Goal: Information Seeking & Learning: Check status

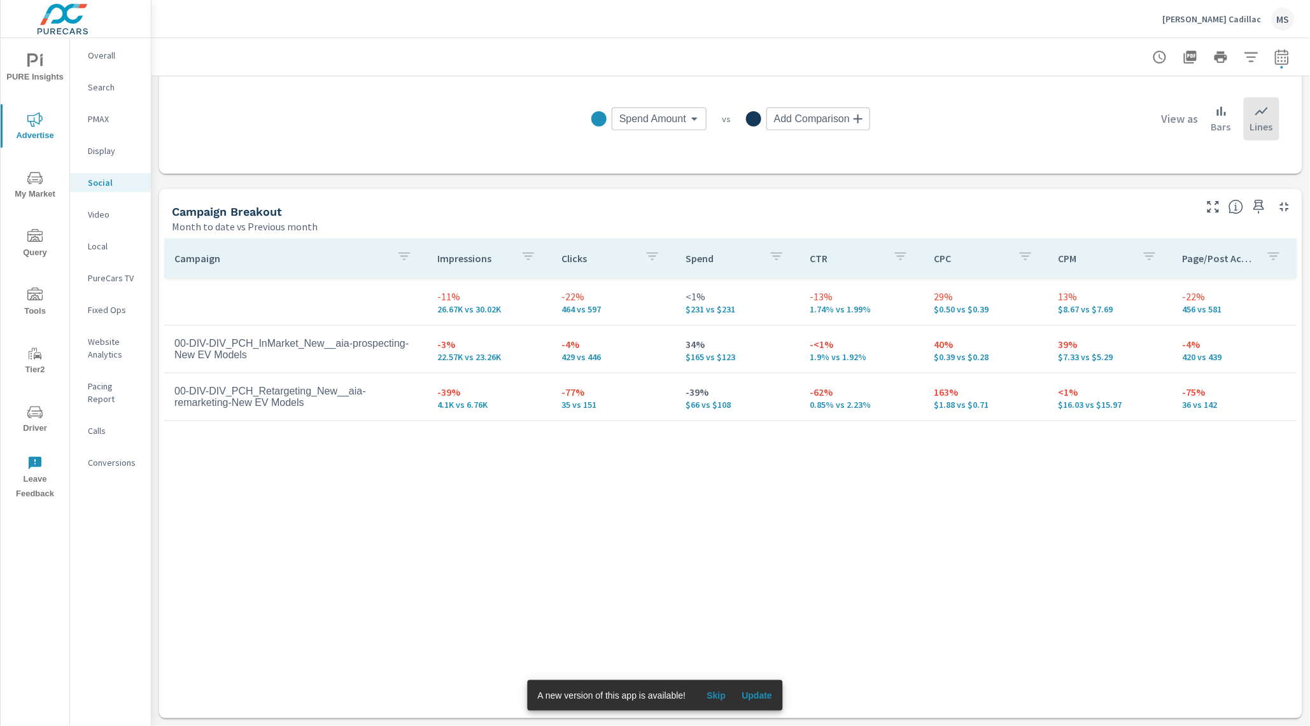
scroll to position [440, 0]
click at [29, 417] on icon "nav menu" at bounding box center [34, 412] width 15 height 12
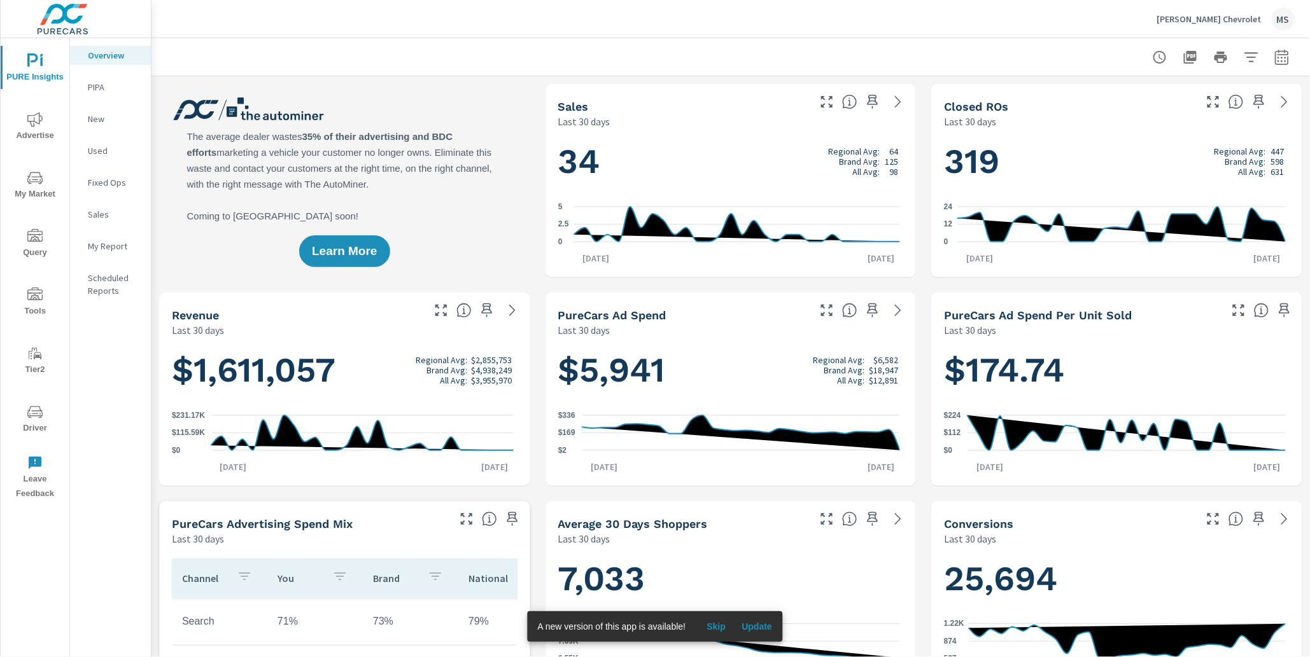
click at [1269, 56] on button "button" at bounding box center [1281, 57] width 25 height 25
click at [1126, 109] on select "Custom [DATE] Last week Last 7 days Last 14 days Last 30 days Last 45 days Last…" at bounding box center [1168, 109] width 127 height 25
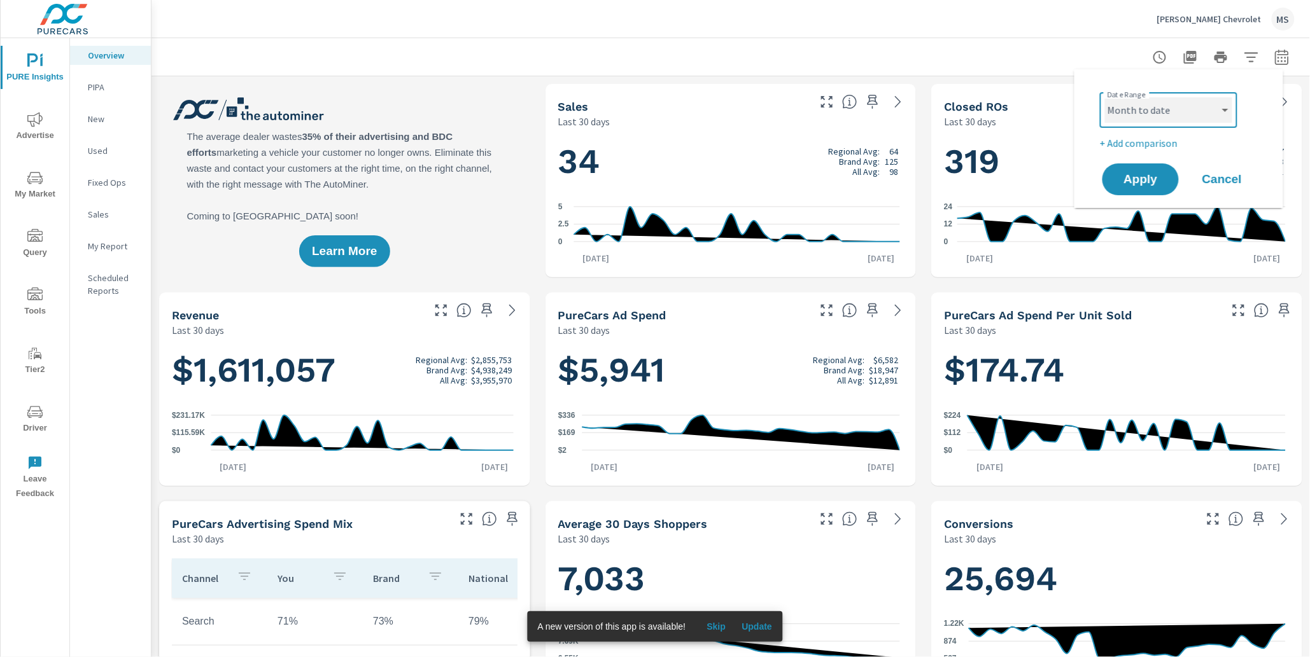
click at [1105, 97] on select "Custom [DATE] Last week Last 7 days Last 14 days Last 30 days Last 45 days Last…" at bounding box center [1168, 109] width 127 height 25
select select "Month to date"
click at [47, 298] on span "Tools" at bounding box center [34, 303] width 61 height 31
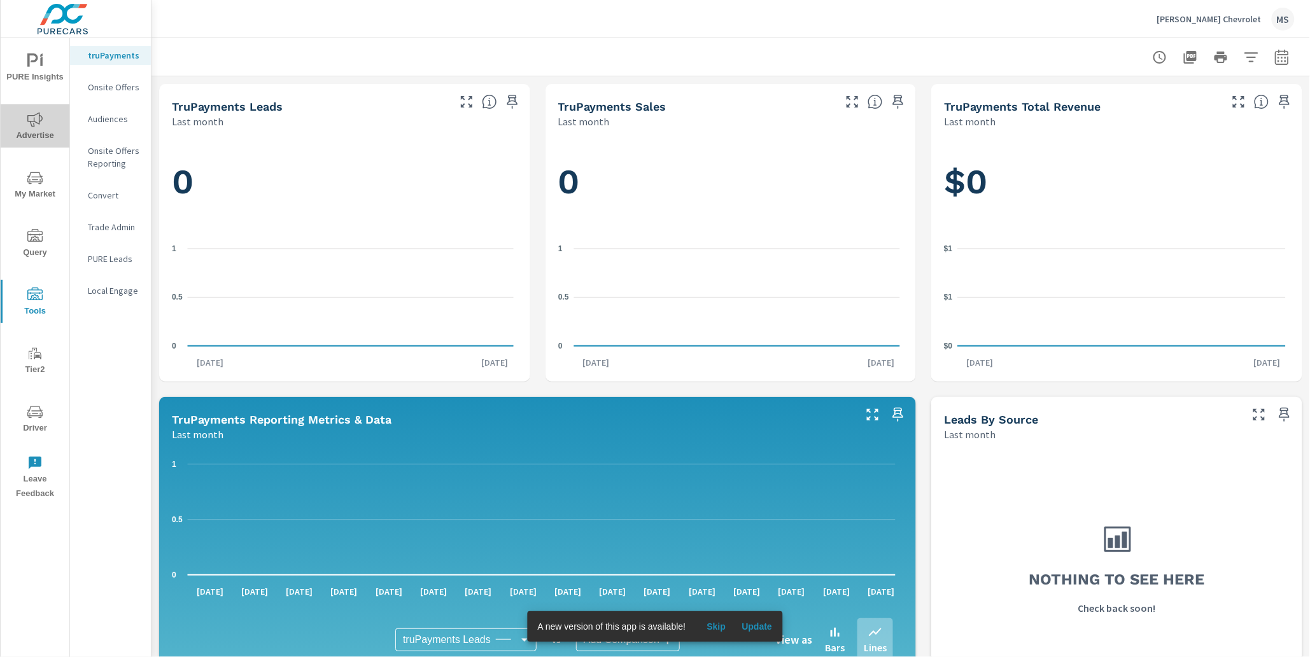
click at [39, 121] on icon "nav menu" at bounding box center [34, 119] width 15 height 15
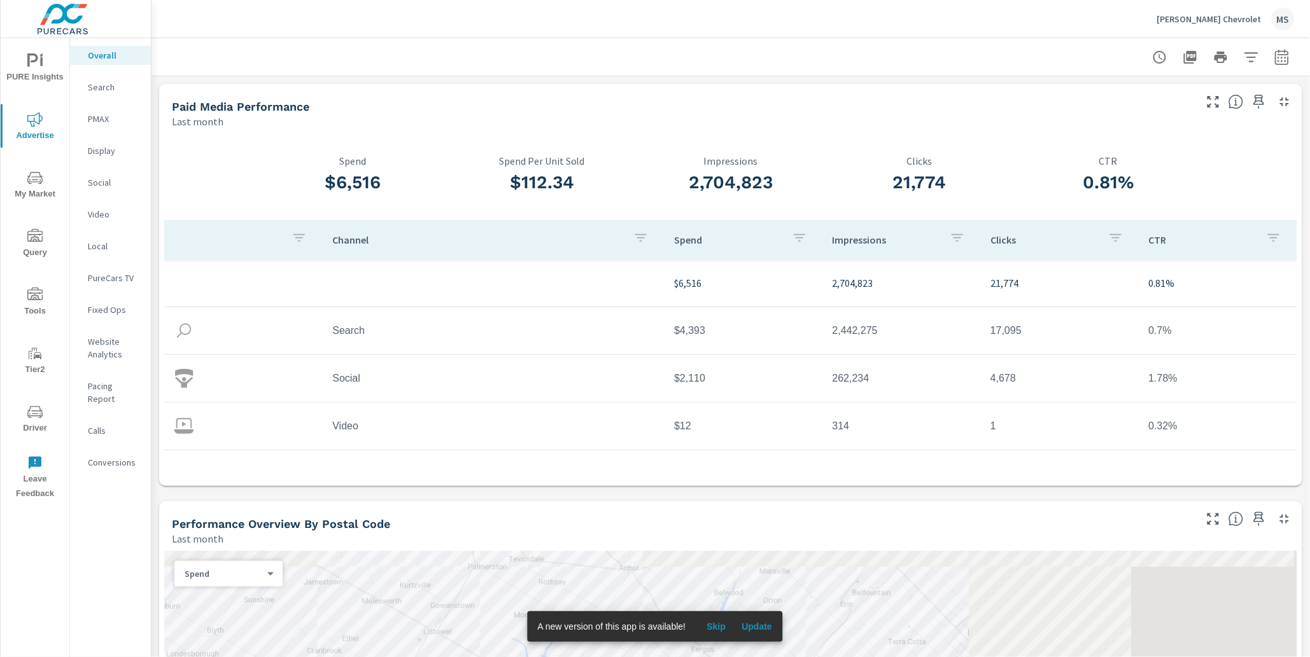
click at [1274, 62] on icon "button" at bounding box center [1281, 57] width 15 height 15
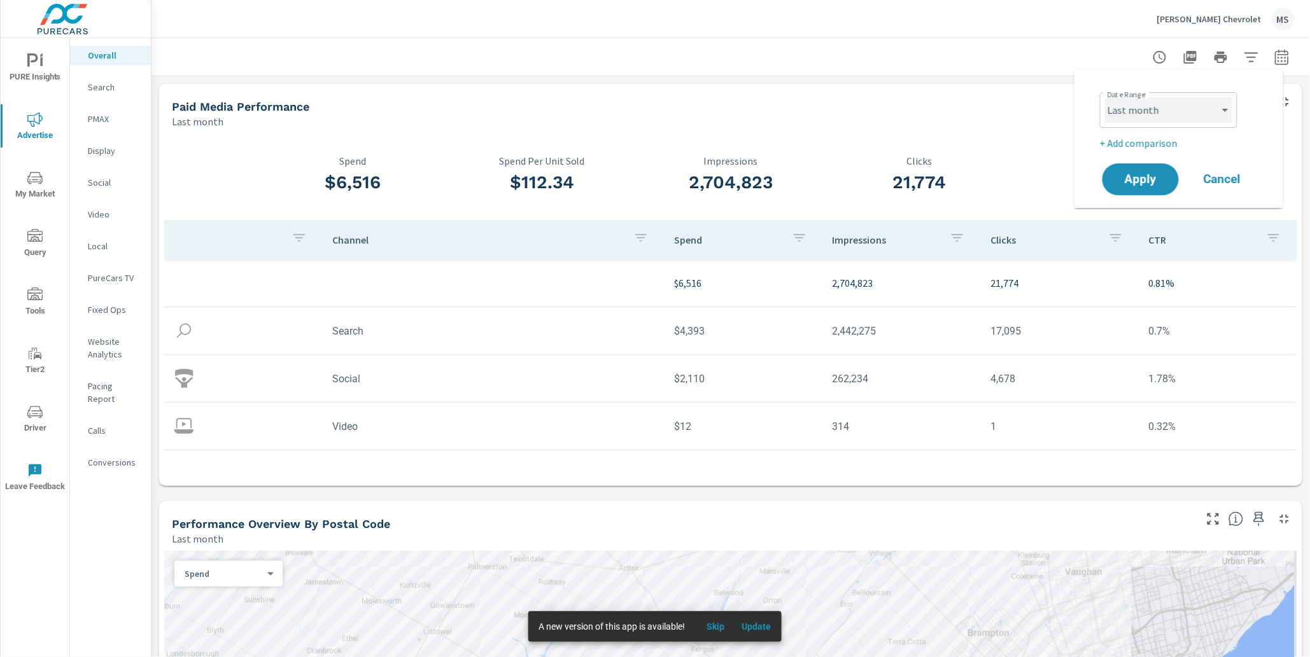
click at [1181, 107] on select "Custom Yesterday Last week Last 7 days Last 14 days Last 30 days Last 45 days L…" at bounding box center [1168, 109] width 127 height 25
click at [1105, 97] on select "Custom [DATE] Last week Last 7 days Last 14 days Last 30 days Last 45 days Last…" at bounding box center [1168, 109] width 127 height 25
select select "Month to date"
click at [1145, 137] on p "+ Add comparison" at bounding box center [1181, 143] width 163 height 15
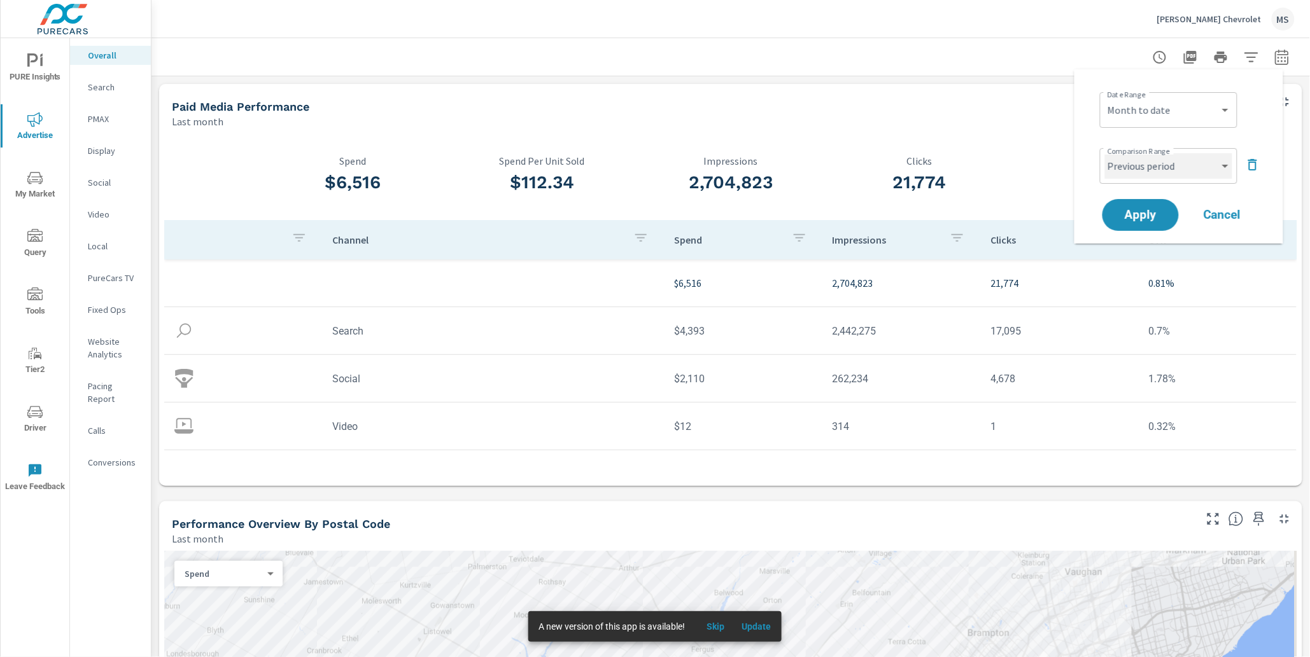
click at [1146, 160] on select "Custom Previous period Previous month Previous year" at bounding box center [1168, 165] width 127 height 25
click at [1105, 153] on select "Custom Previous period Previous month Previous year" at bounding box center [1168, 165] width 127 height 25
select select "Previous month"
click at [1161, 211] on span "Apply" at bounding box center [1140, 215] width 52 height 12
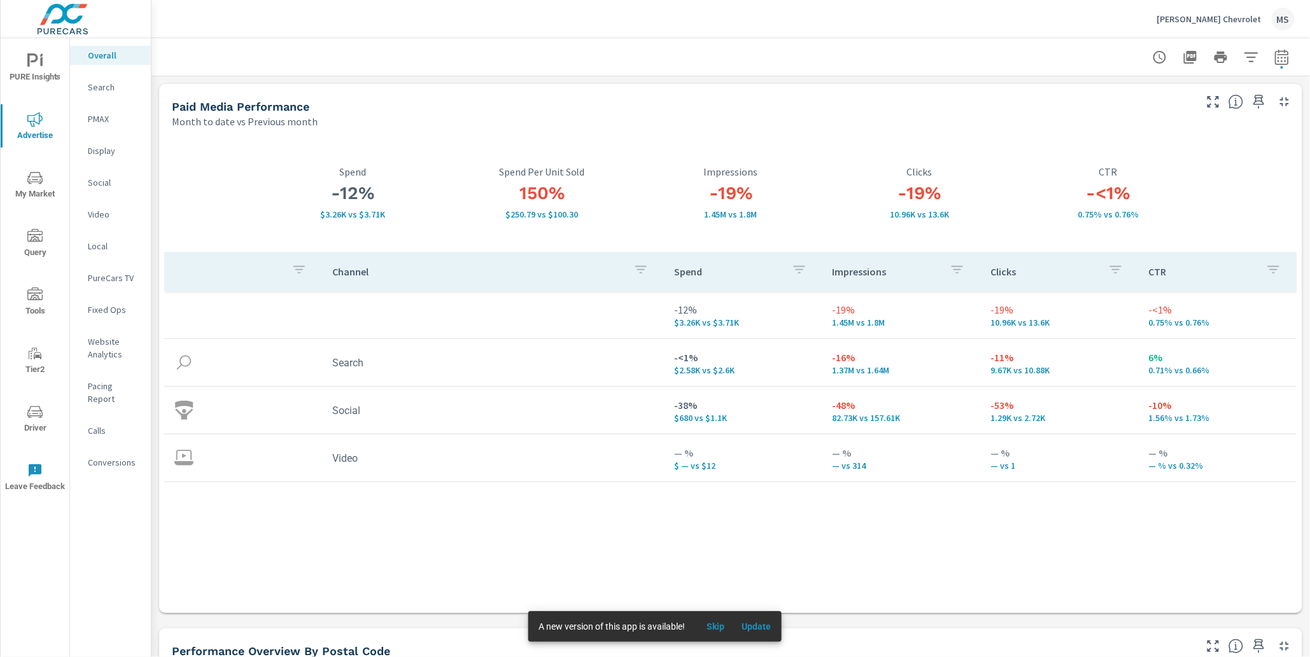
click at [78, 181] on div "Social" at bounding box center [110, 182] width 81 height 19
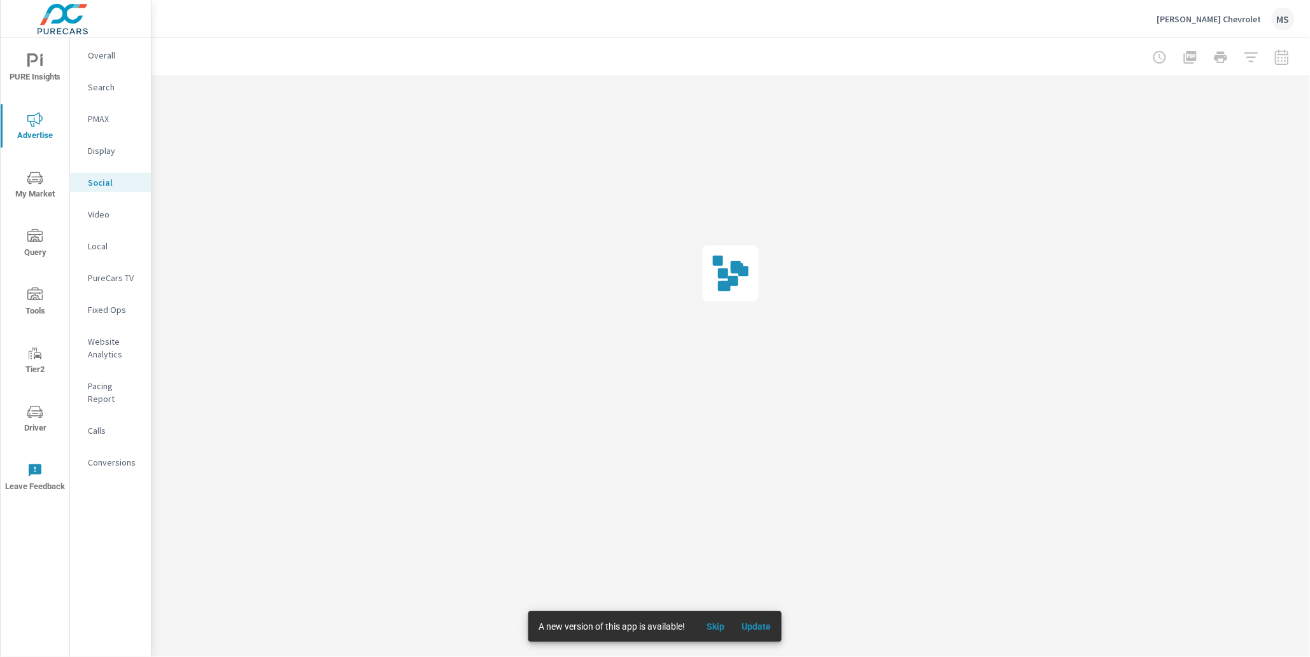
click at [93, 181] on p "Social" at bounding box center [114, 182] width 53 height 13
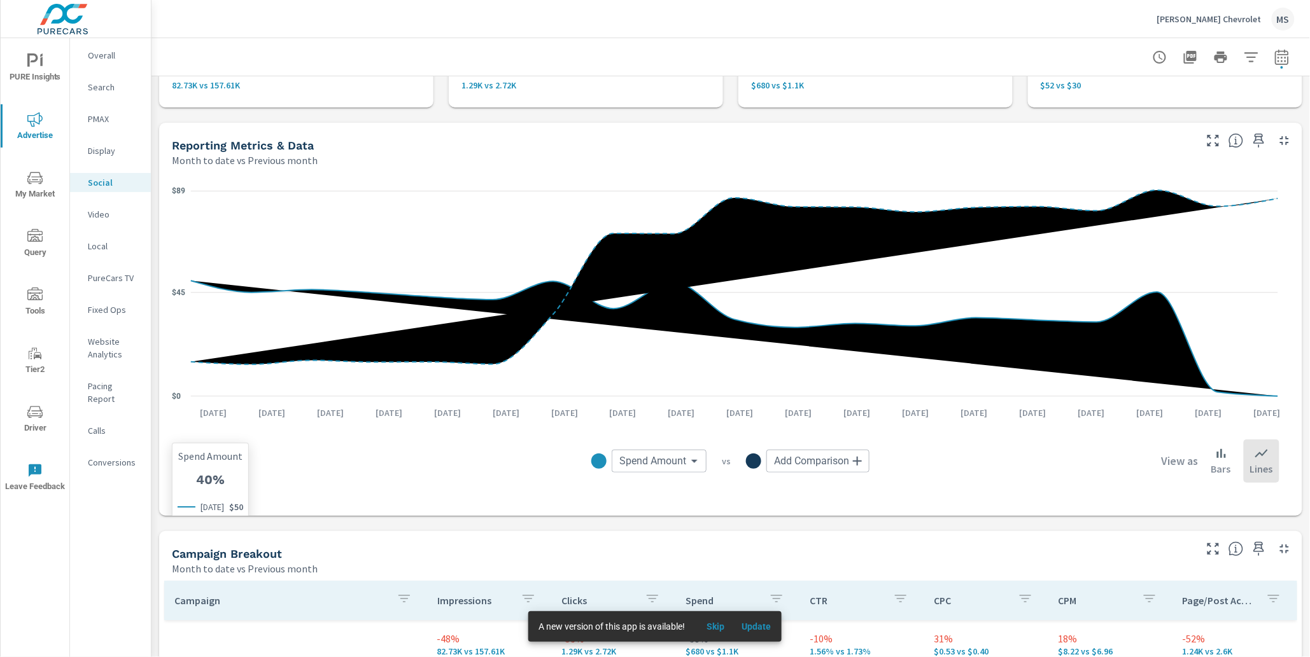
scroll to position [508, 0]
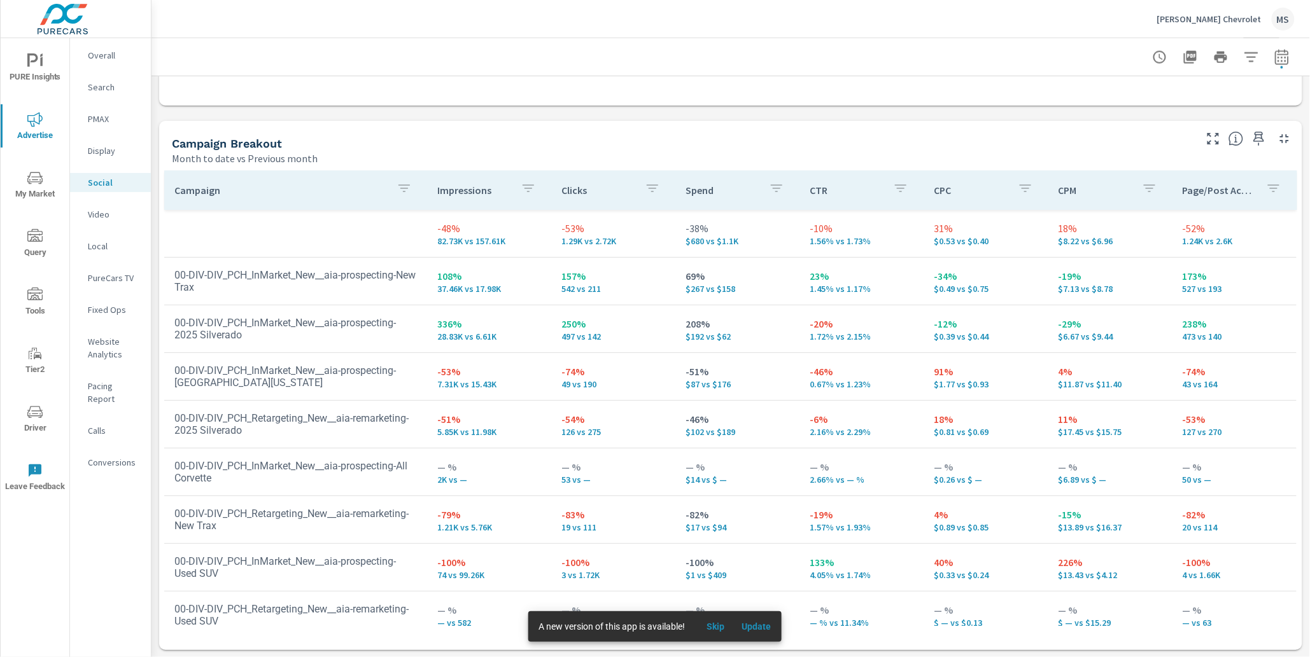
click at [108, 113] on p "PMAX" at bounding box center [114, 119] width 53 height 13
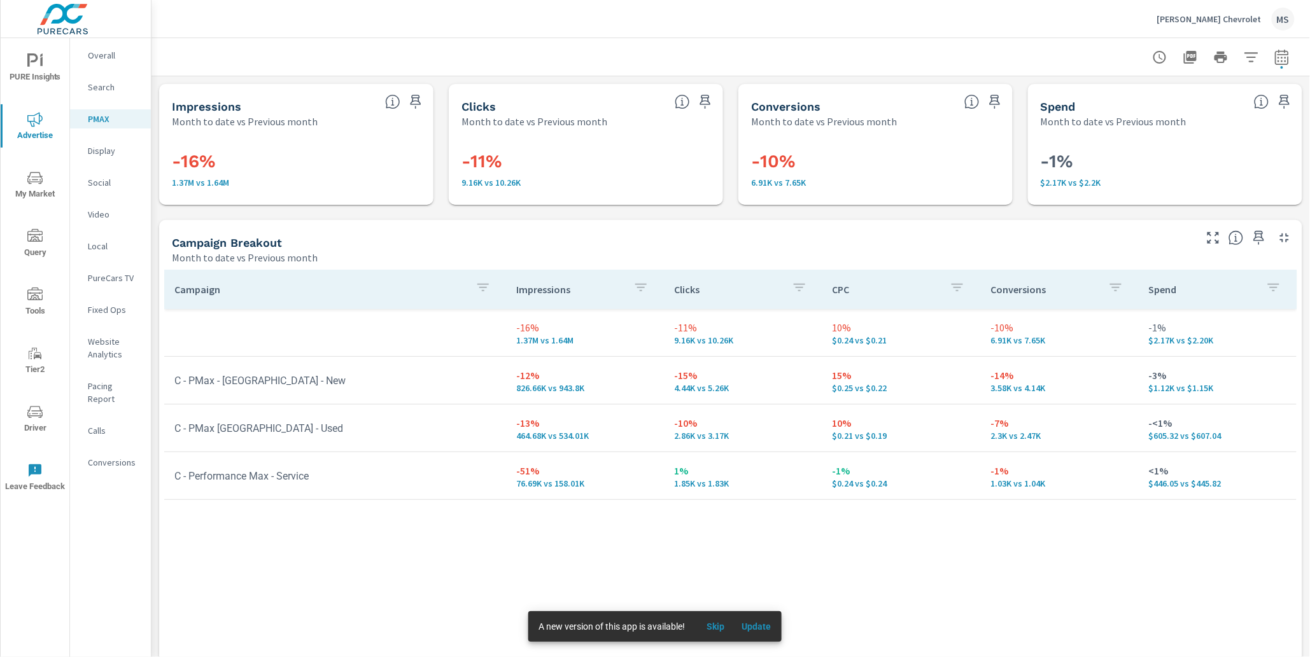
click at [41, 417] on icon "nav menu" at bounding box center [34, 412] width 15 height 15
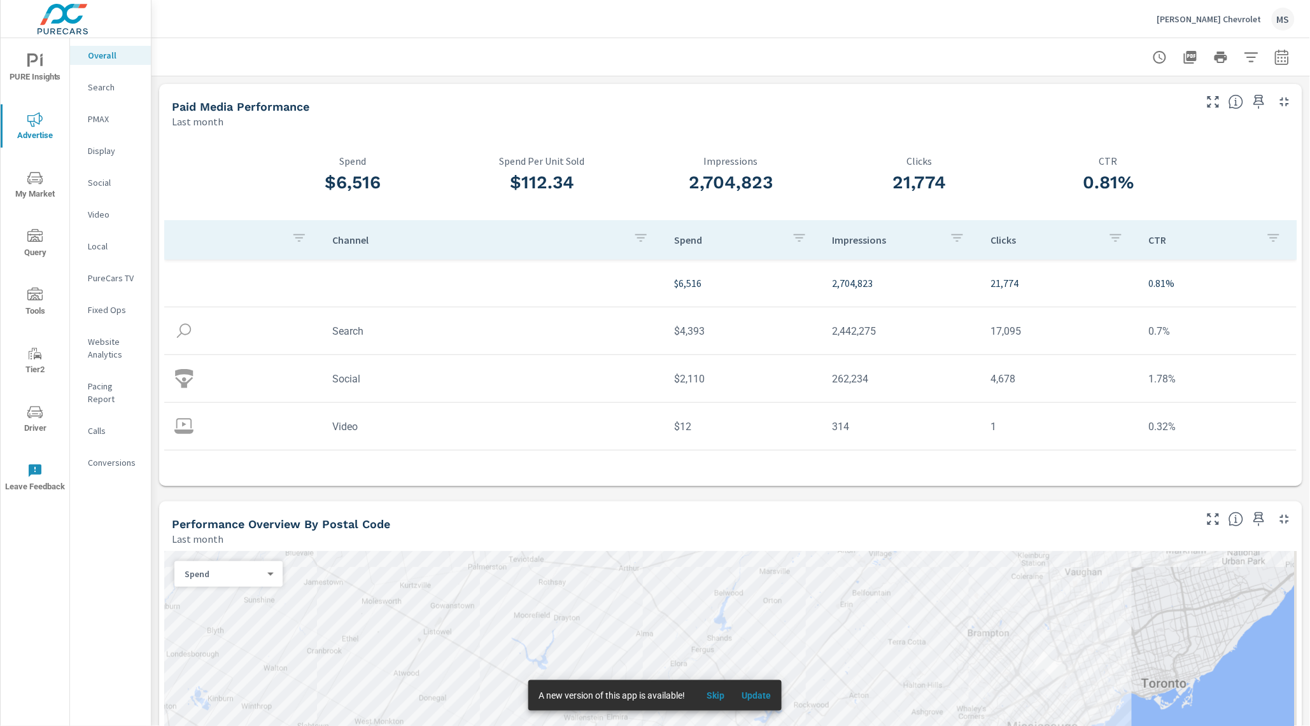
click at [99, 169] on nav "Overall Search PMAX Display Social Video Local PureCars TV Fixed Ops Website An…" at bounding box center [110, 264] width 81 height 452
click at [101, 178] on p "Social" at bounding box center [114, 182] width 53 height 13
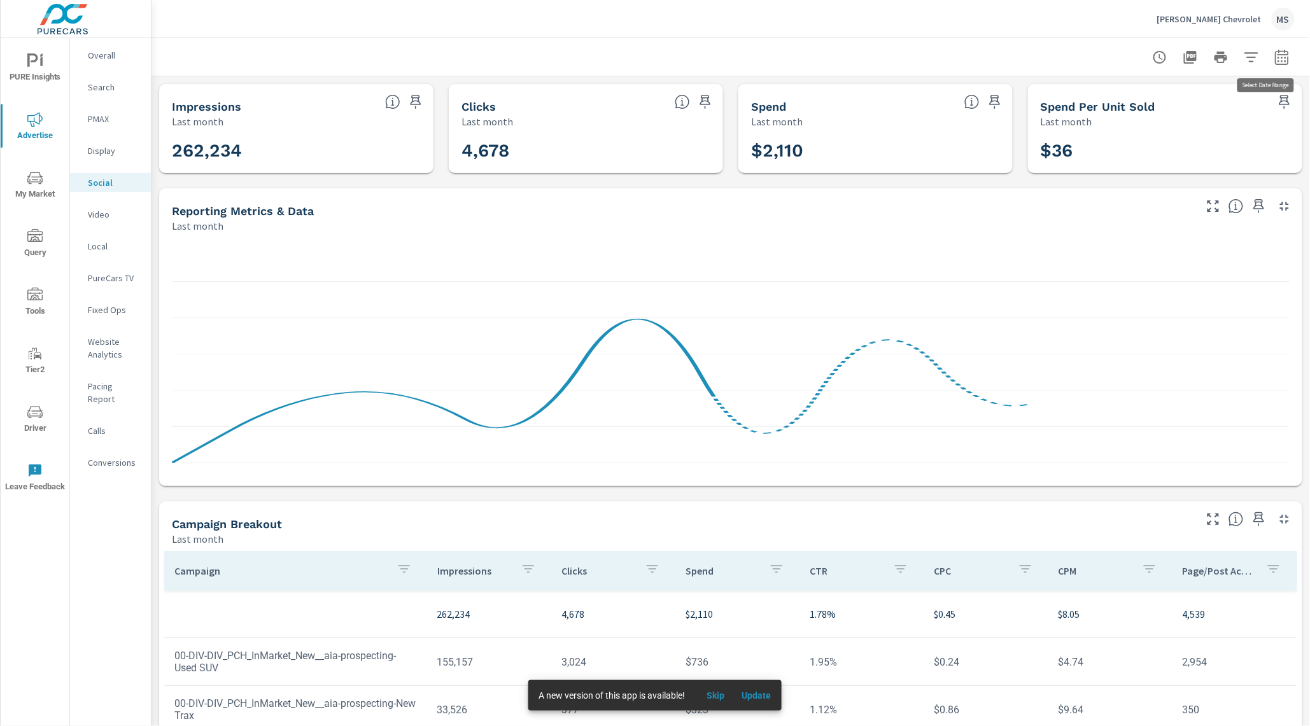
click at [1274, 59] on icon "button" at bounding box center [1281, 57] width 15 height 15
click at [1181, 113] on select "Custom [DATE] Last week Last 7 days Last 14 days Last 30 days Last 45 days Last…" at bounding box center [1168, 109] width 127 height 25
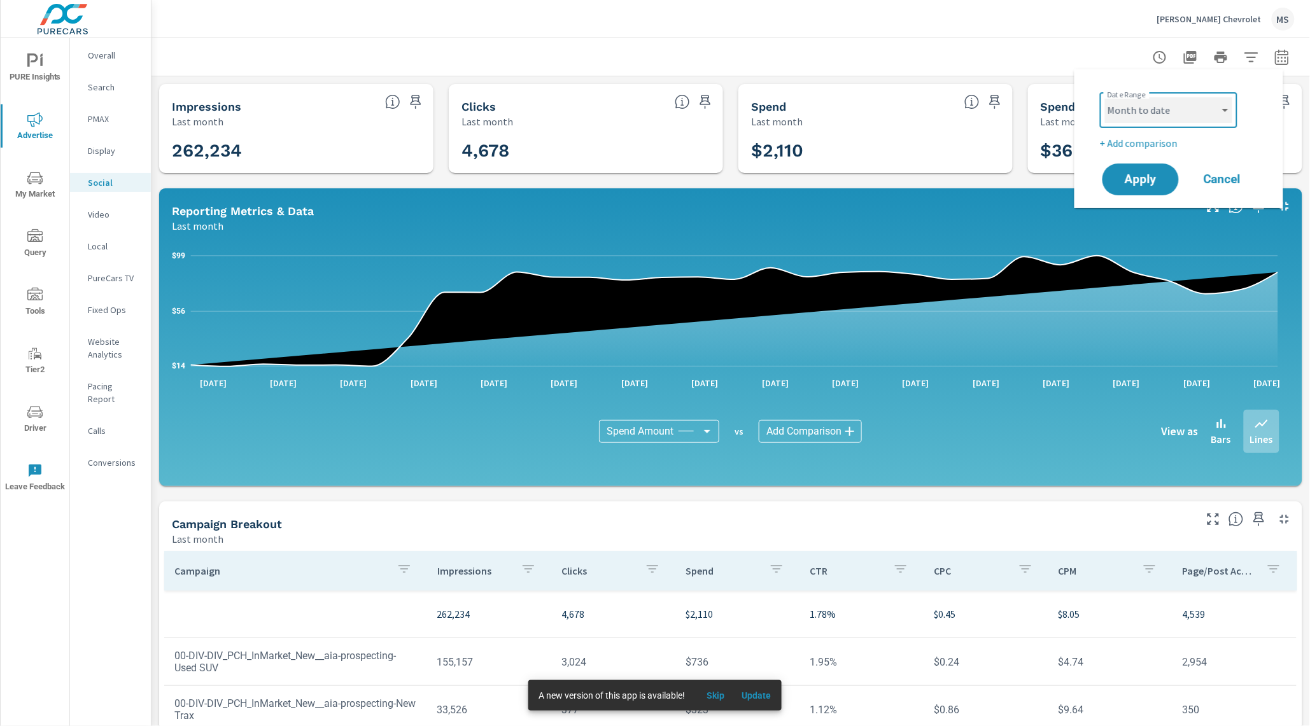
click at [1105, 97] on select "Custom [DATE] Last week Last 7 days Last 14 days Last 30 days Last 45 days Last…" at bounding box center [1168, 109] width 127 height 25
select select "Month to date"
click at [1146, 141] on p "+ Add comparison" at bounding box center [1181, 143] width 163 height 15
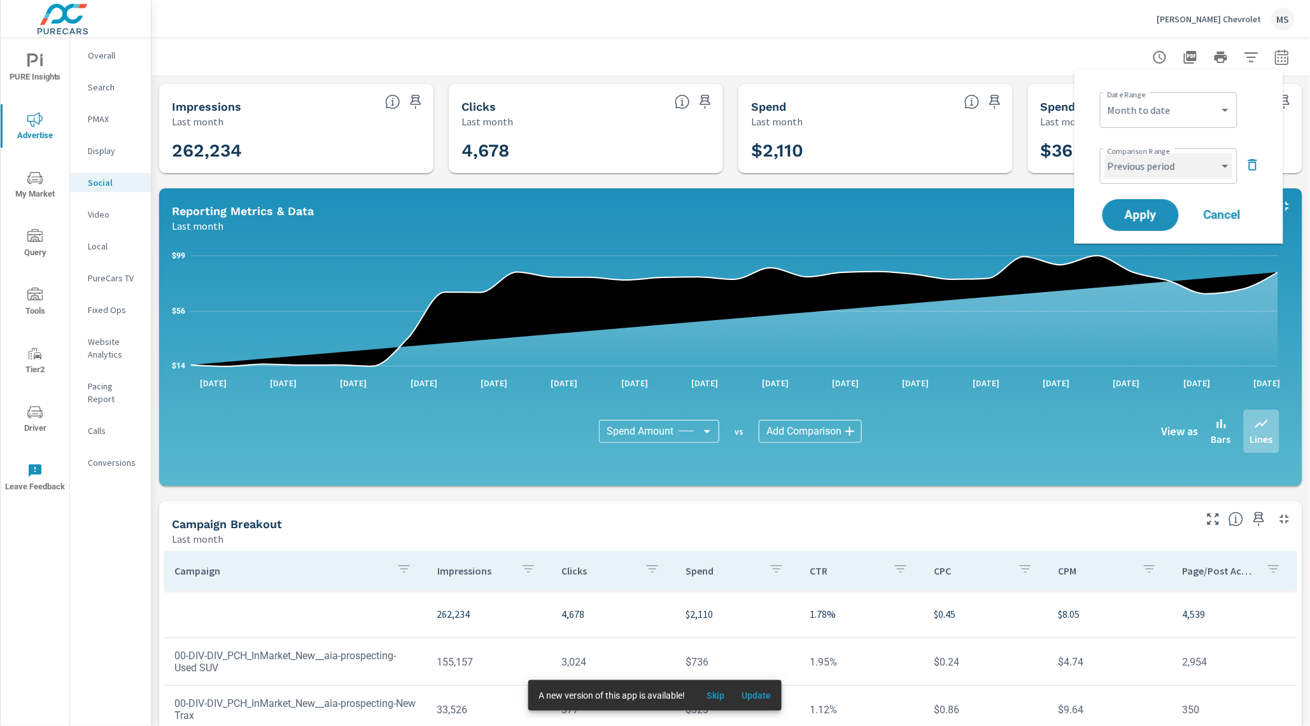
click at [1146, 164] on select "Custom Previous period Previous month Previous year" at bounding box center [1168, 165] width 127 height 25
click at [1105, 153] on select "Custom Previous period Previous month Previous year" at bounding box center [1168, 165] width 127 height 25
select select "Previous month"
click at [1142, 220] on span "Apply" at bounding box center [1140, 215] width 52 height 12
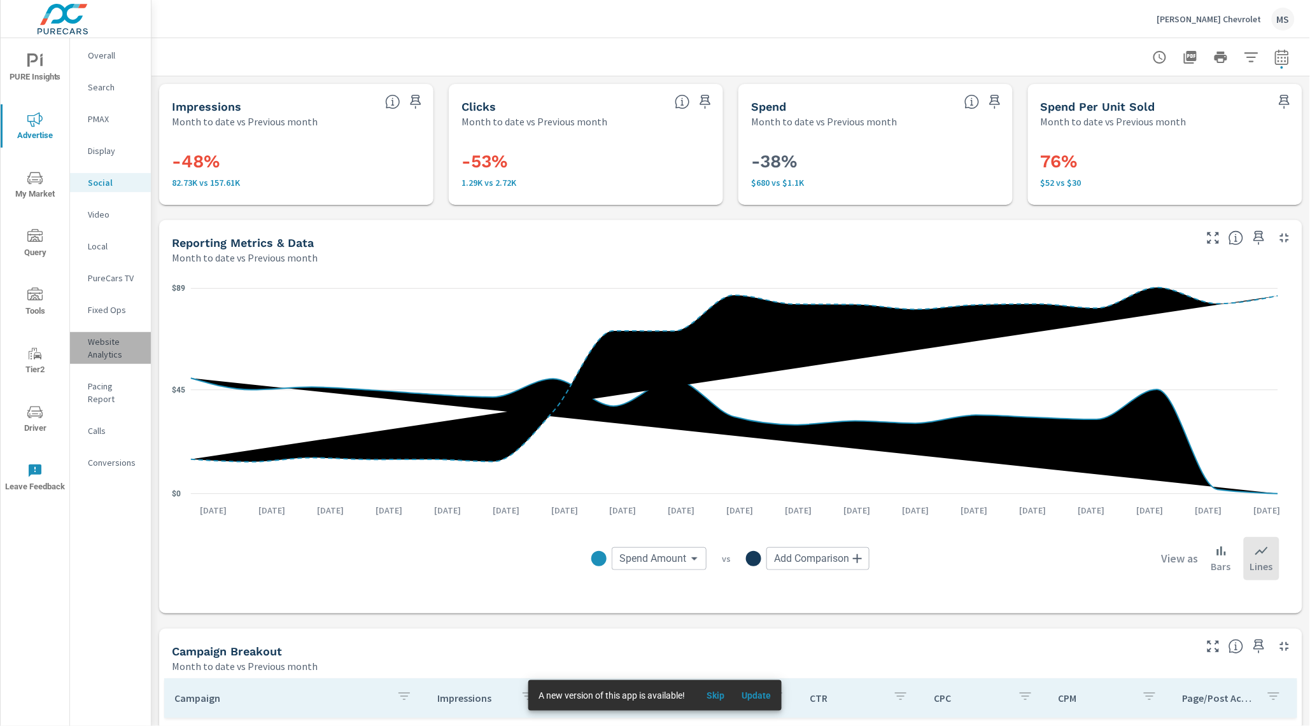
click at [95, 362] on div "Website Analytics" at bounding box center [110, 348] width 81 height 32
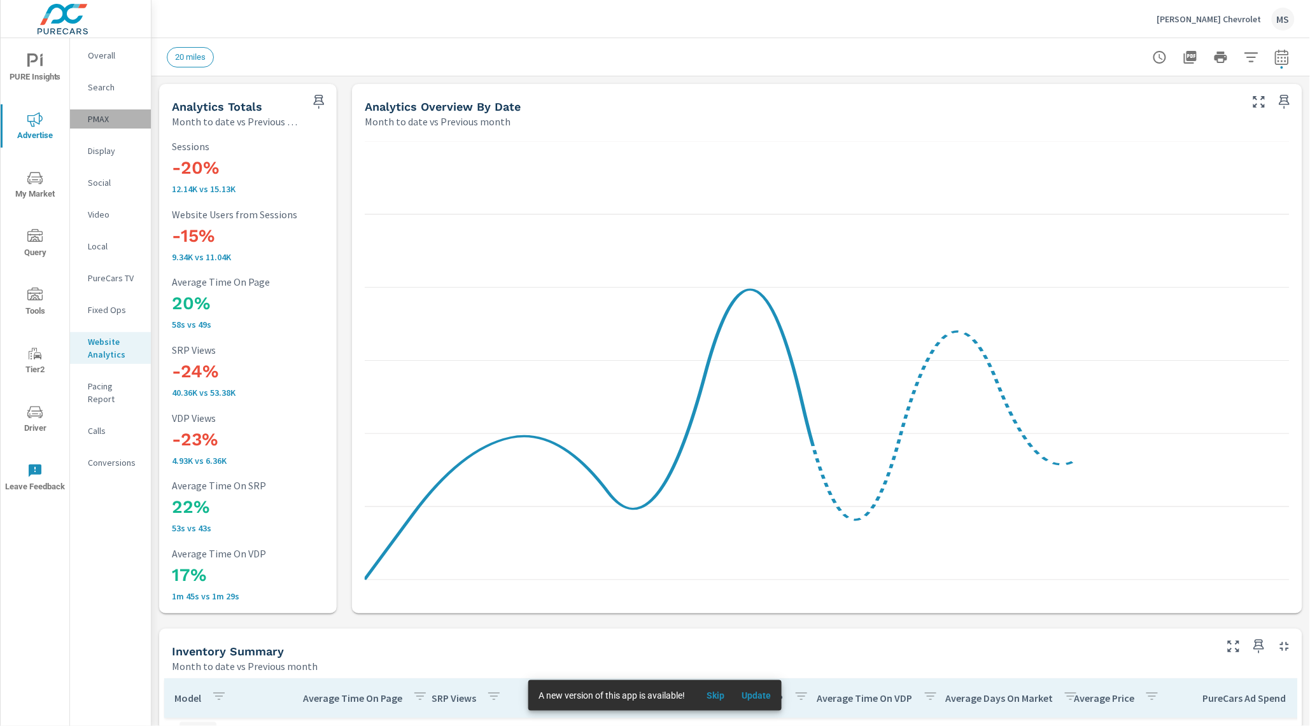
click at [96, 116] on p "PMAX" at bounding box center [114, 119] width 53 height 13
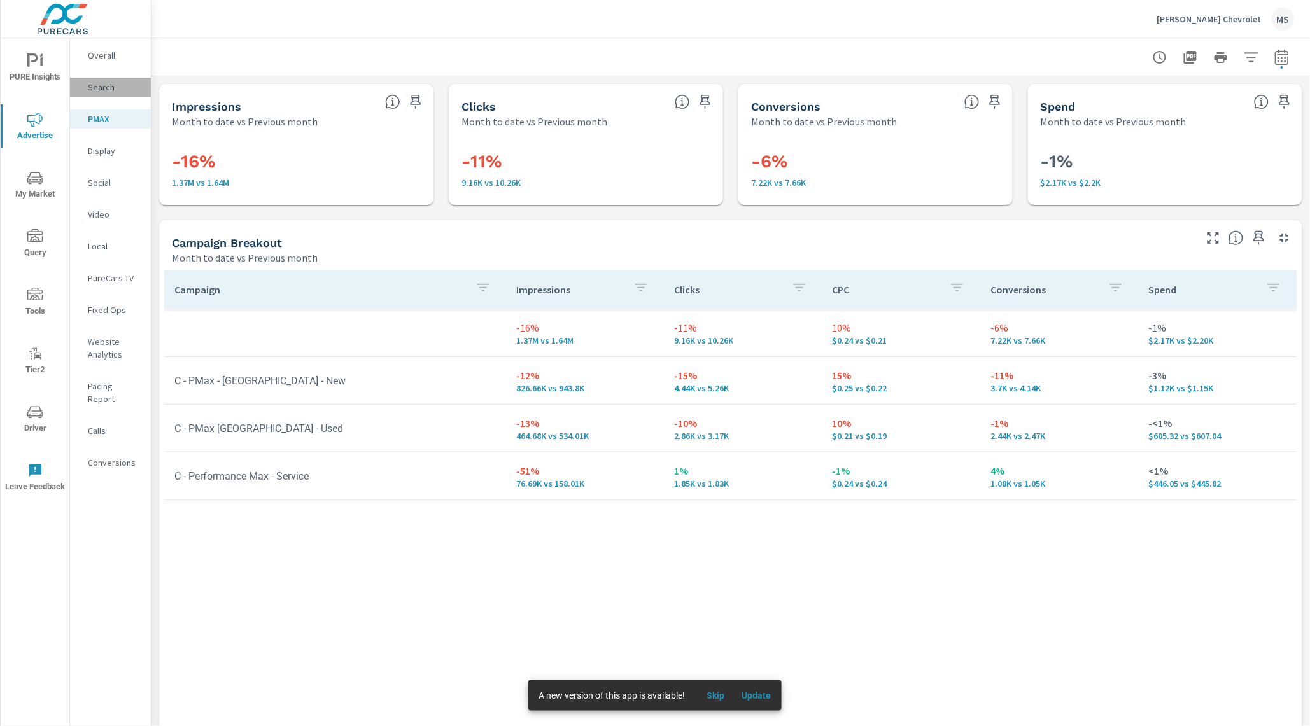
click at [99, 84] on p "Search" at bounding box center [114, 87] width 53 height 13
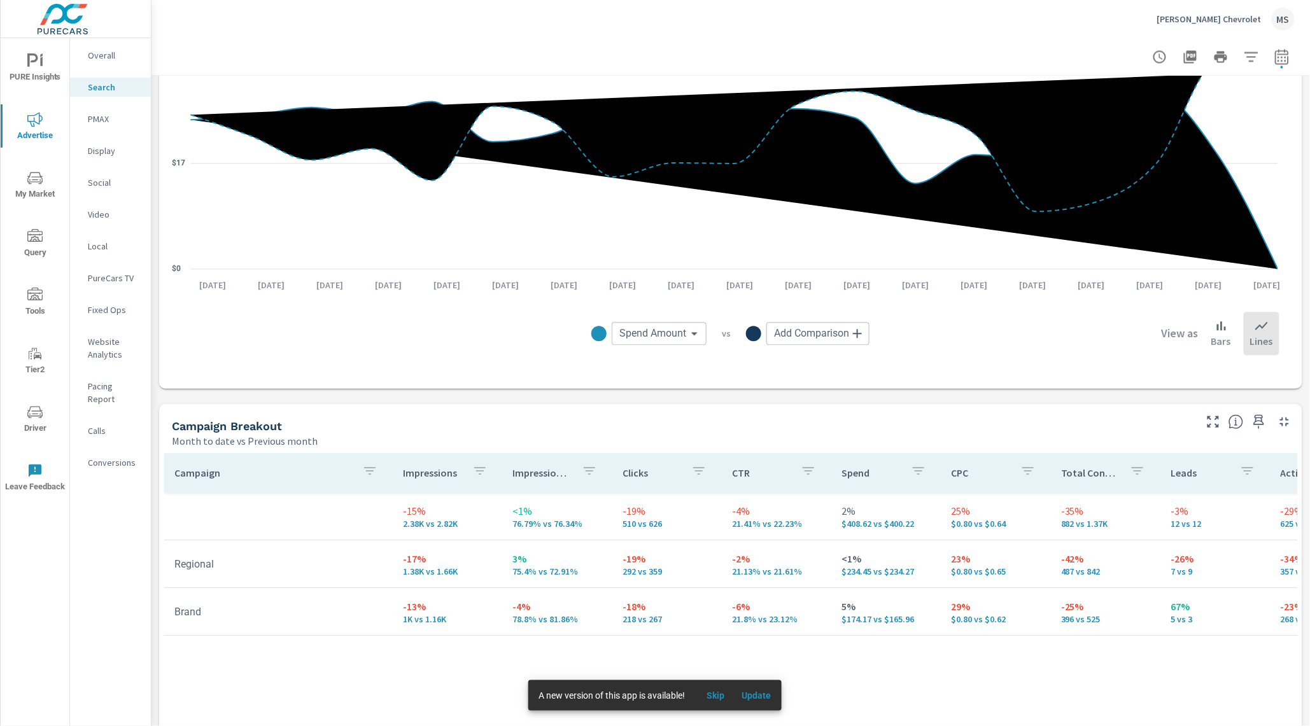
scroll to position [916, 0]
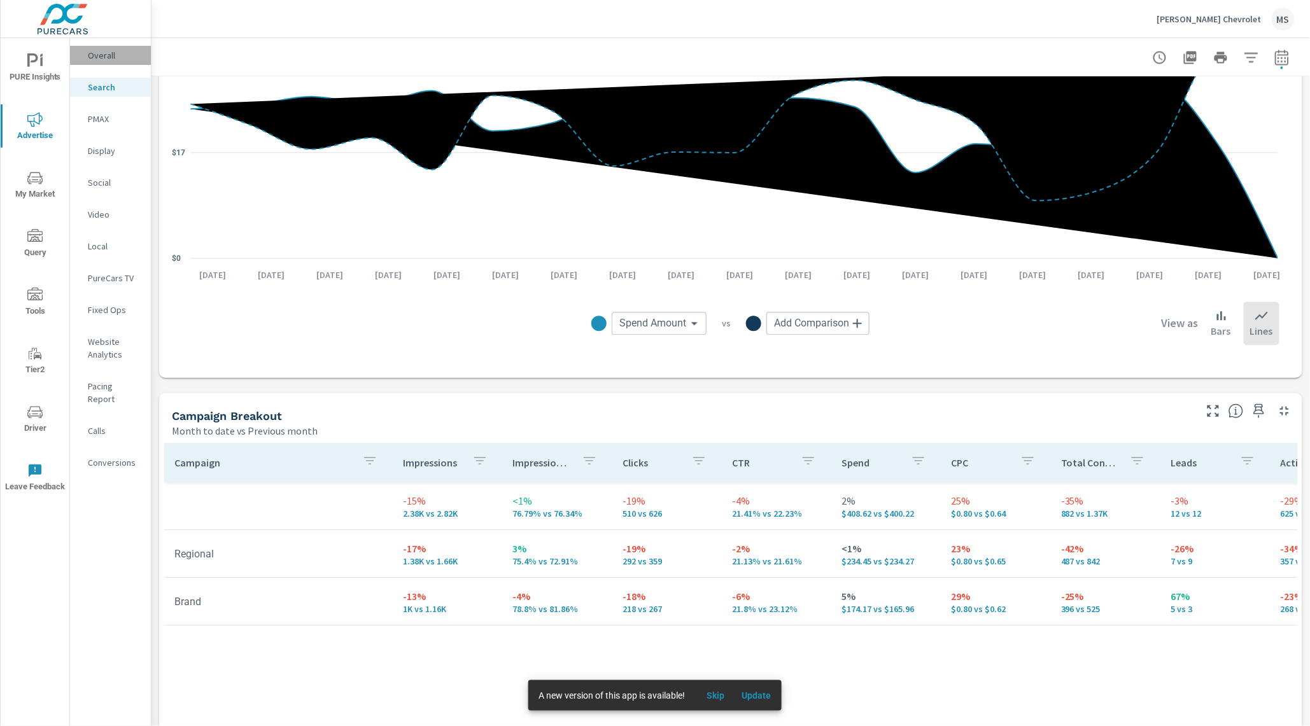
click at [103, 53] on p "Overall" at bounding box center [114, 55] width 53 height 13
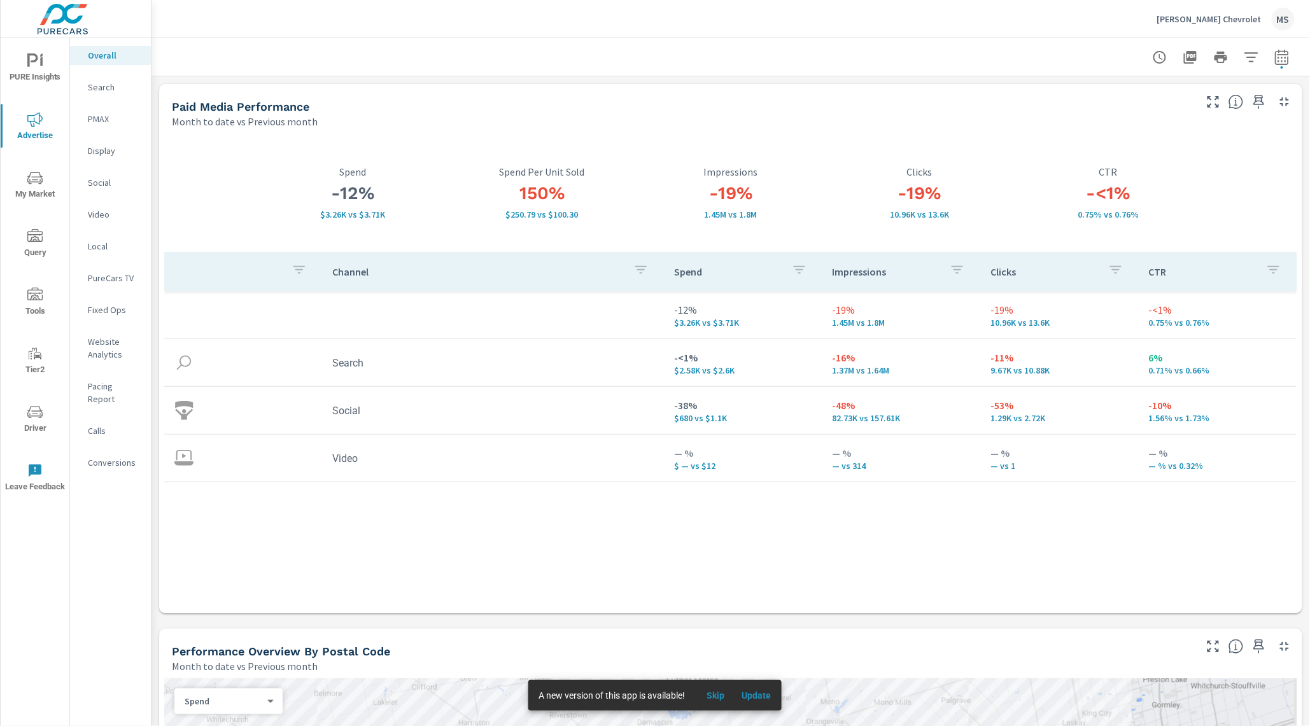
click at [109, 184] on p "Social" at bounding box center [114, 182] width 53 height 13
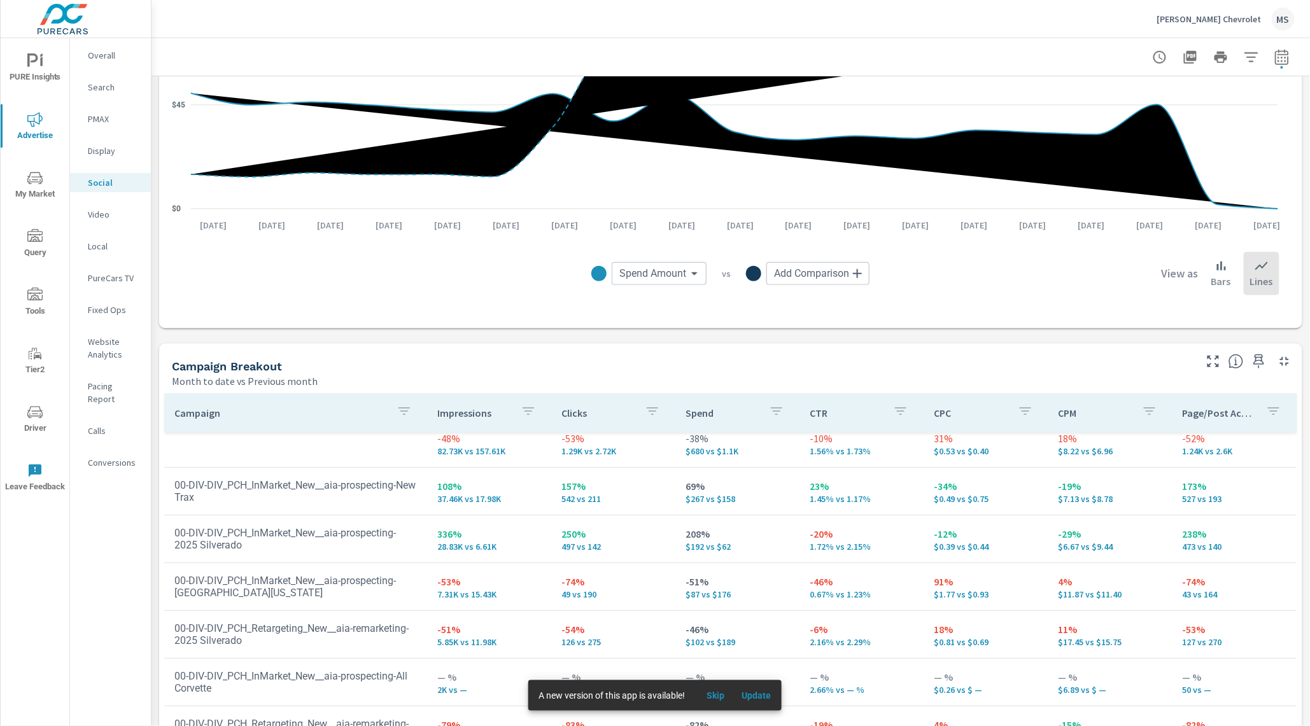
scroll to position [3, 0]
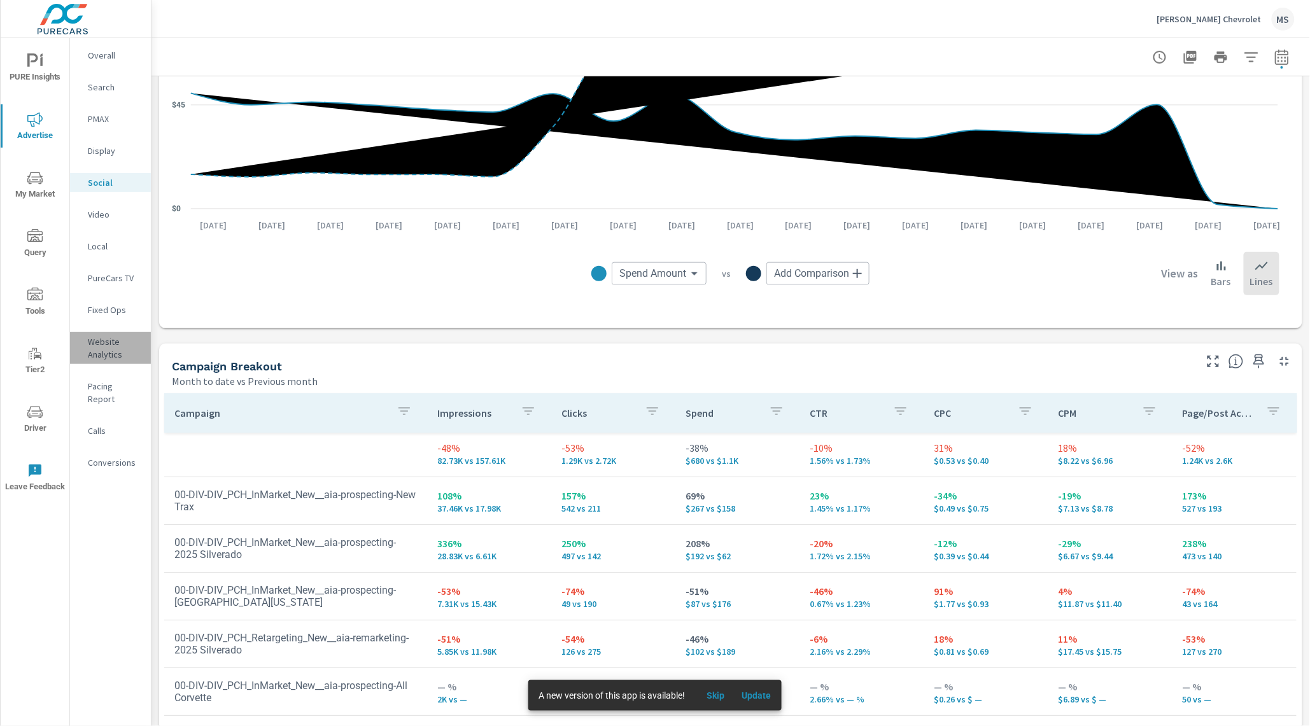
click at [95, 351] on p "Website Analytics" at bounding box center [114, 347] width 53 height 25
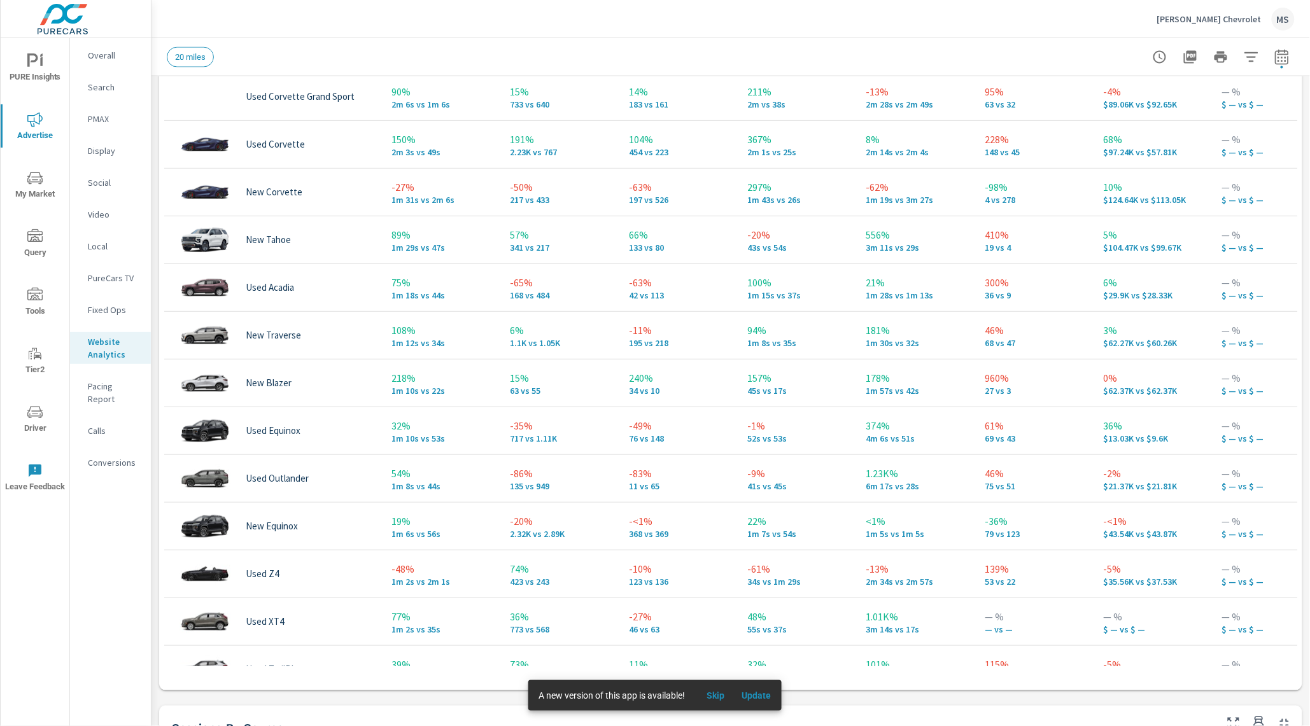
scroll to position [465, 0]
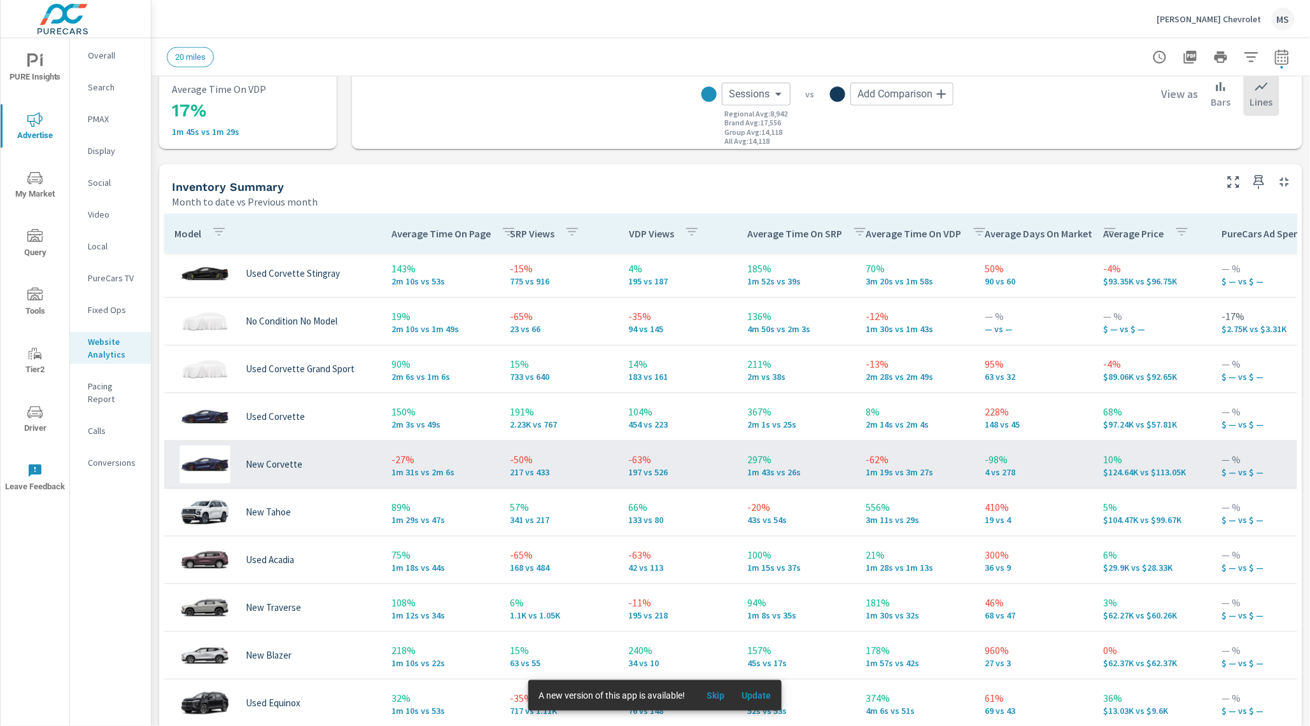
scroll to position [60, 0]
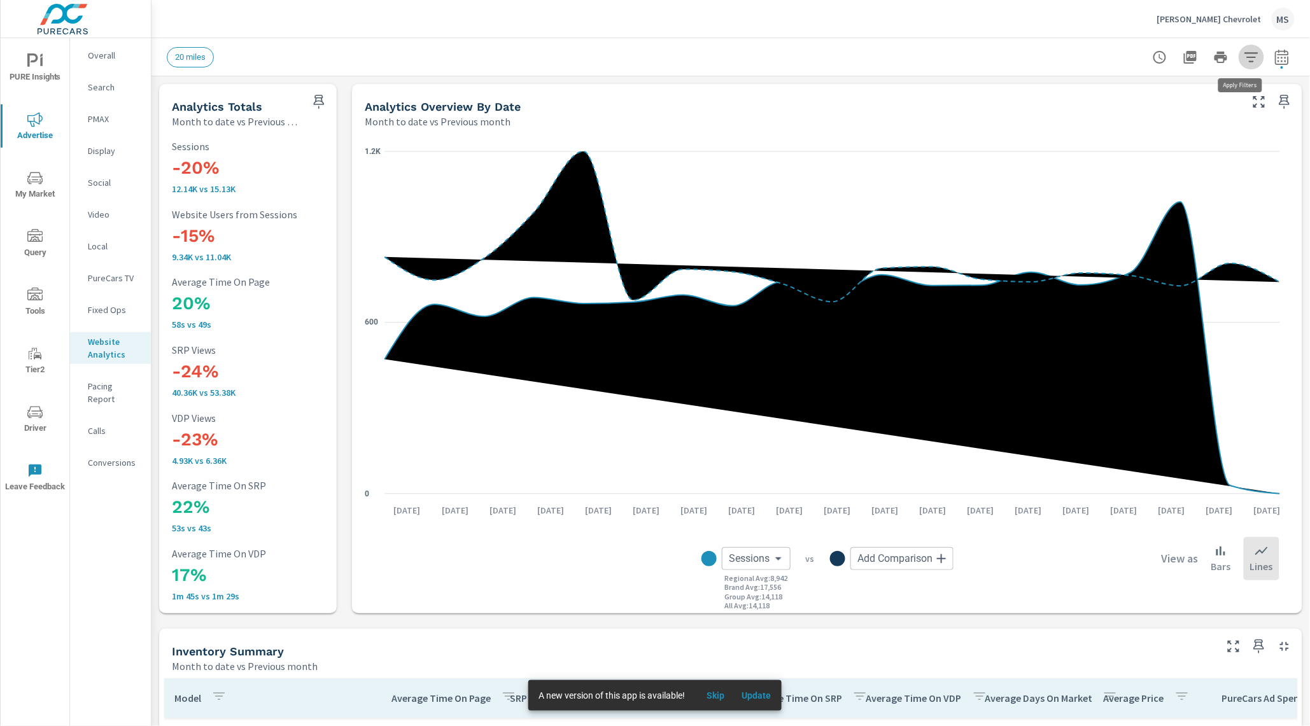
click at [1239, 64] on button "button" at bounding box center [1251, 57] width 25 height 25
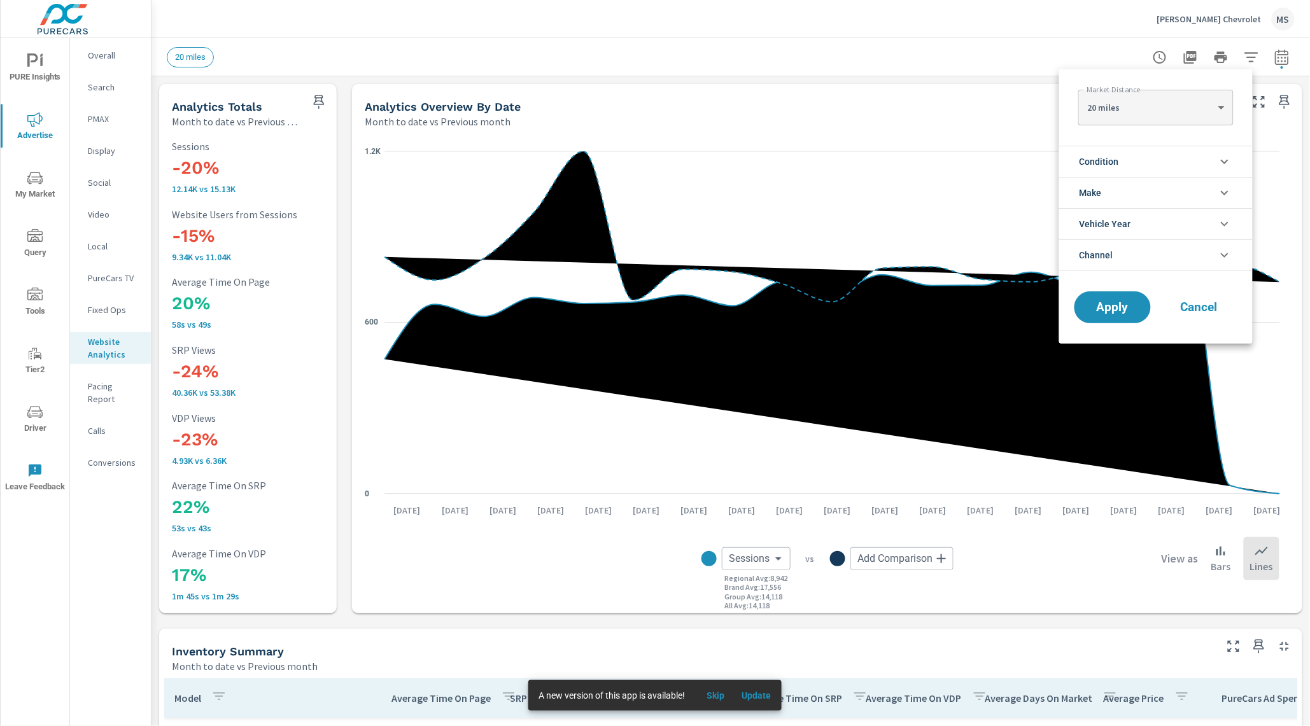
click at [1098, 200] on span "Make" at bounding box center [1090, 193] width 22 height 31
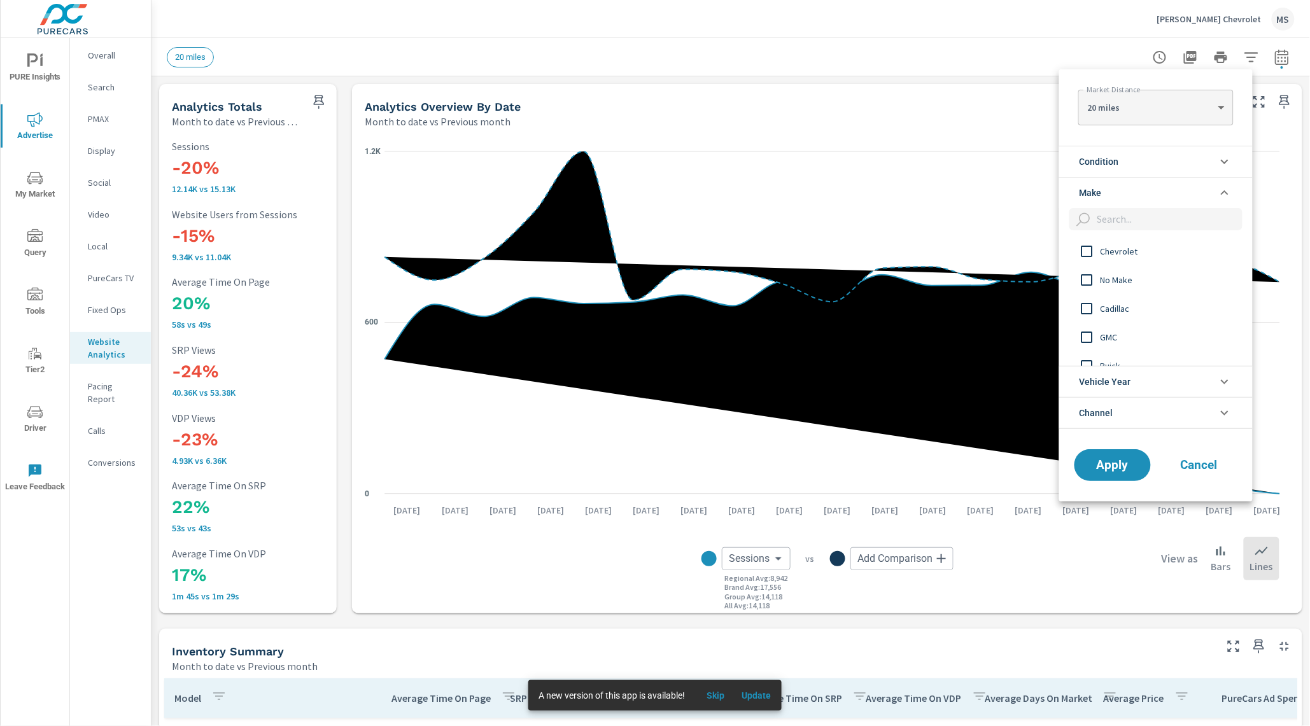
click at [1129, 167] on li "Condition" at bounding box center [1155, 161] width 193 height 31
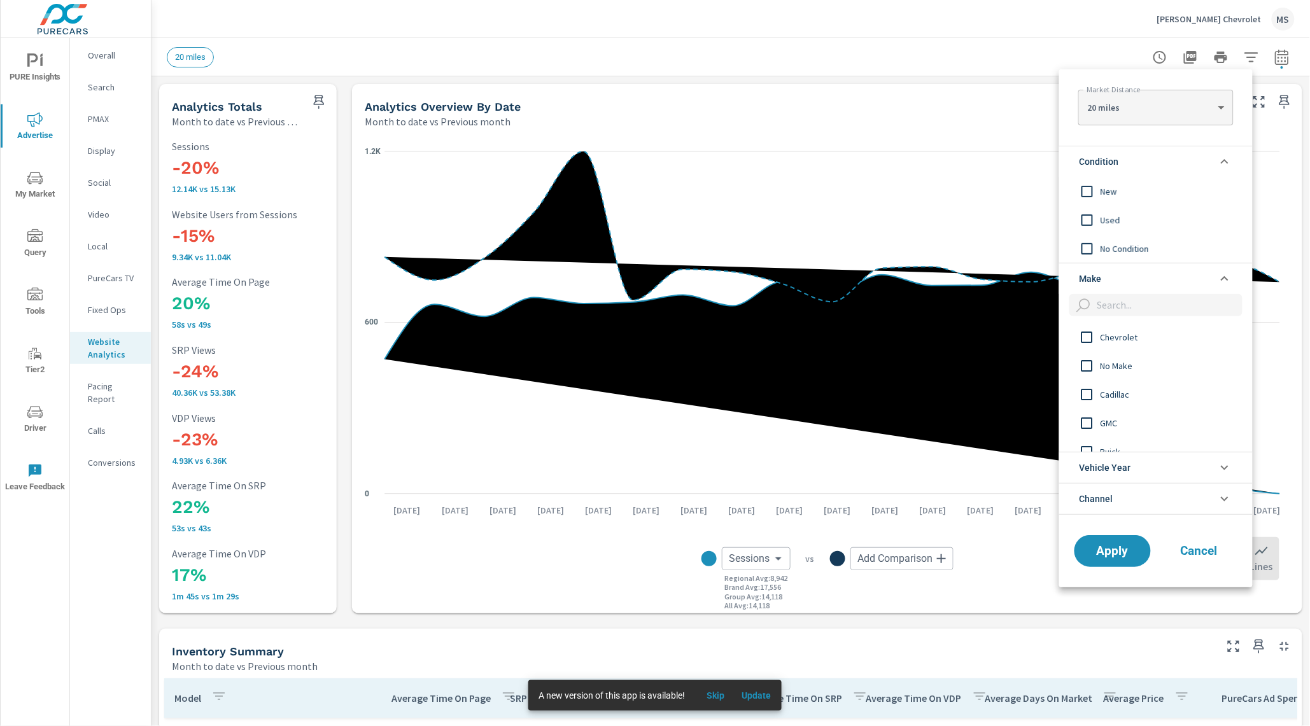
drag, startPoint x: 1083, startPoint y: 195, endPoint x: 1109, endPoint y: 264, distance: 73.3
click at [1083, 195] on input "filter options" at bounding box center [1087, 191] width 27 height 27
click at [1113, 547] on span "Apply" at bounding box center [1112, 551] width 52 height 12
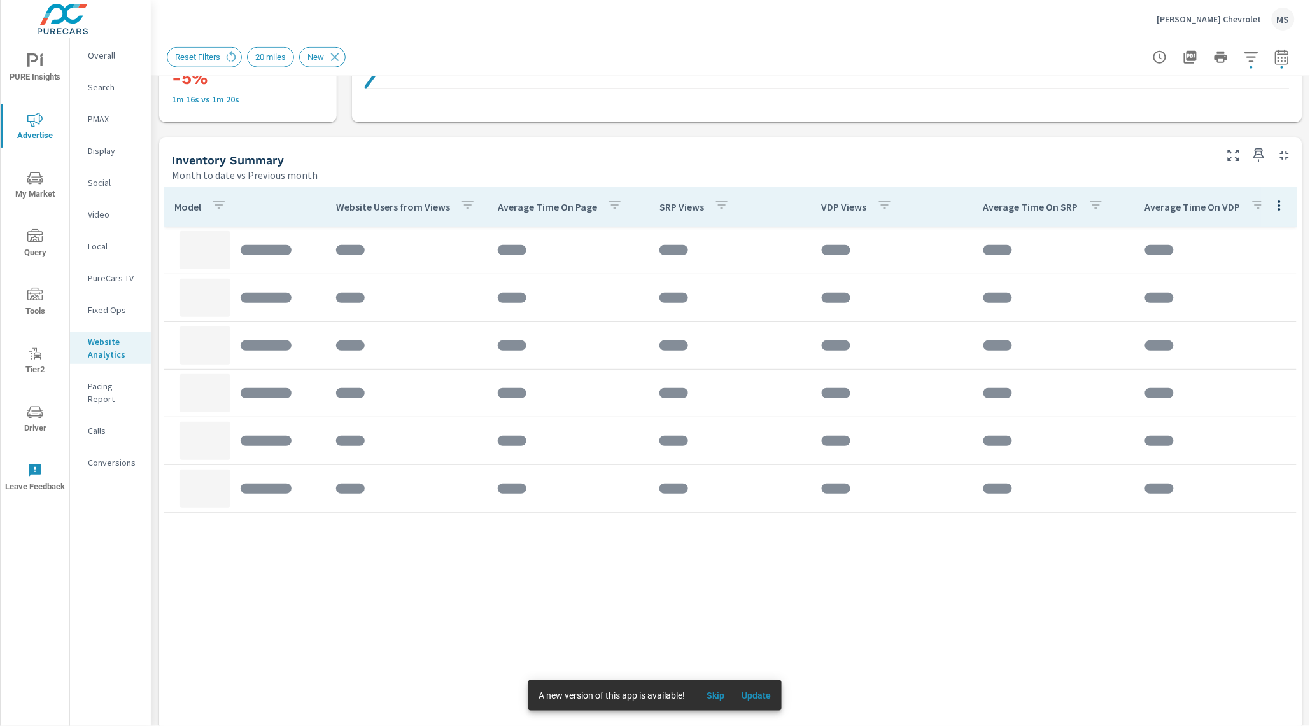
scroll to position [502, 0]
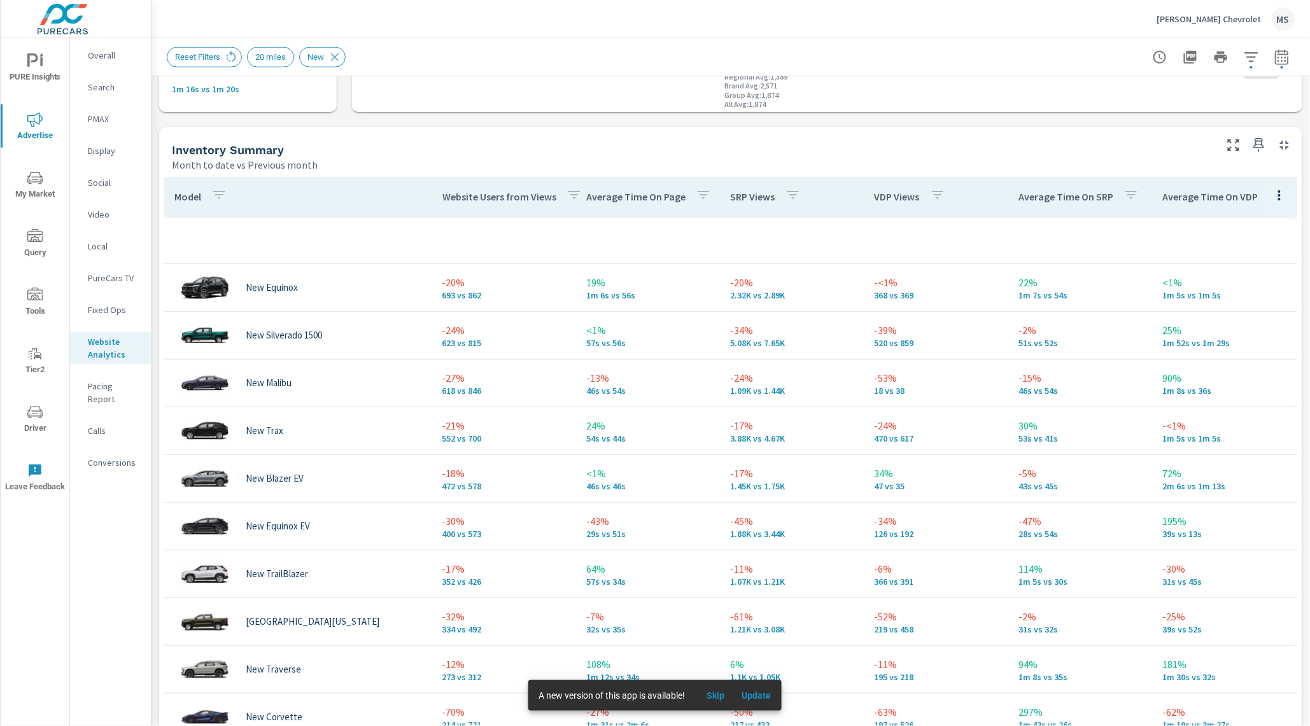
click at [102, 178] on p "Social" at bounding box center [114, 182] width 53 height 13
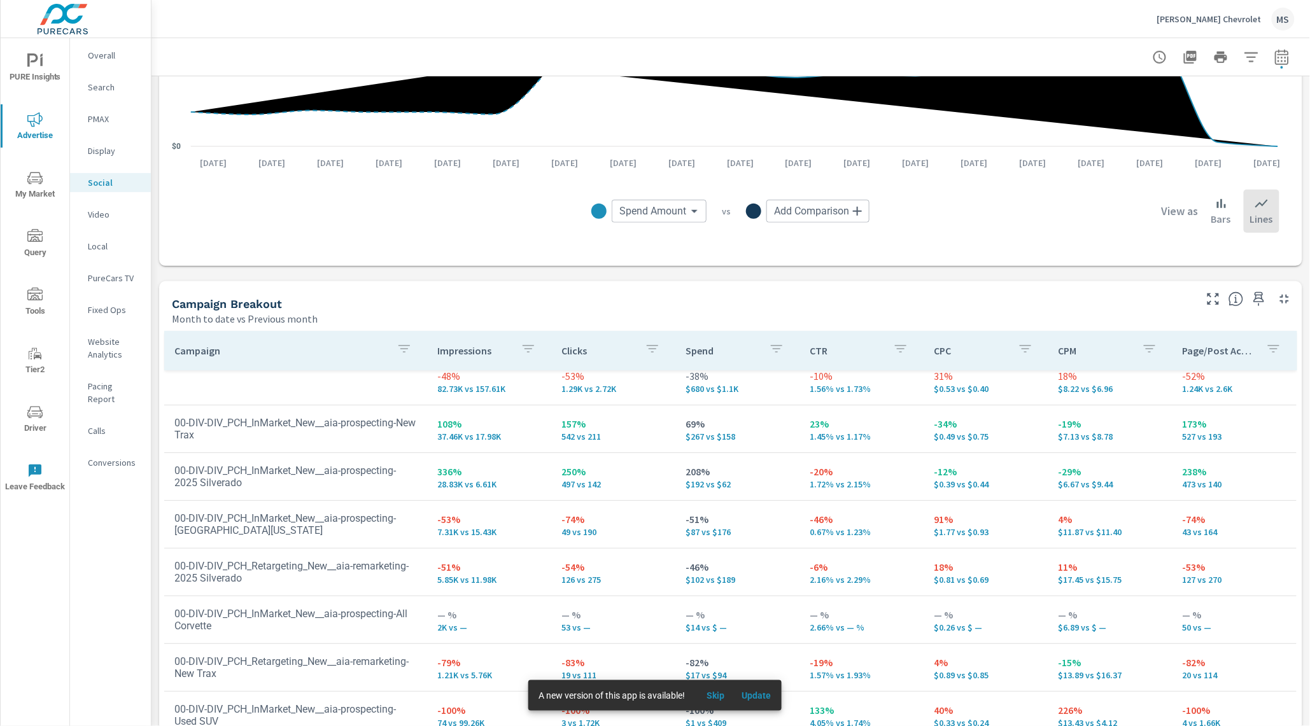
scroll to position [358, 0]
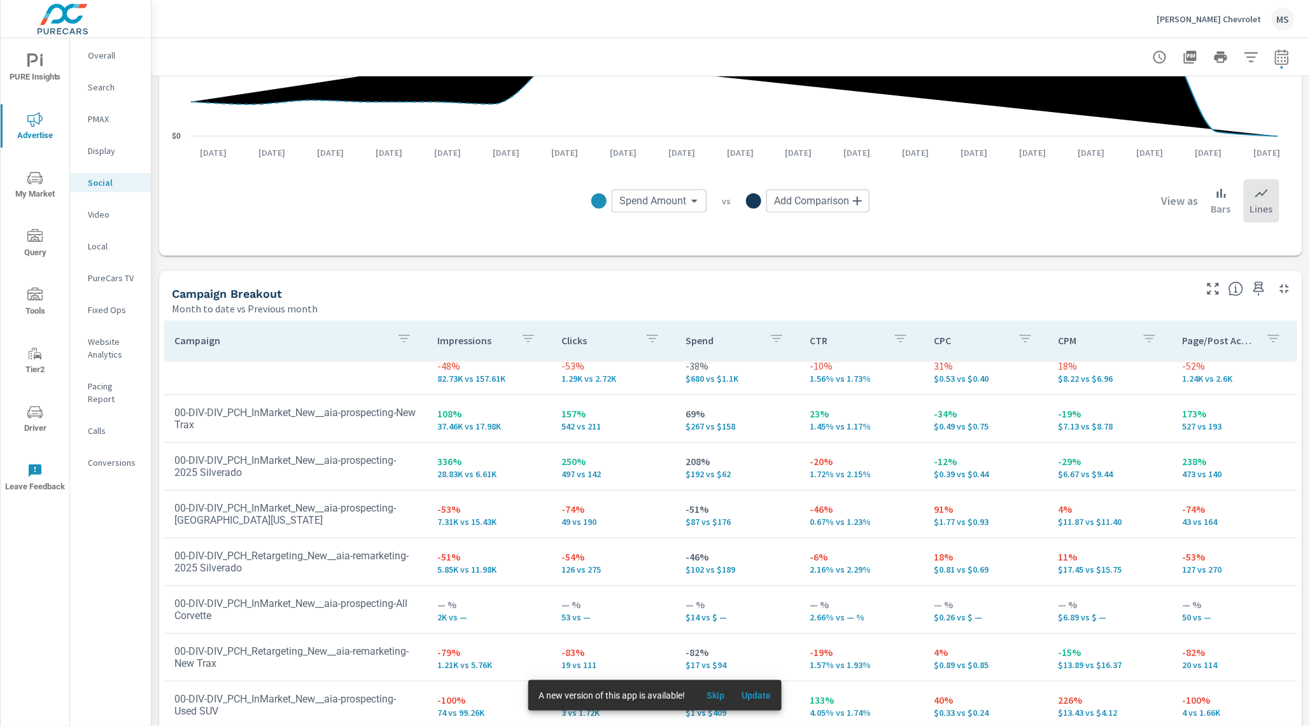
click at [104, 122] on p "PMAX" at bounding box center [114, 119] width 53 height 13
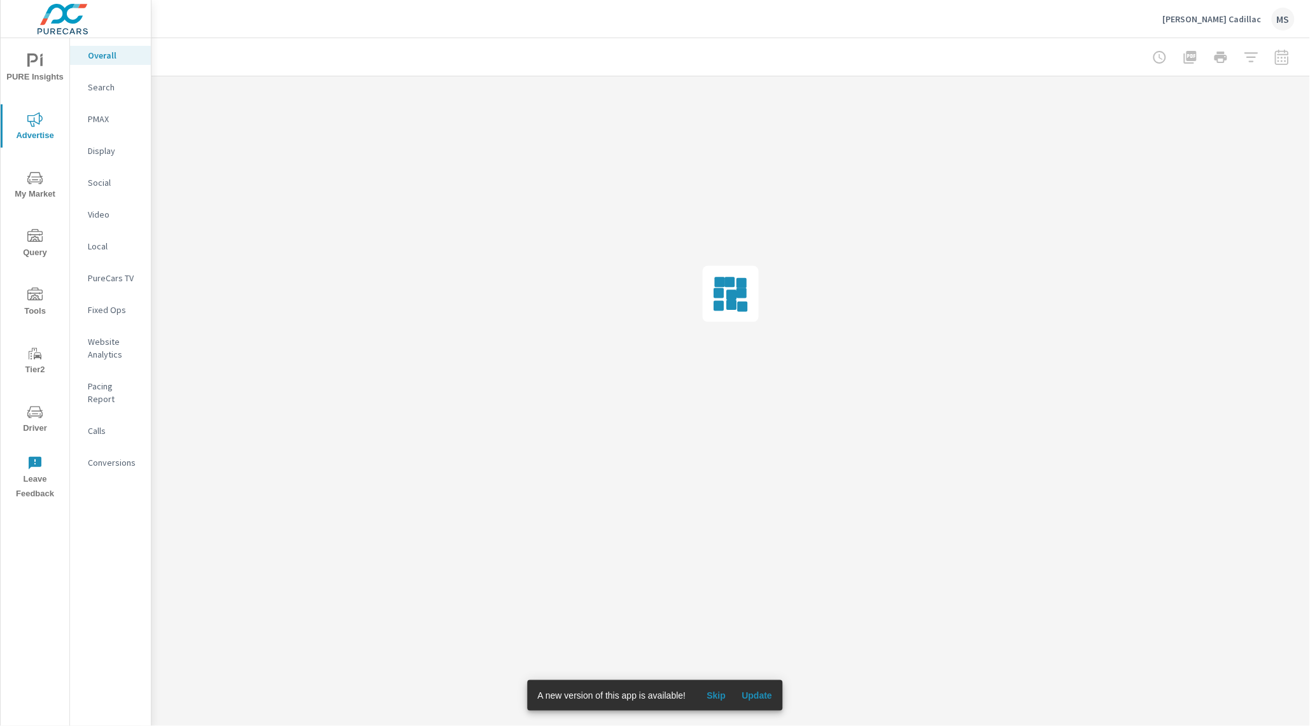
click at [113, 122] on p "PMAX" at bounding box center [114, 119] width 53 height 13
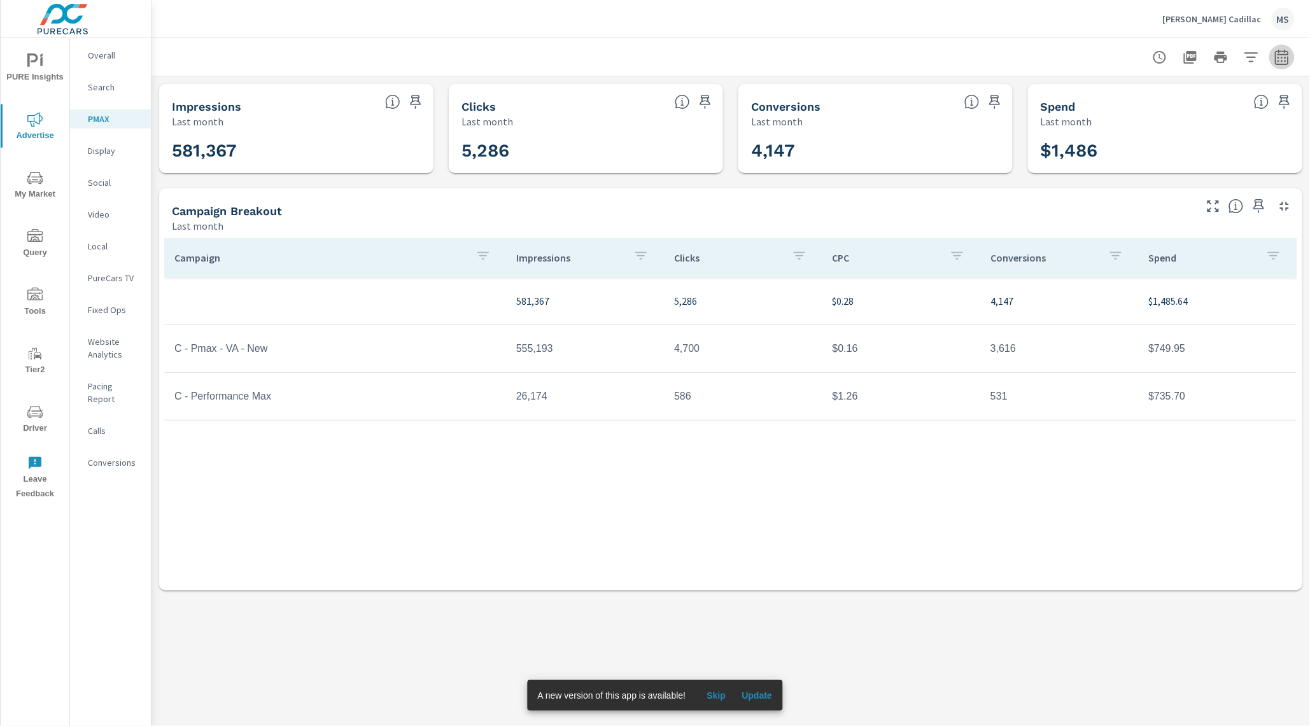
click at [1277, 53] on icon "button" at bounding box center [1281, 56] width 13 height 15
click at [1146, 116] on select "Custom [DATE] Last week Last 7 days Last 14 days Last 30 days Last 45 days Last…" at bounding box center [1180, 109] width 127 height 25
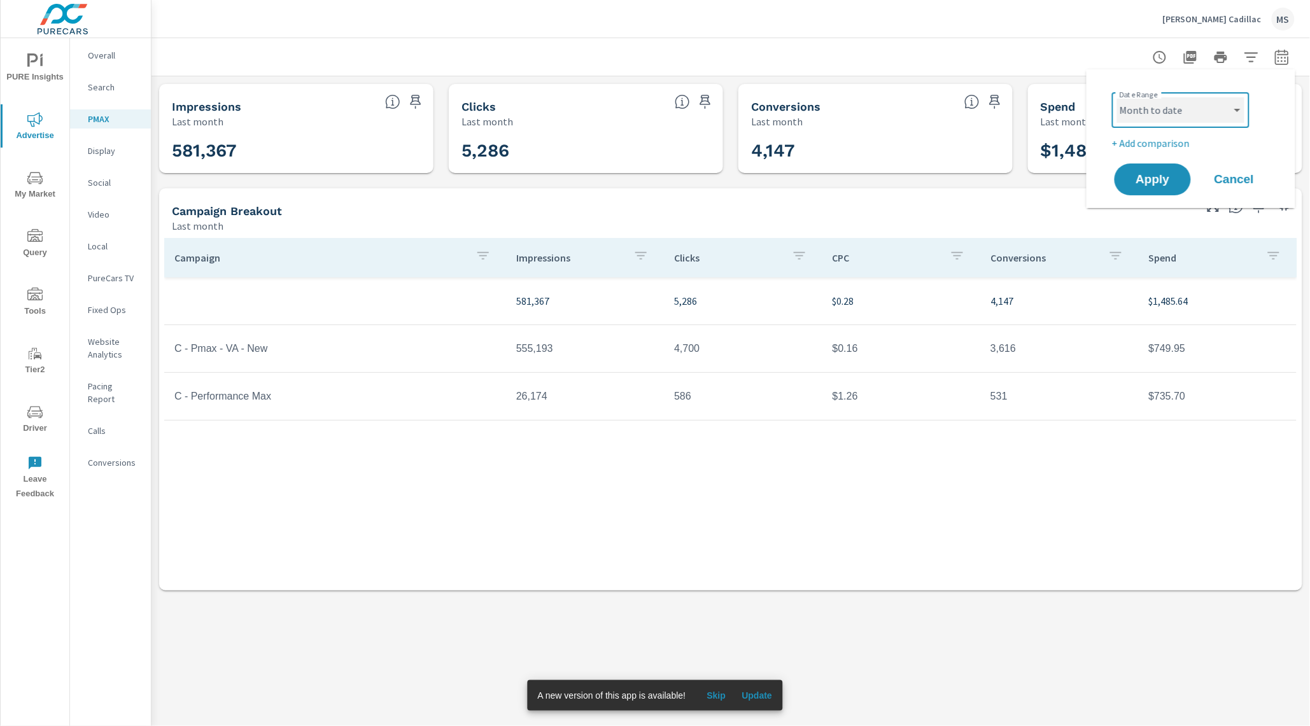
click at [1117, 97] on select "Custom [DATE] Last week Last 7 days Last 14 days Last 30 days Last 45 days Last…" at bounding box center [1180, 109] width 127 height 25
select select "Month to date"
click at [1153, 145] on p "+ Add comparison" at bounding box center [1193, 143] width 163 height 15
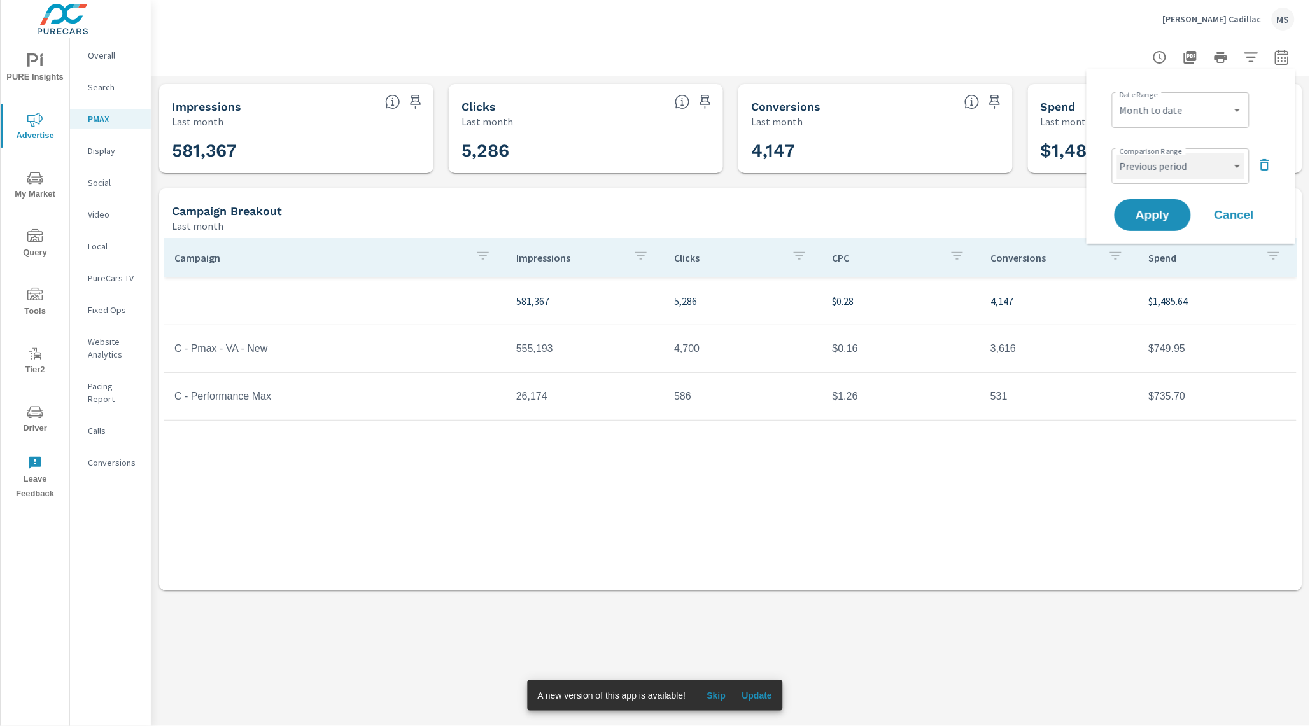
click at [1155, 167] on select "Custom Previous period Previous month Previous year" at bounding box center [1180, 165] width 127 height 25
click at [1117, 153] on select "Custom Previous period Previous month Previous year" at bounding box center [1180, 165] width 127 height 25
select select "Previous month"
click at [1152, 221] on span "Apply" at bounding box center [1152, 215] width 52 height 12
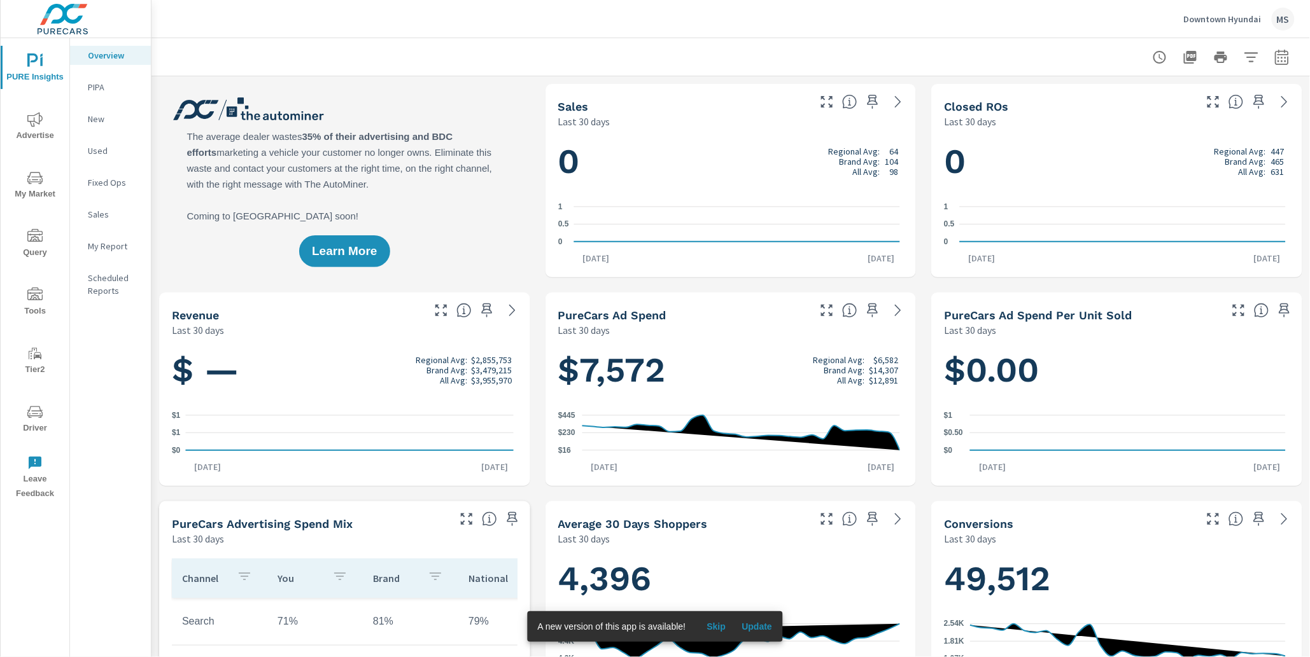
click at [1274, 60] on icon "button" at bounding box center [1281, 57] width 15 height 15
click at [1121, 124] on div "Custom [DATE] Last week Last 7 days Last 14 days Last 30 days Last 45 days Last…" at bounding box center [1168, 110] width 137 height 36
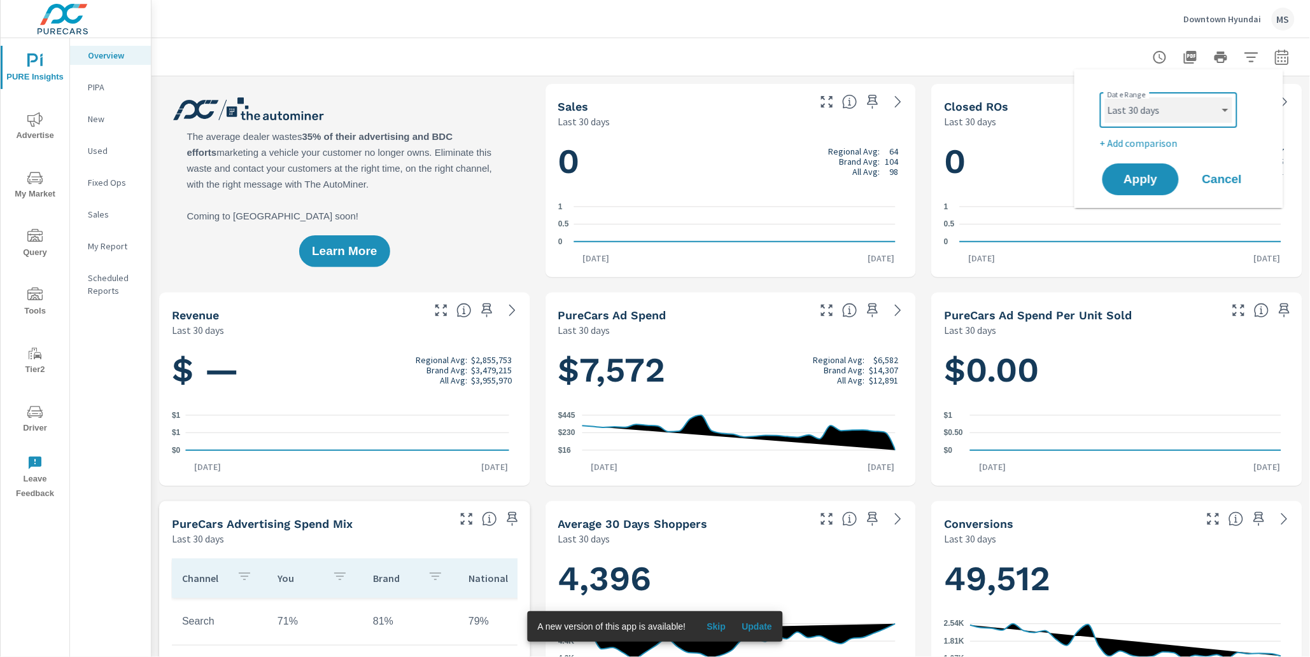
click at [1128, 105] on select "Custom Yesterday Last week Last 7 days Last 14 days Last 30 days Last 45 days L…" at bounding box center [1168, 109] width 127 height 25
click at [1105, 97] on select "Custom Yesterday Last week Last 7 days Last 14 days Last 30 days Last 45 days L…" at bounding box center [1168, 109] width 127 height 25
select select "Month to date"
click at [1146, 143] on p "+ Add comparison" at bounding box center [1181, 143] width 163 height 15
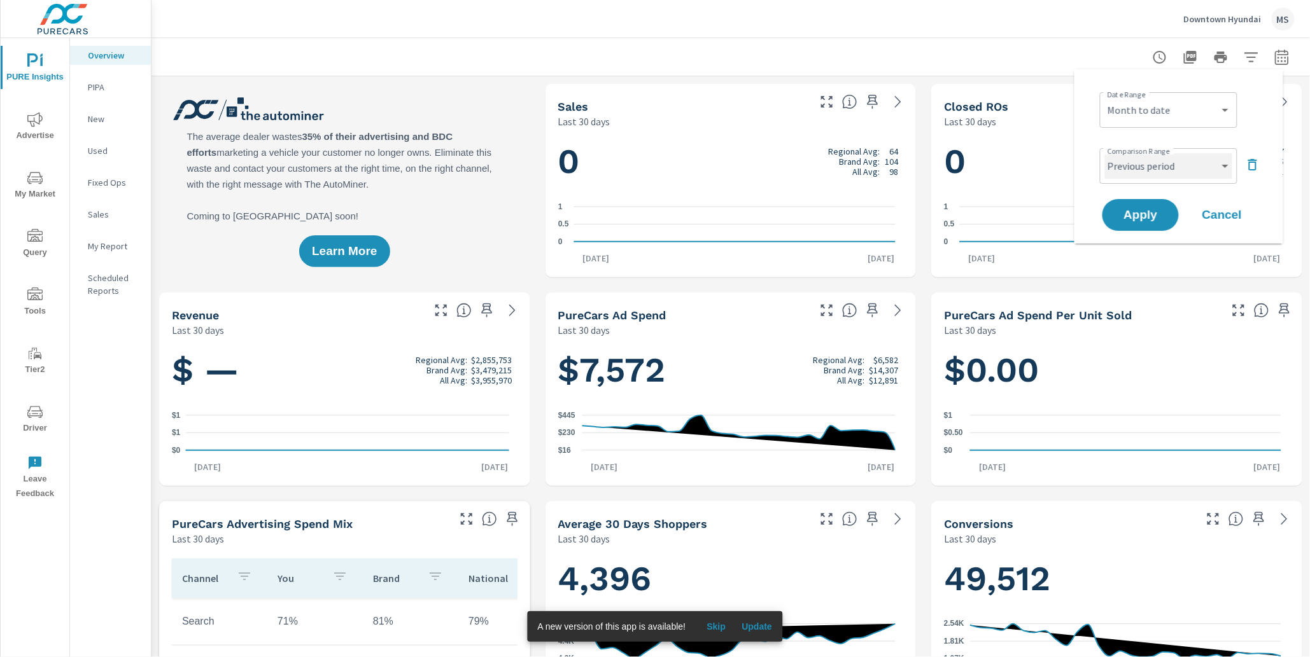
click at [1147, 167] on select "Custom Previous period Previous month Previous year" at bounding box center [1168, 165] width 127 height 25
click at [1105, 153] on select "Custom Previous period Previous month Previous year" at bounding box center [1168, 165] width 127 height 25
select select "Previous month"
click at [1145, 214] on span "Apply" at bounding box center [1140, 215] width 52 height 12
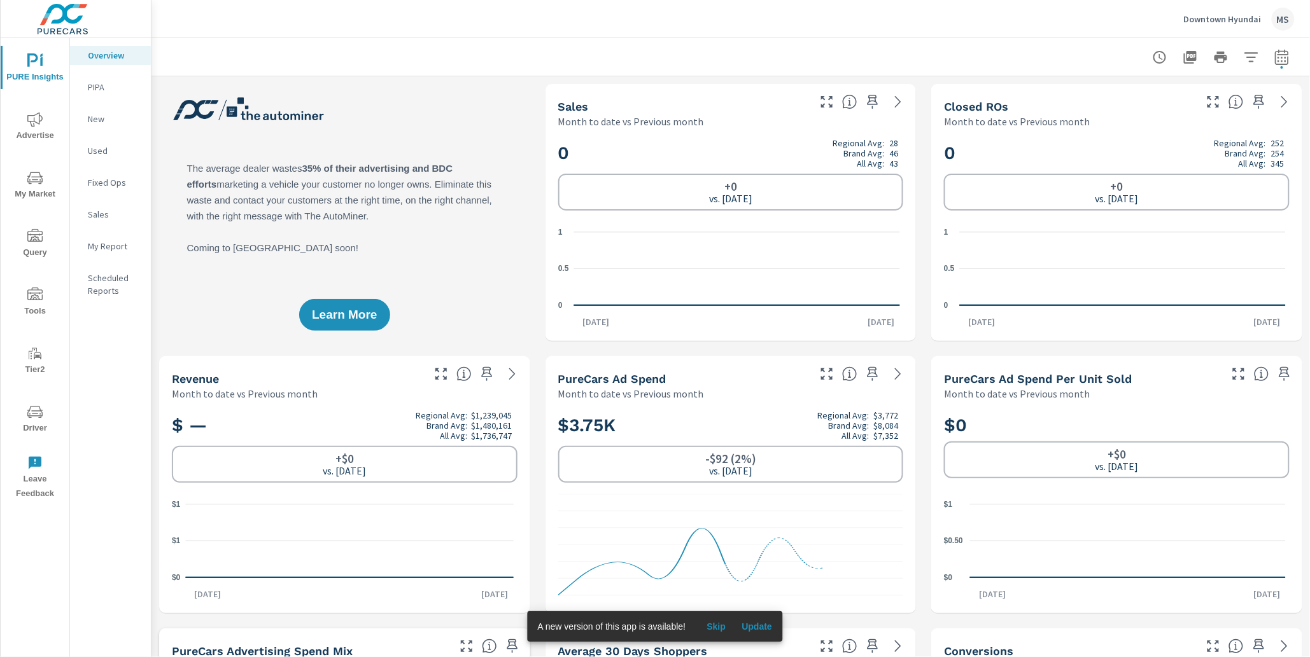
click at [22, 127] on span "Advertise" at bounding box center [34, 127] width 61 height 31
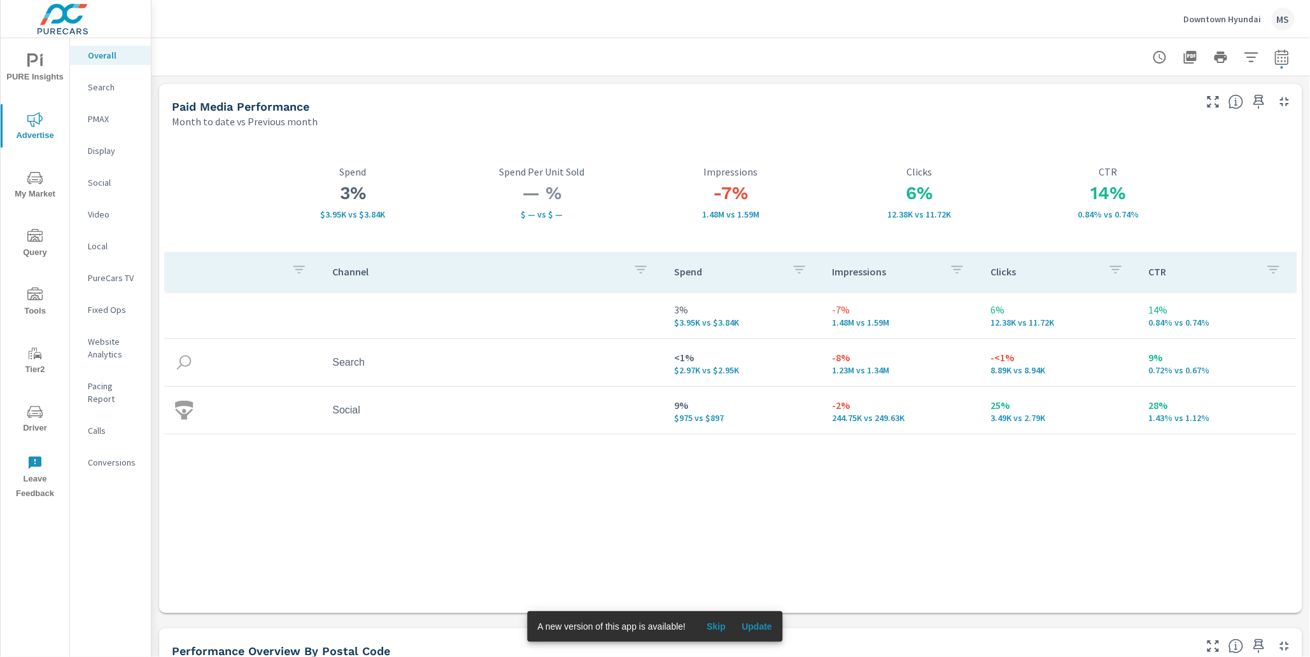
click at [105, 353] on p "Website Analytics" at bounding box center [114, 347] width 53 height 25
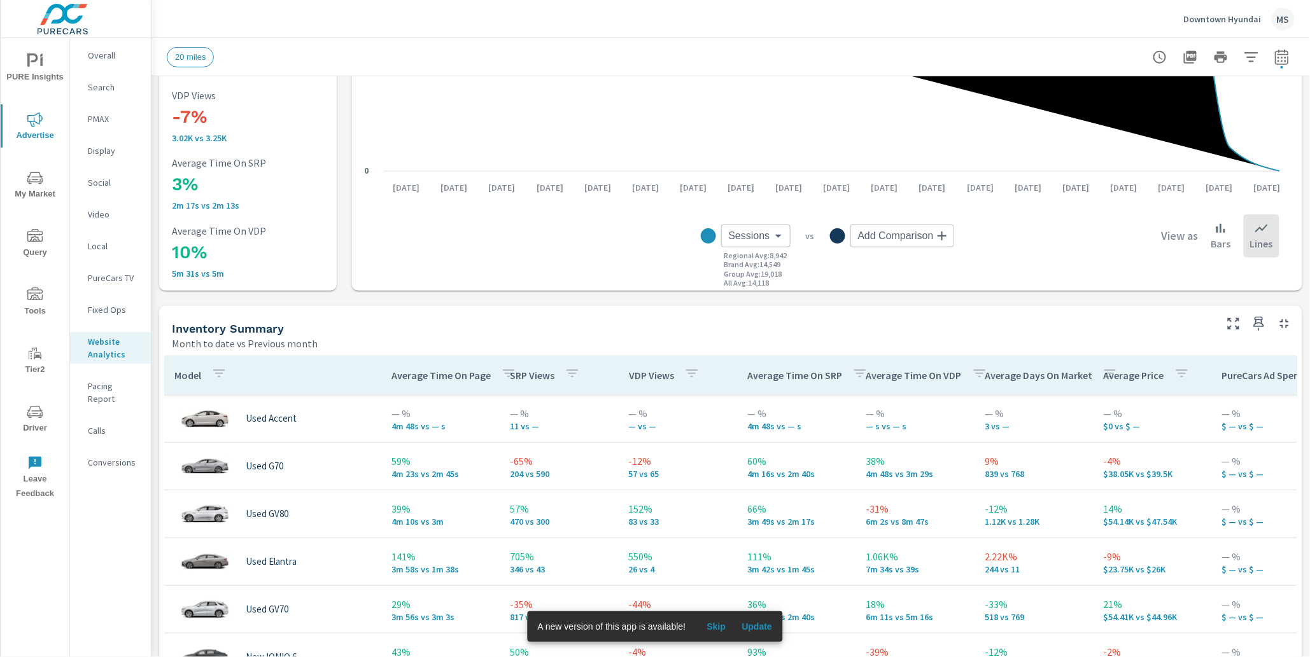
scroll to position [344, 0]
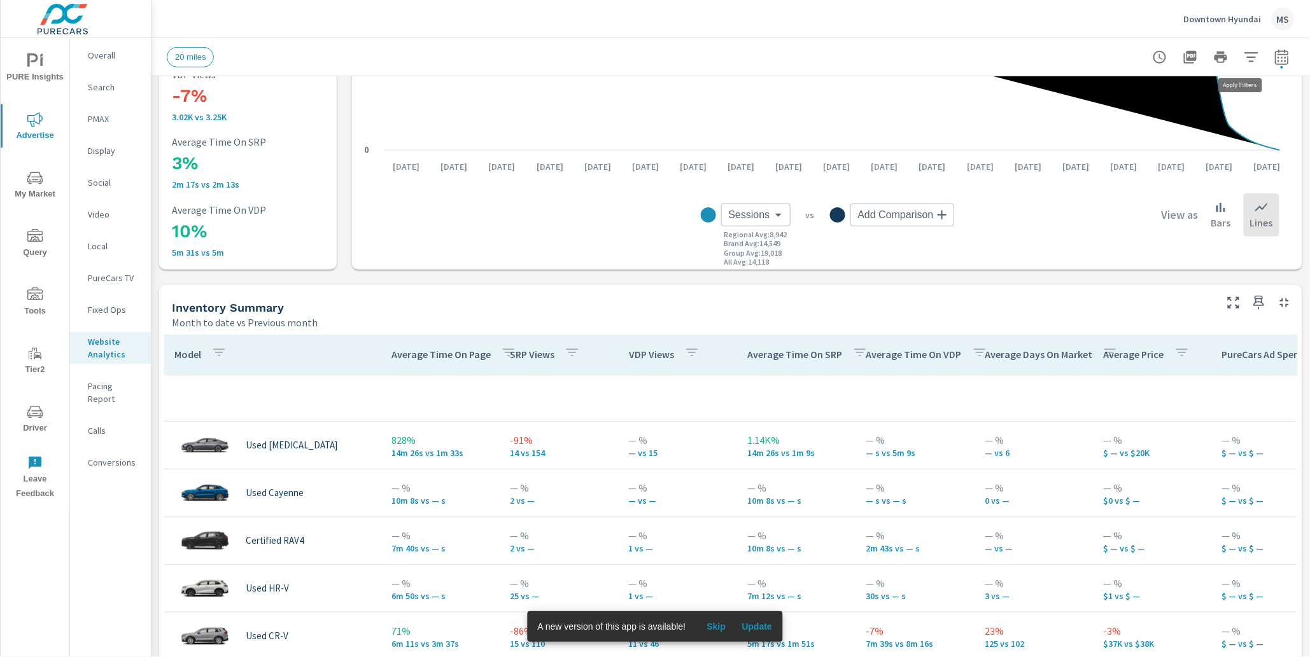
click at [1244, 55] on icon "button" at bounding box center [1251, 57] width 15 height 15
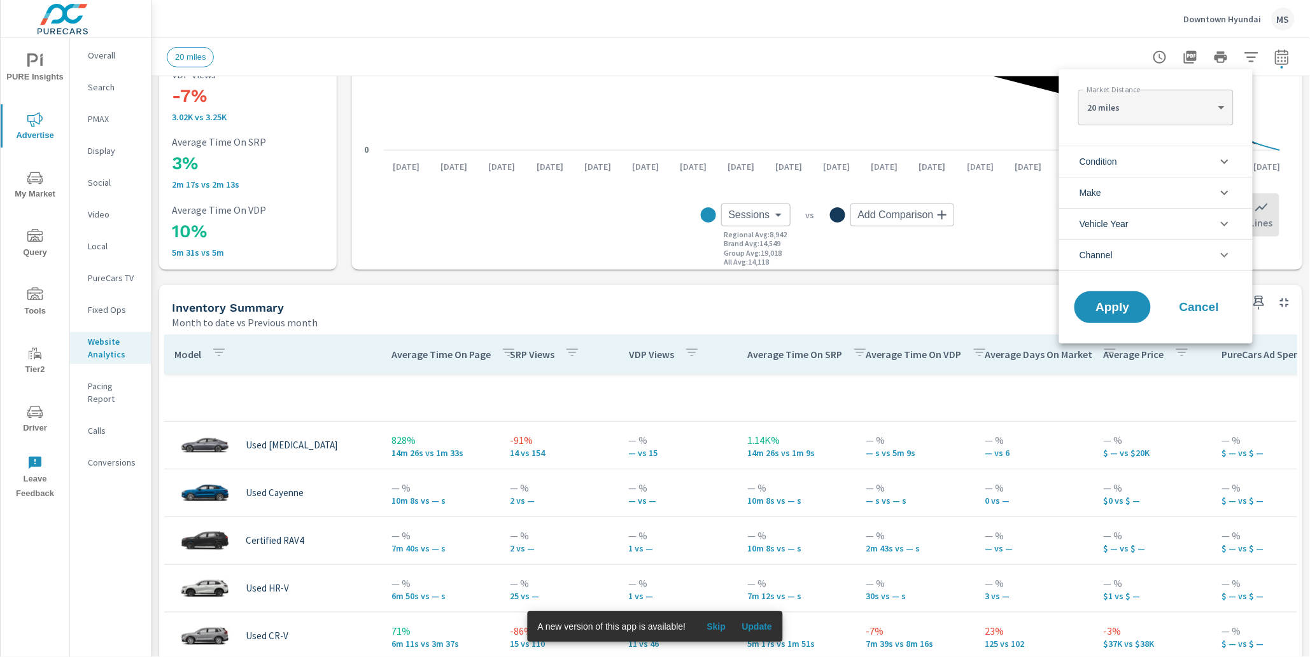
click at [1116, 166] on span "Condition" at bounding box center [1098, 161] width 38 height 31
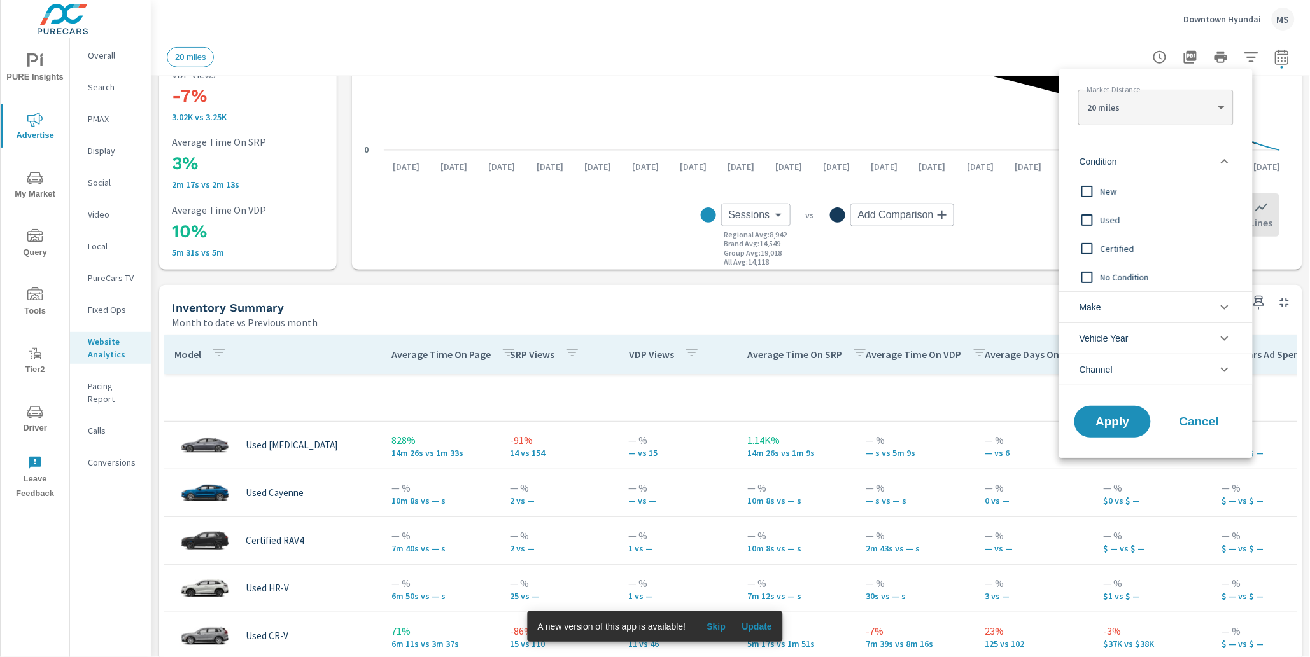
click at [1090, 194] on input "filter options" at bounding box center [1087, 191] width 27 height 27
click at [1097, 430] on button "Apply" at bounding box center [1112, 421] width 79 height 33
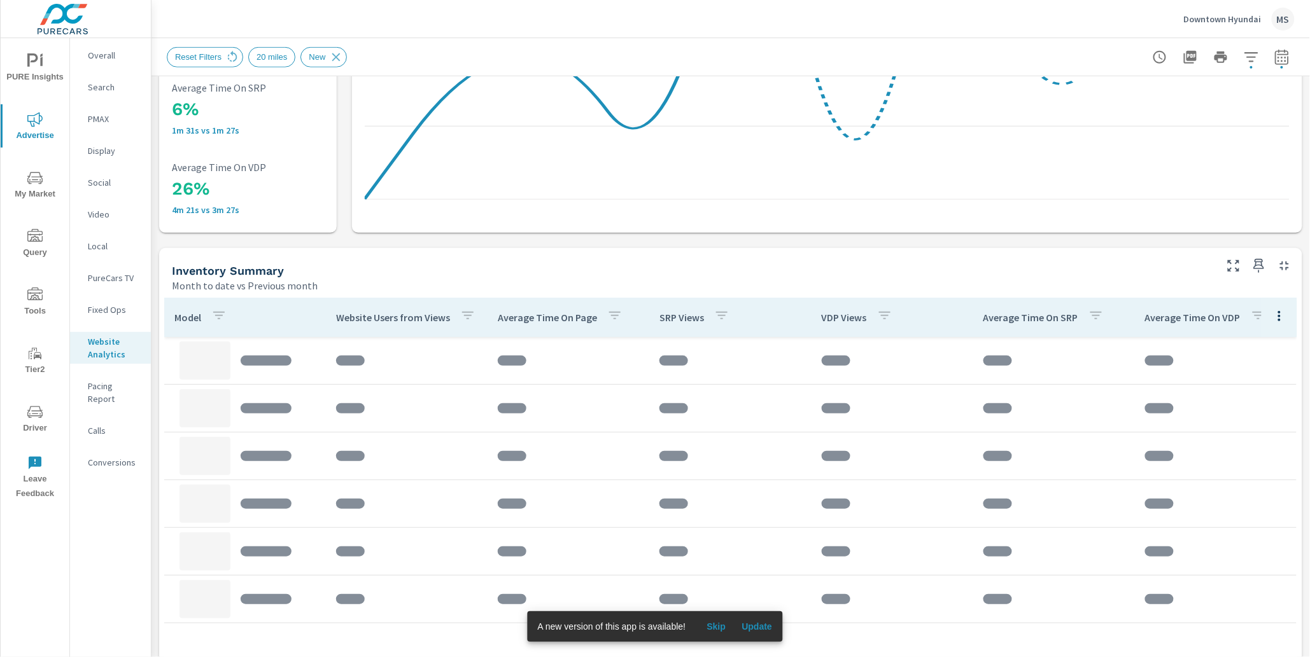
scroll to position [391, 0]
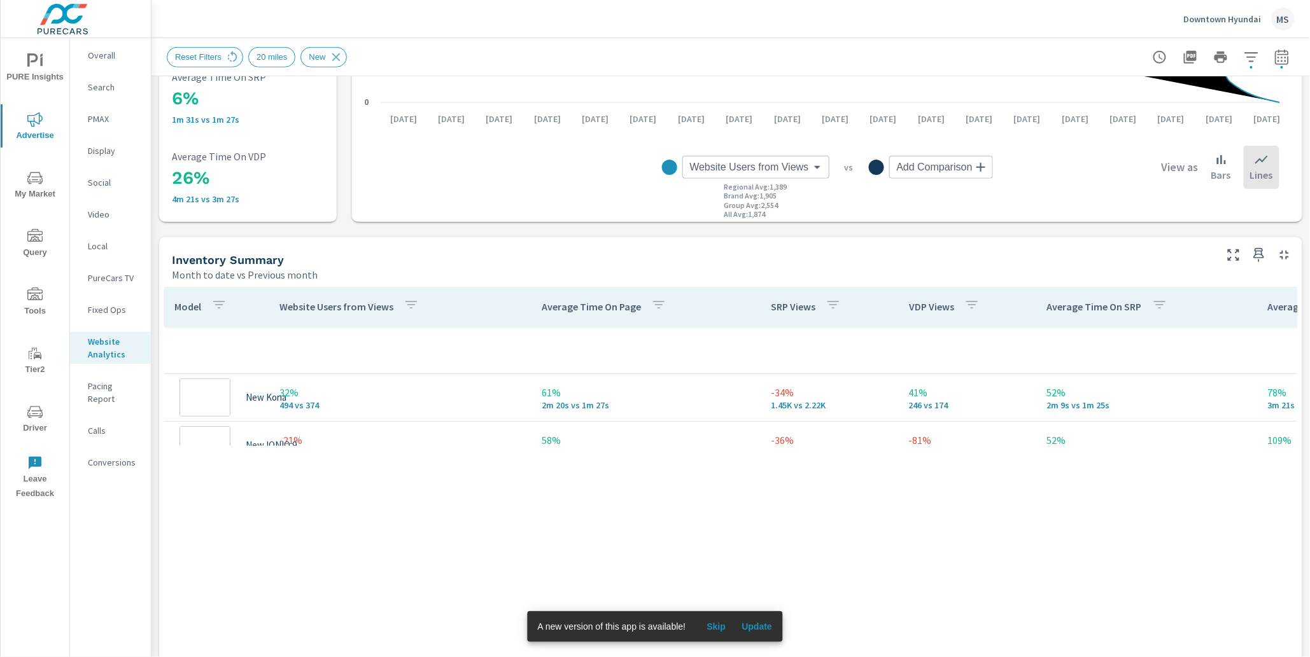
scroll to position [271, 0]
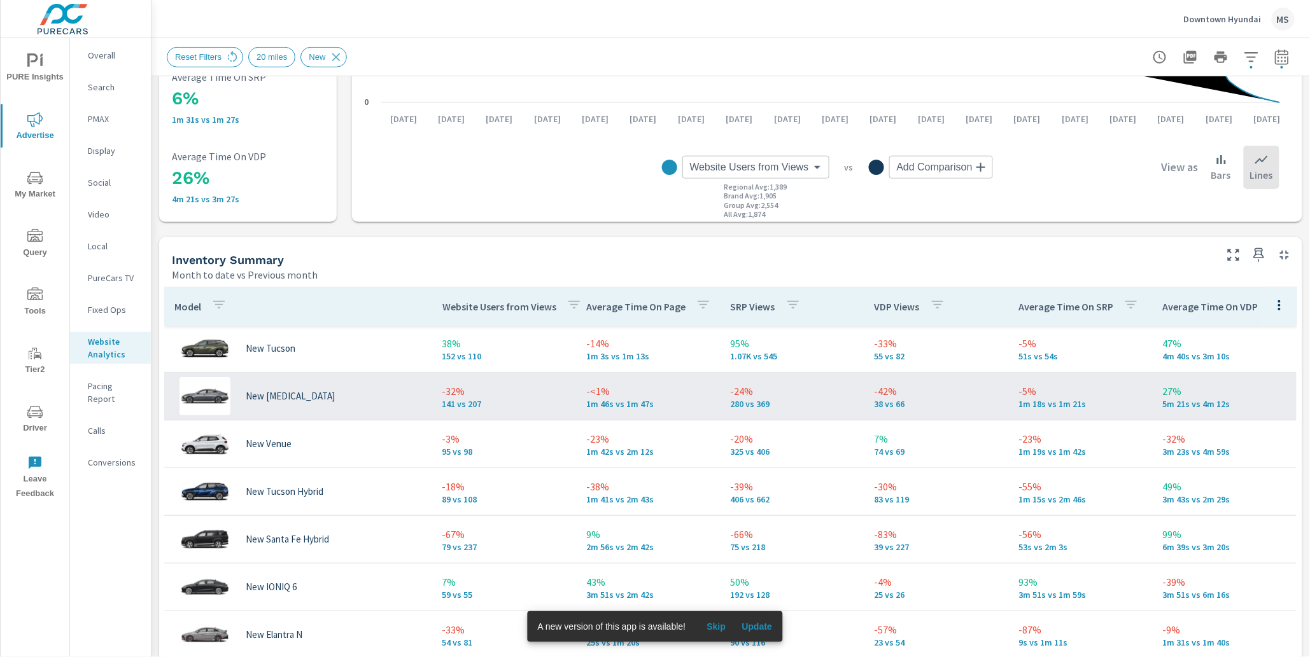
scroll to position [191, 0]
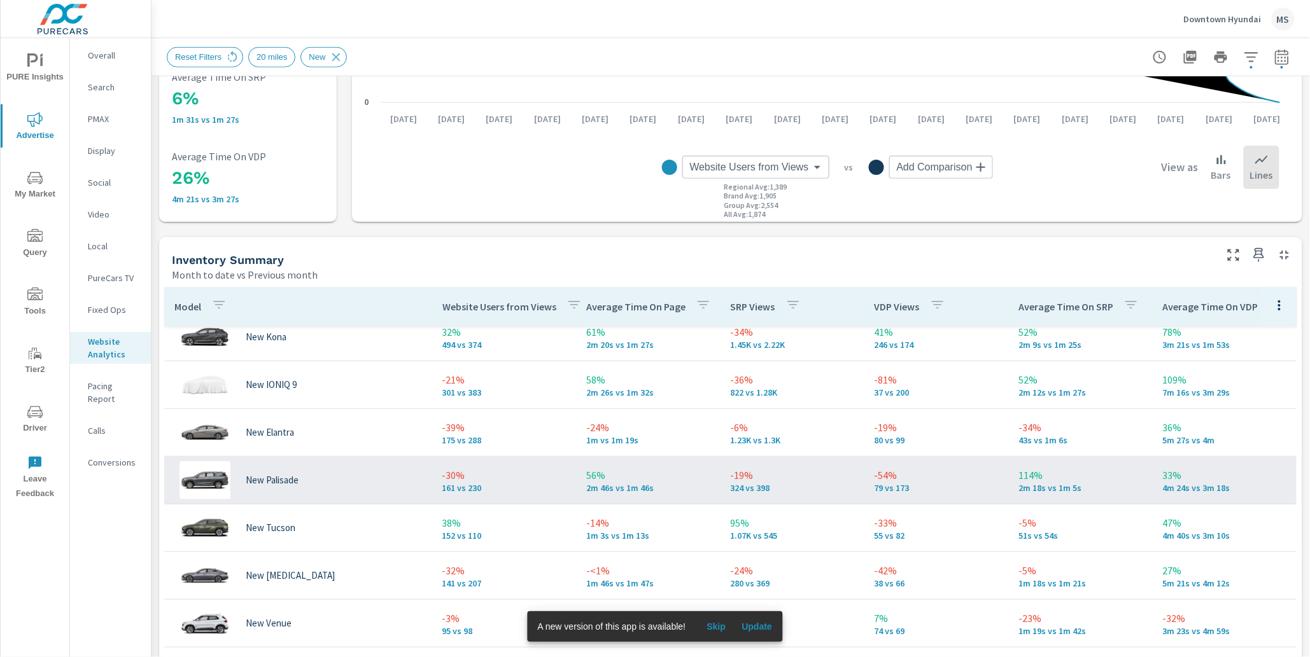
scroll to position [71, 0]
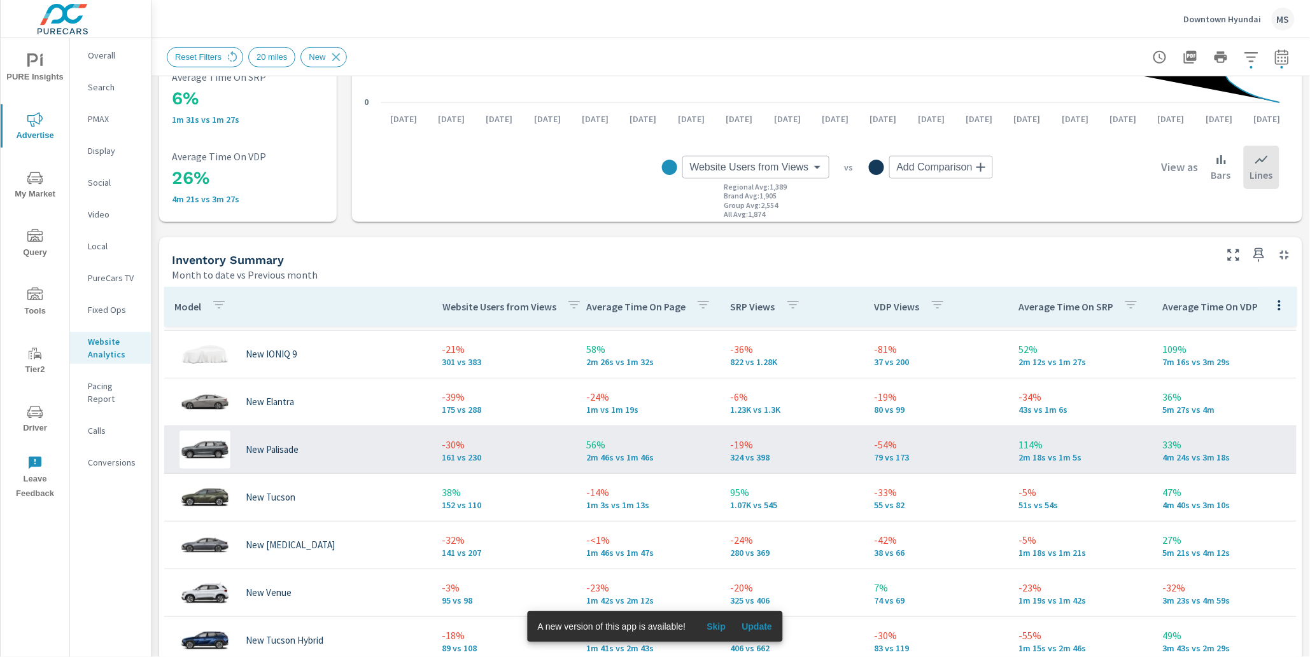
scroll to position [112, 0]
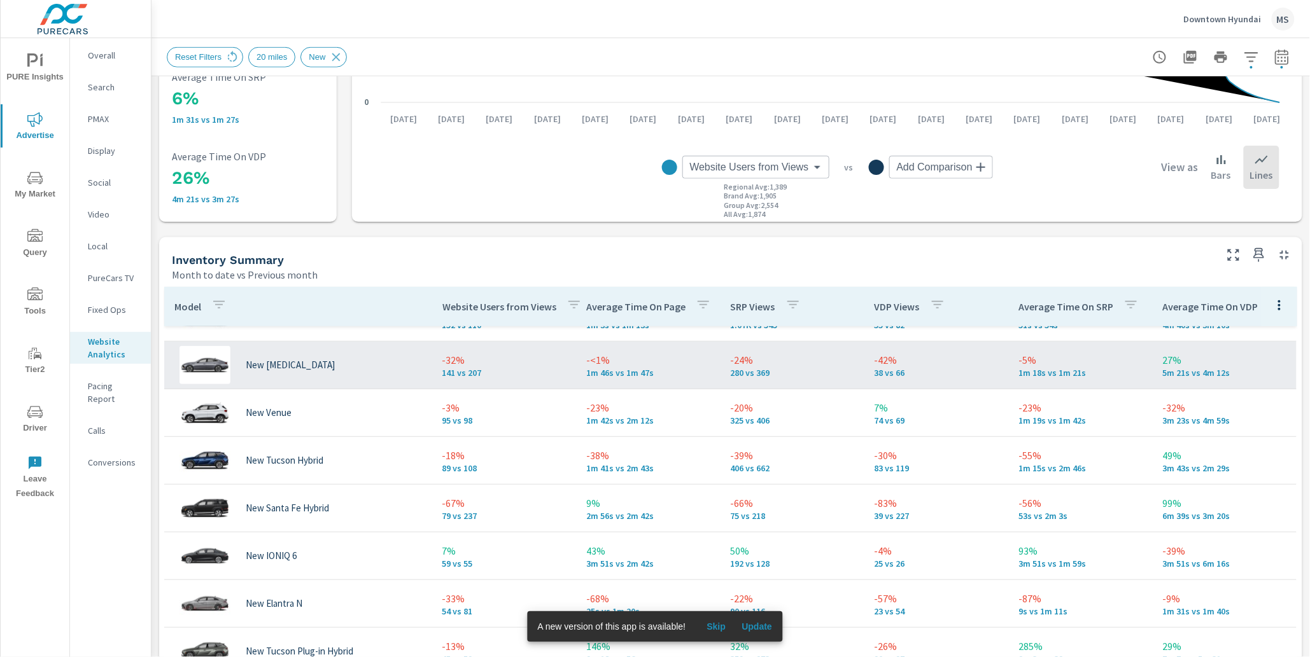
scroll to position [262, 0]
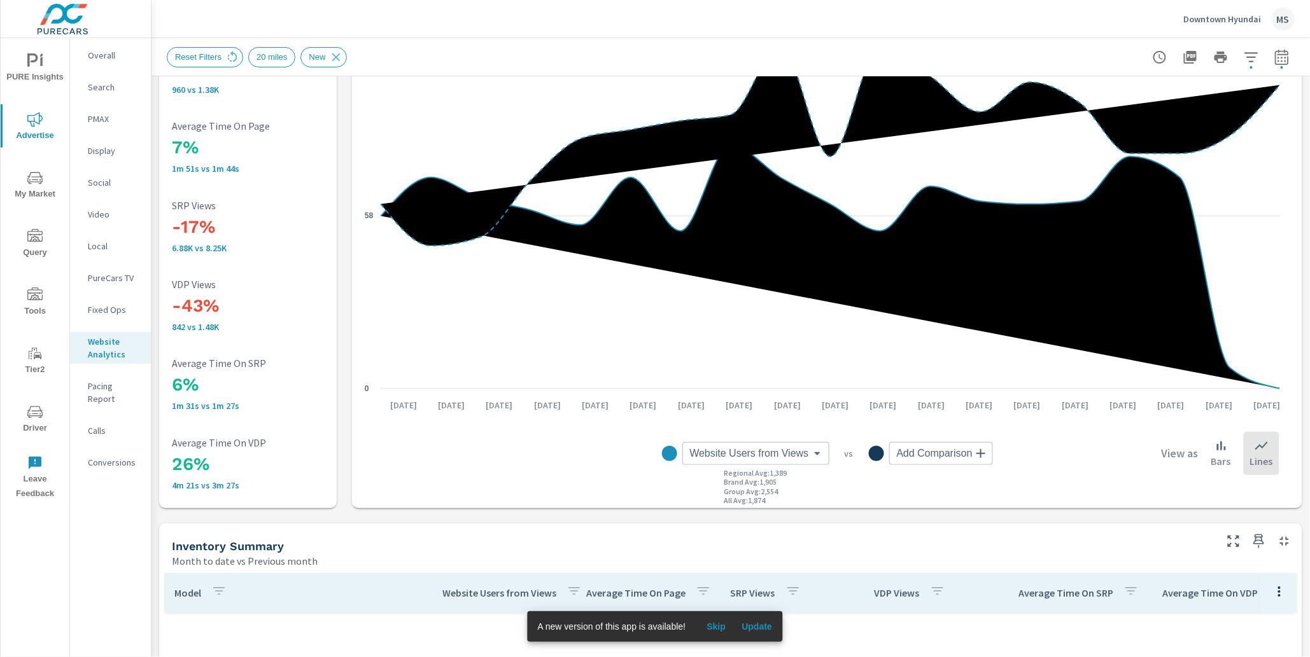
scroll to position [94, 0]
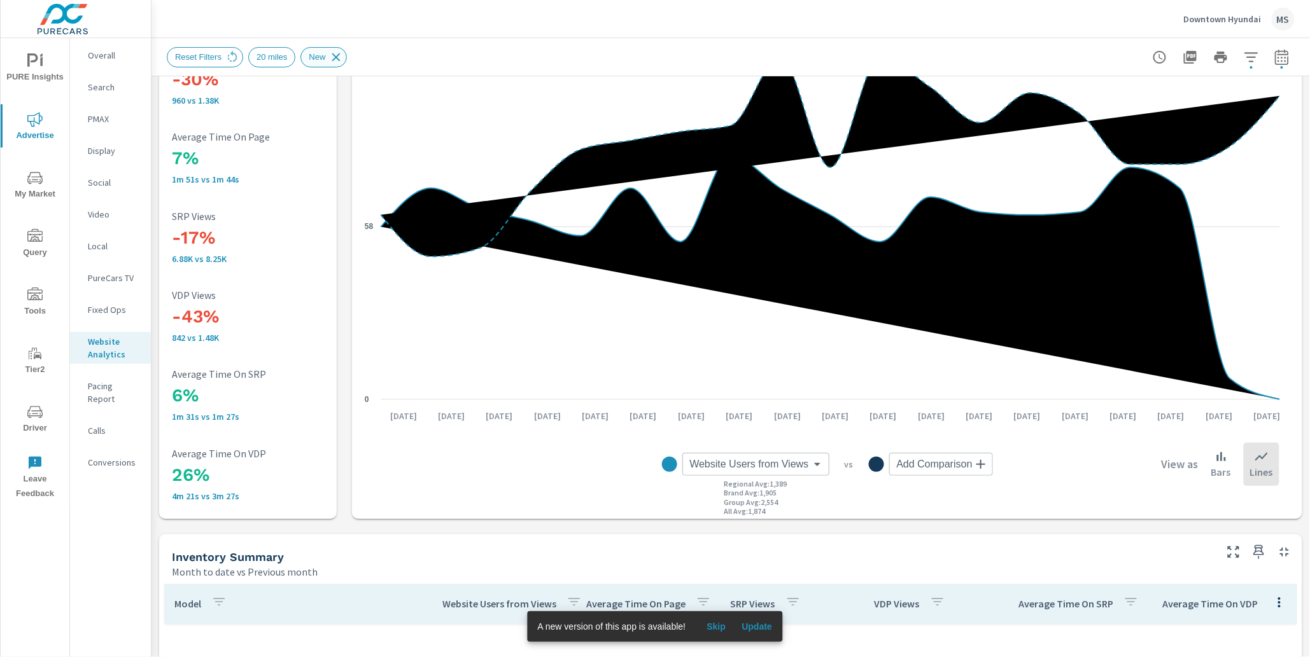
click at [342, 57] on icon at bounding box center [336, 57] width 14 height 14
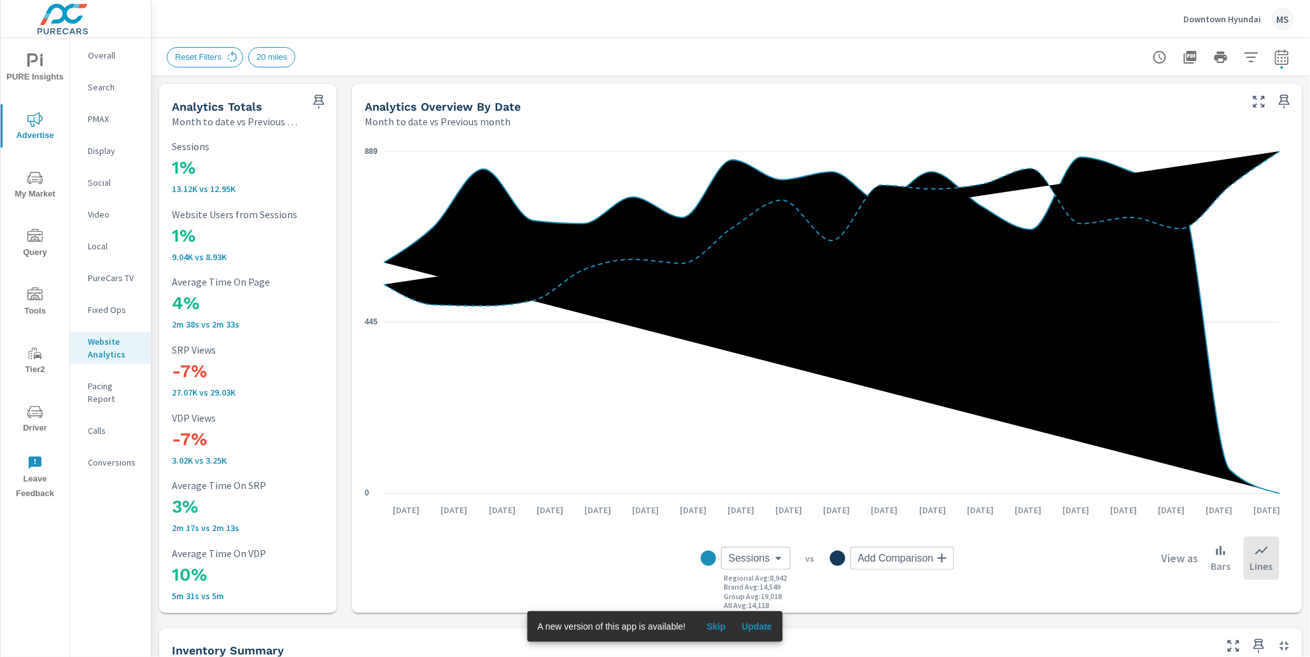
click at [97, 113] on p "PMAX" at bounding box center [114, 119] width 53 height 13
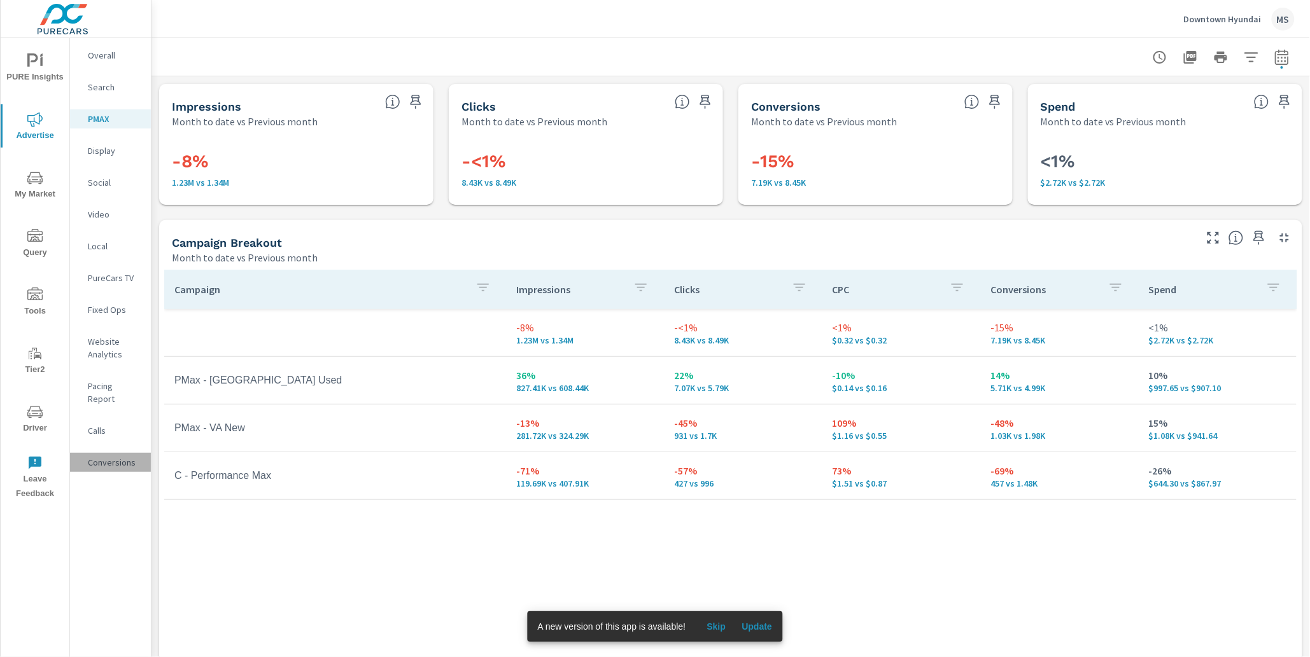
click at [117, 456] on p "Conversions" at bounding box center [114, 462] width 53 height 13
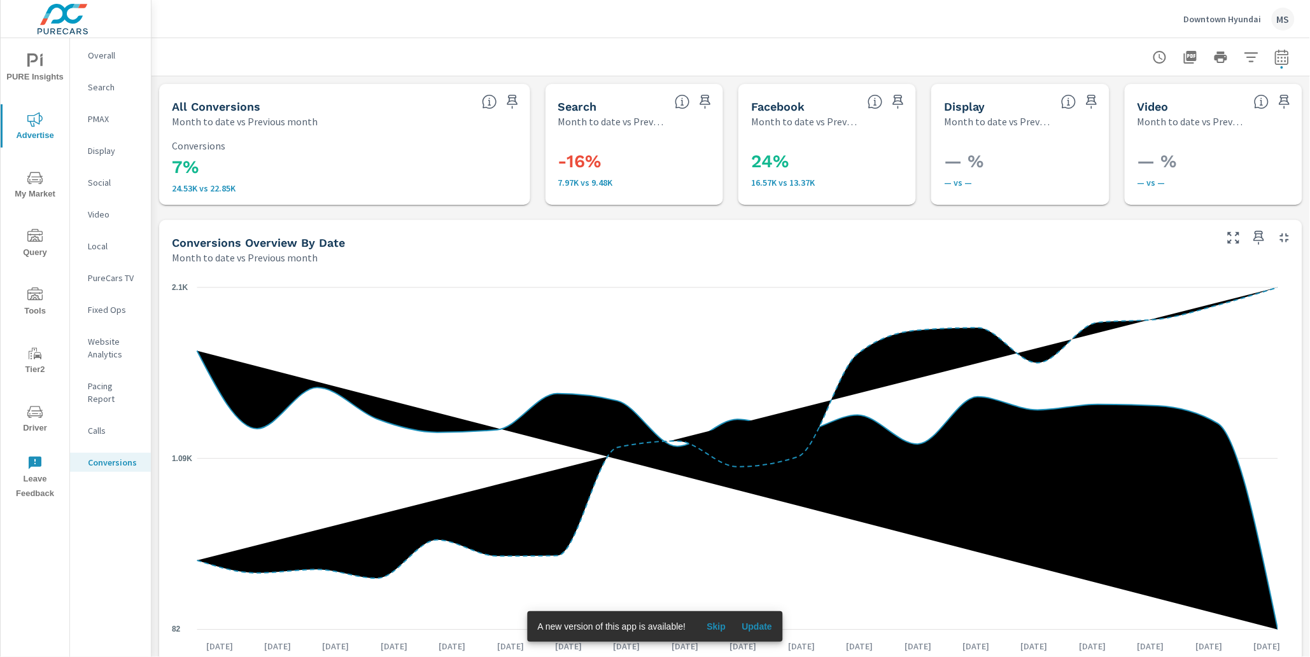
click at [106, 181] on p "Social" at bounding box center [114, 182] width 53 height 13
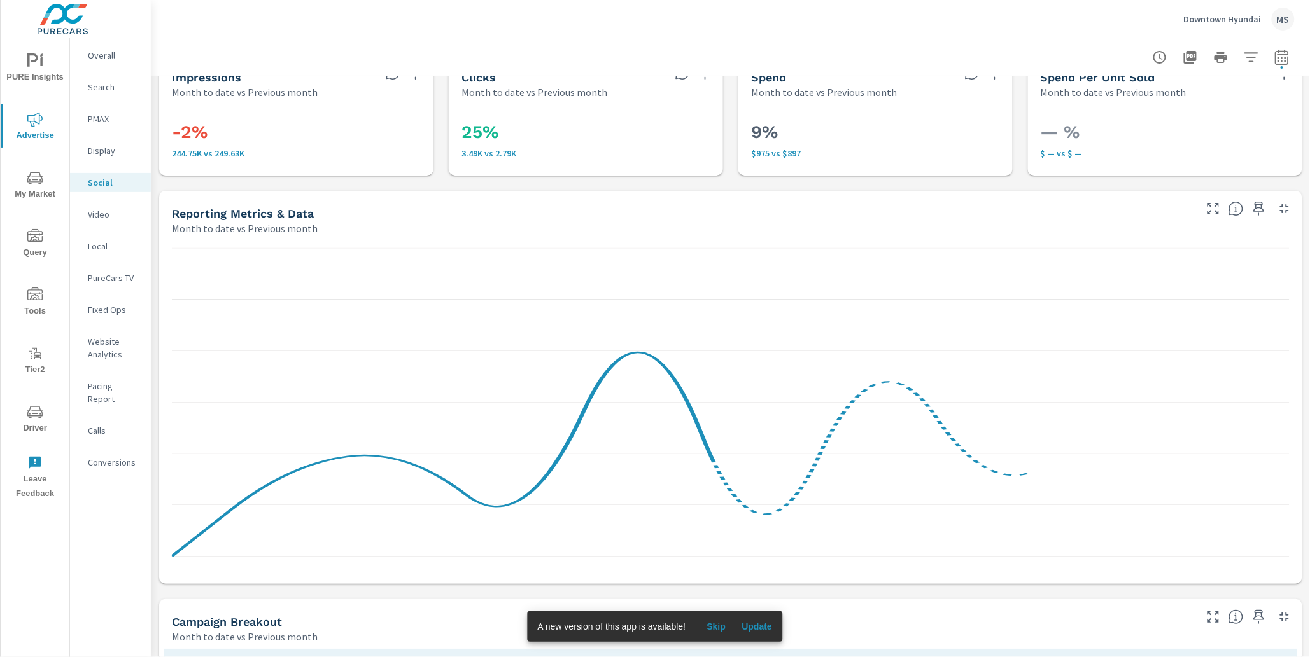
scroll to position [10, 0]
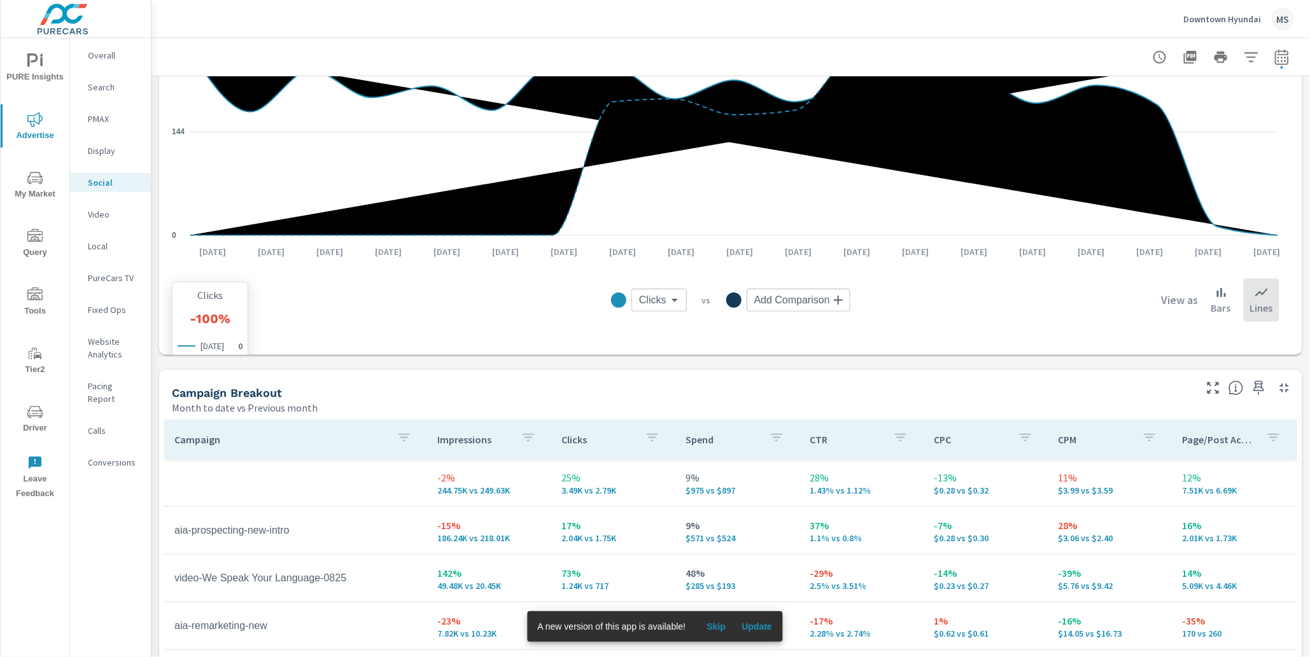
scroll to position [508, 0]
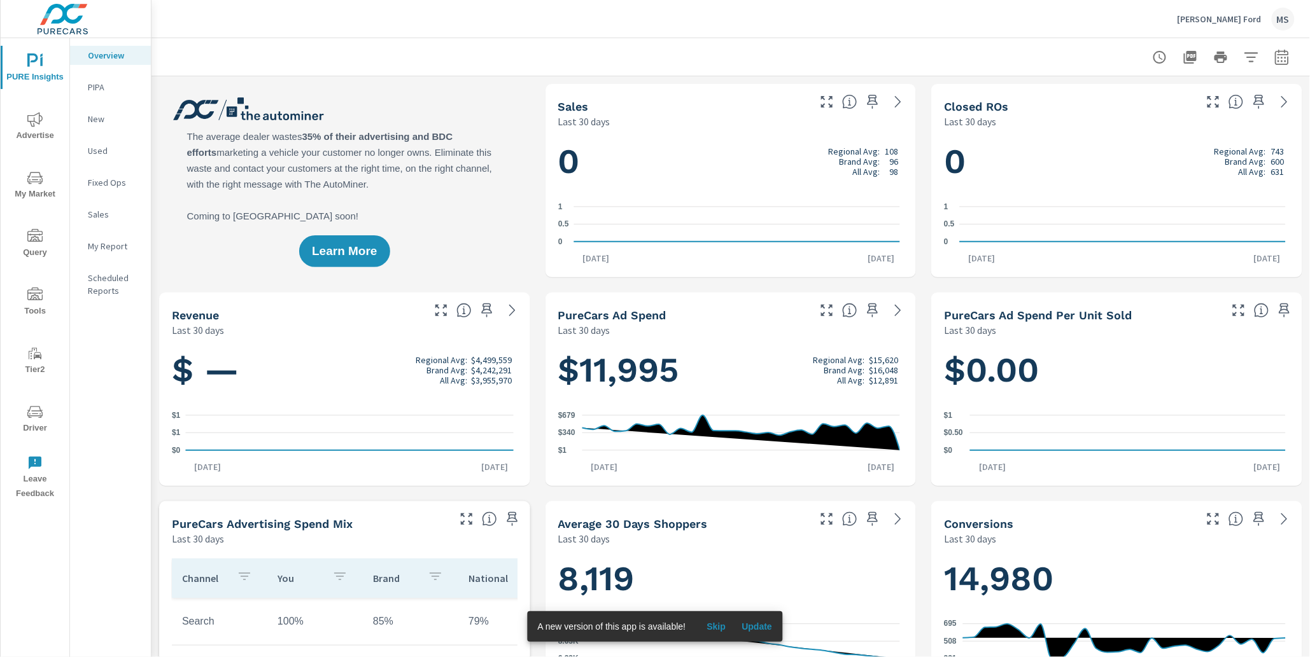
click at [1274, 53] on icon "button" at bounding box center [1281, 57] width 15 height 15
click at [1161, 101] on select "Custom [DATE] Last week Last 7 days Last 14 days Last 30 days Last 45 days Last…" at bounding box center [1168, 109] width 127 height 25
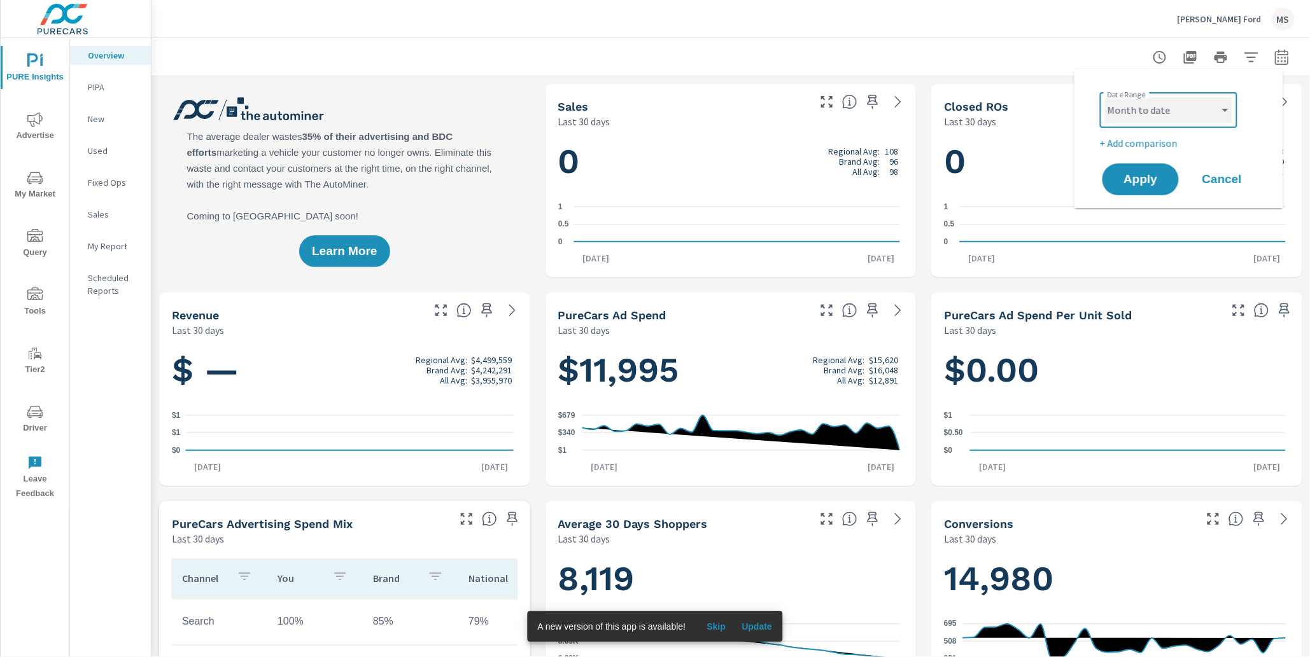
click at [1105, 97] on select "Custom [DATE] Last week Last 7 days Last 14 days Last 30 days Last 45 days Last…" at bounding box center [1168, 109] width 127 height 25
select select "Month to date"
click at [1147, 136] on p "+ Add comparison" at bounding box center [1181, 143] width 163 height 15
select select "Previous period"
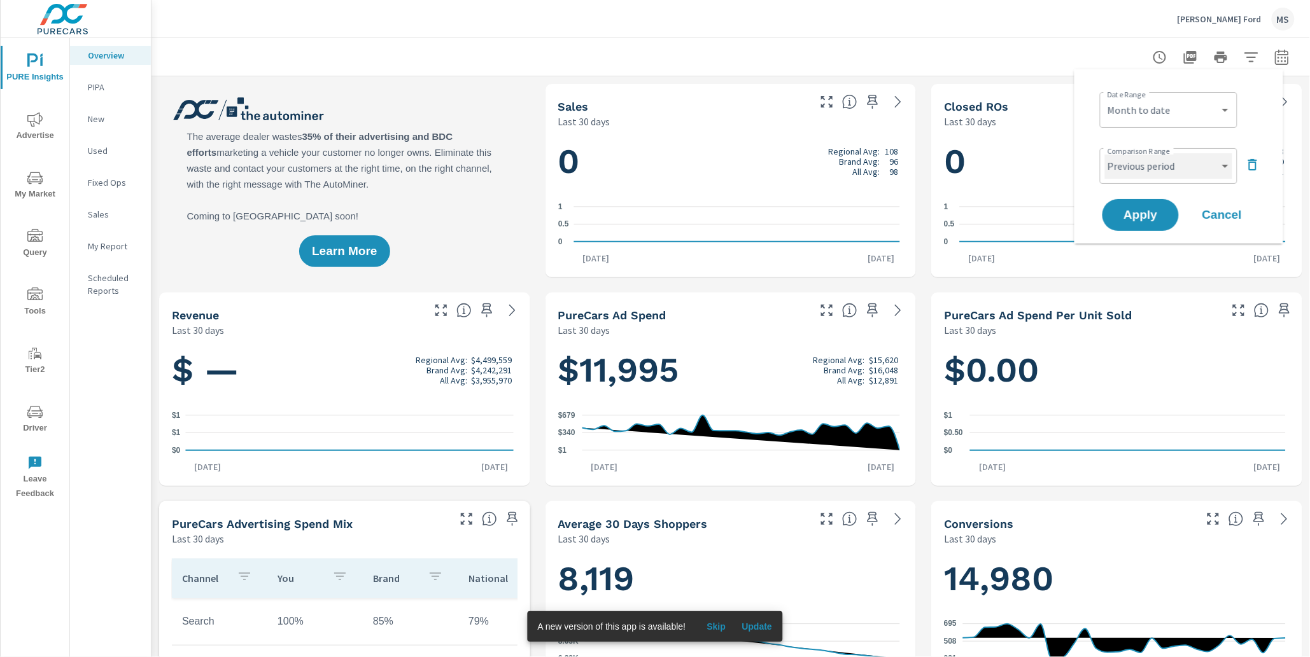
click at [1151, 165] on select "Custom Previous period Previous month Previous year" at bounding box center [1168, 165] width 127 height 25
click at [1251, 161] on icon "button" at bounding box center [1252, 164] width 15 height 15
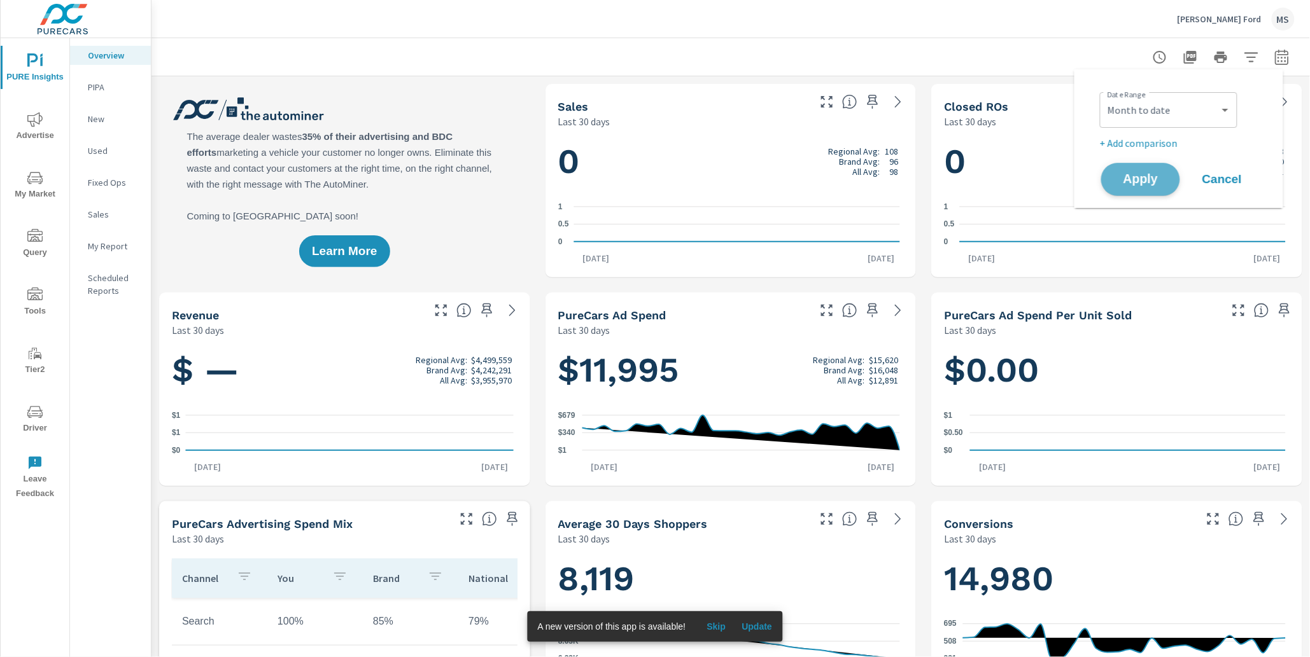
click at [1151, 178] on span "Apply" at bounding box center [1140, 180] width 52 height 12
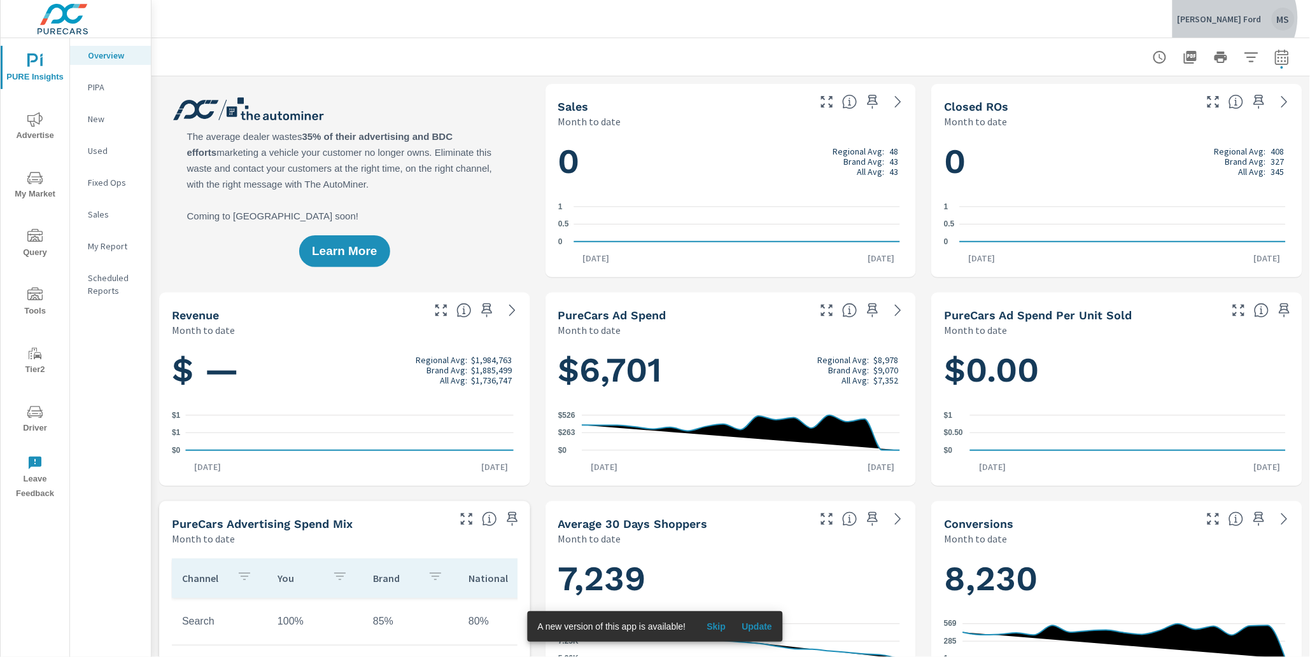
click at [1279, 17] on div "MS" at bounding box center [1283, 19] width 23 height 23
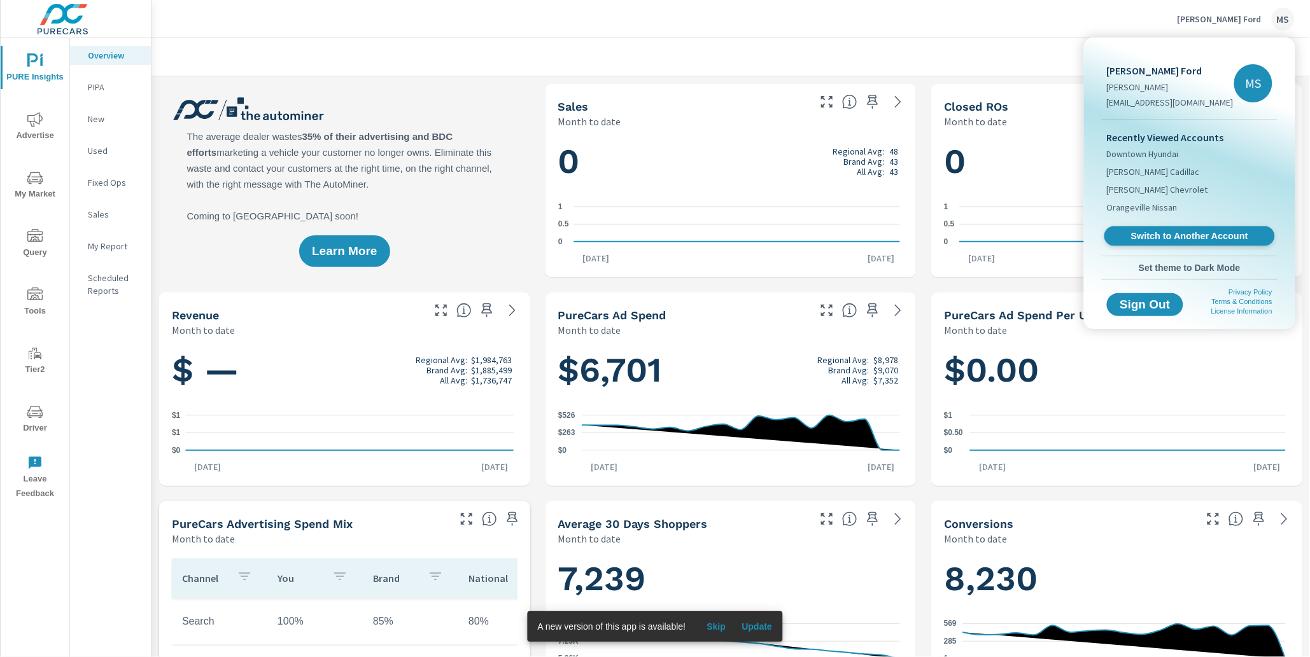
click at [1184, 232] on span "Switch to Another Account" at bounding box center [1189, 236] width 156 height 12
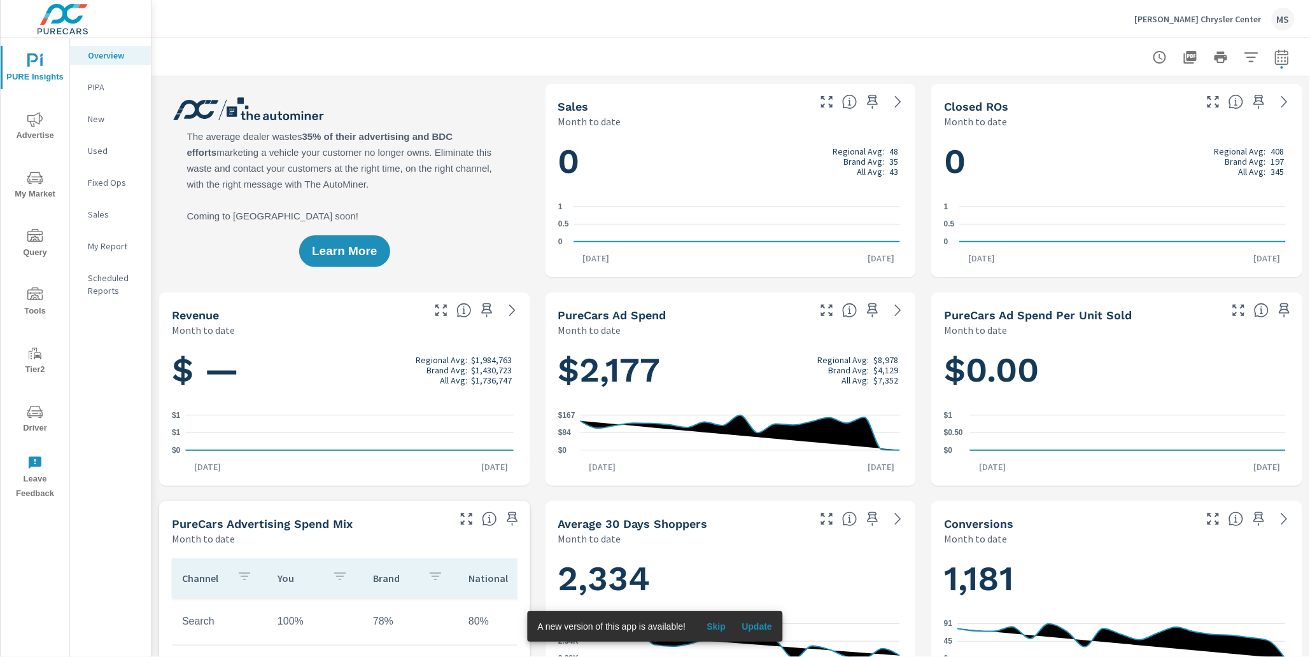
click at [1275, 50] on icon "button" at bounding box center [1281, 57] width 15 height 15
select select "Month to date"
click at [1254, 24] on p "[PERSON_NAME] Chrysler Center" at bounding box center [1198, 18] width 127 height 11
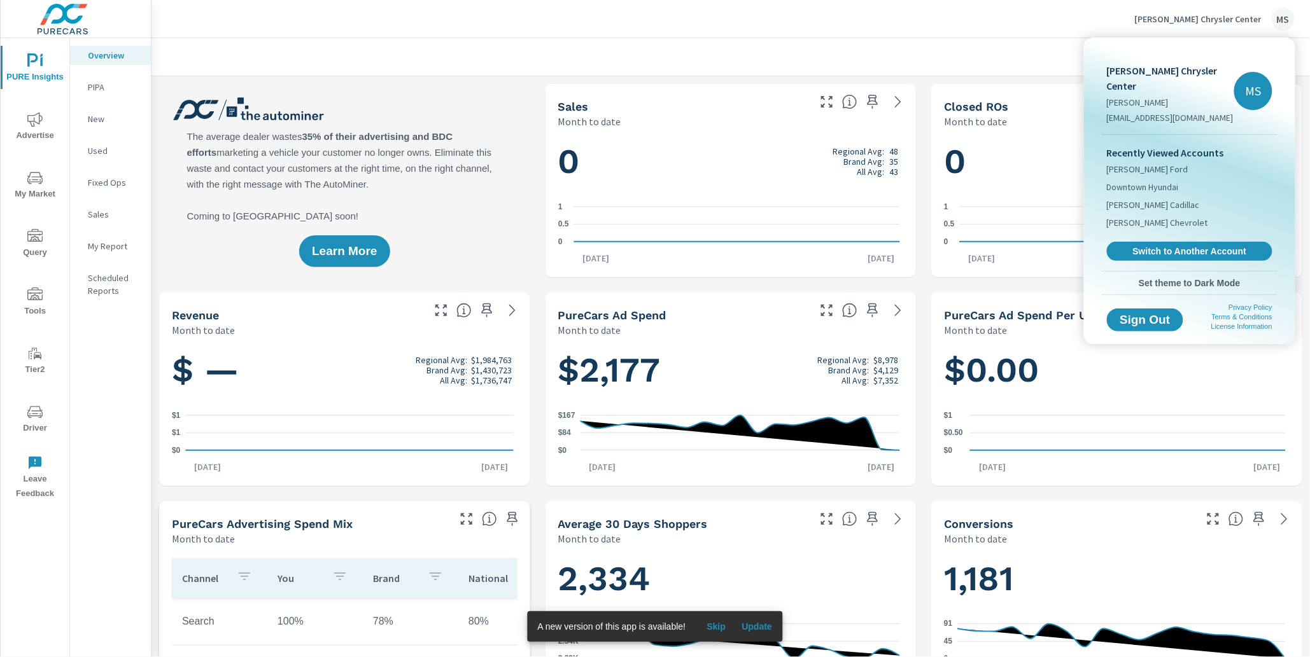
click at [1285, 19] on div at bounding box center [655, 328] width 1310 height 657
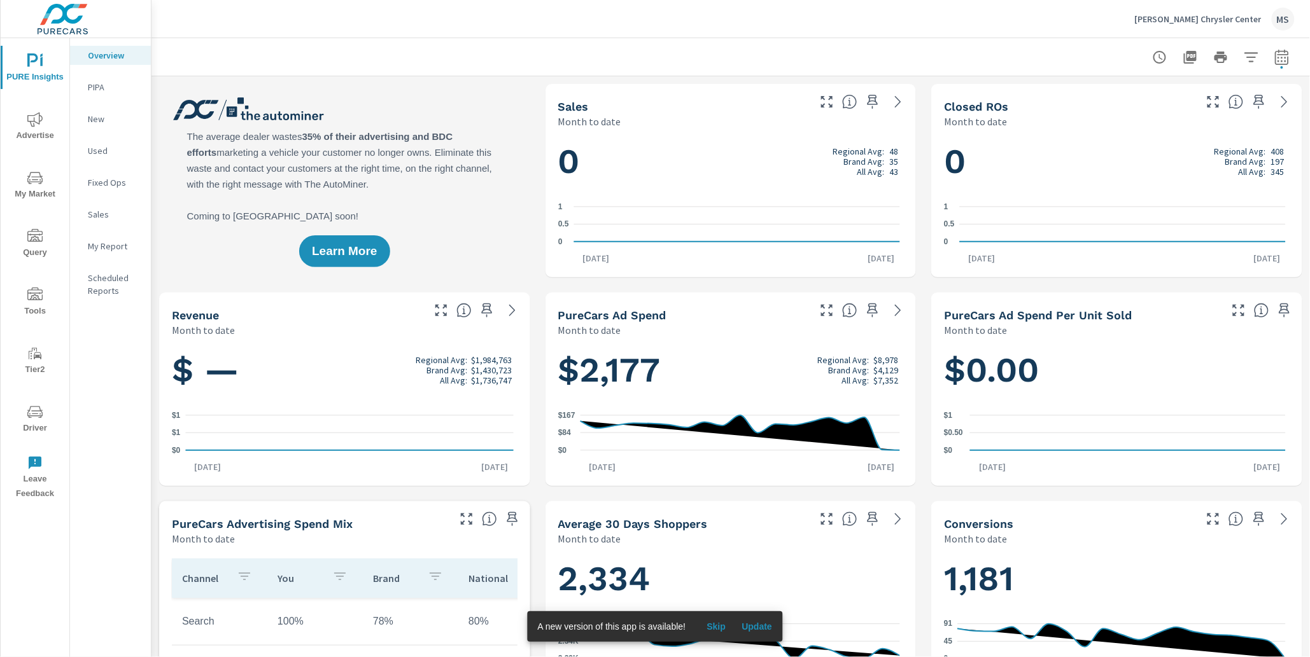
click at [1278, 20] on div "MS" at bounding box center [1283, 19] width 23 height 23
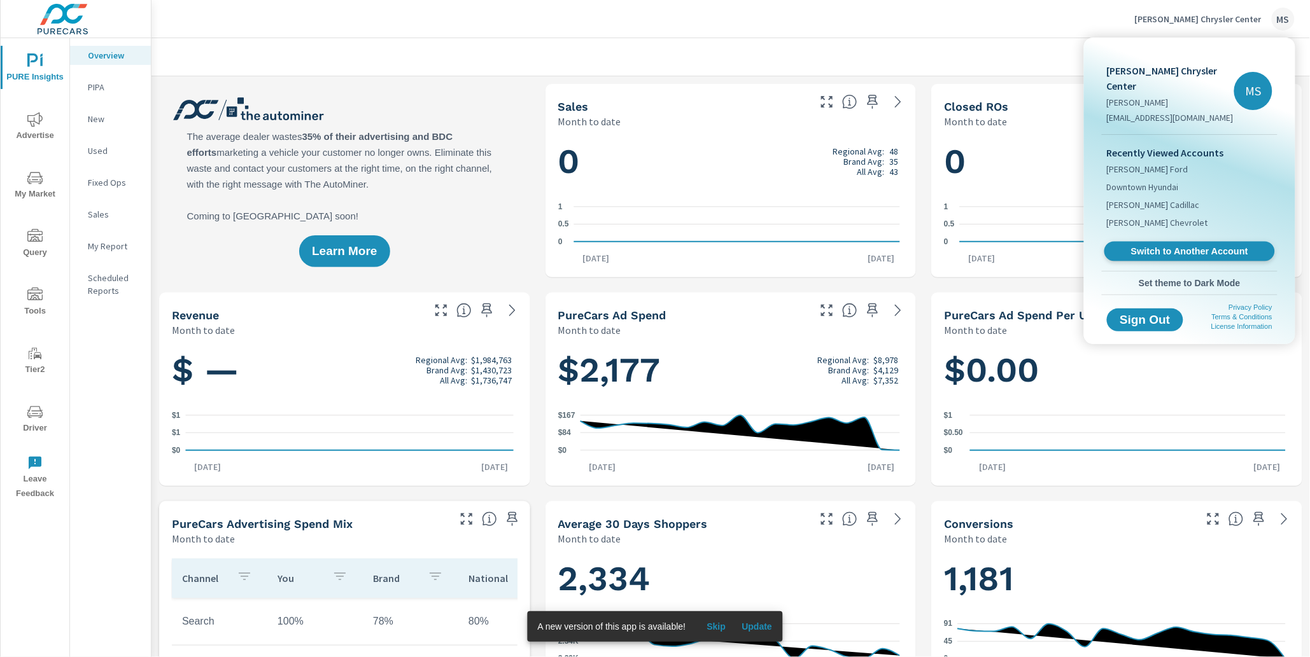
click at [1159, 246] on span "Switch to Another Account" at bounding box center [1189, 252] width 156 height 12
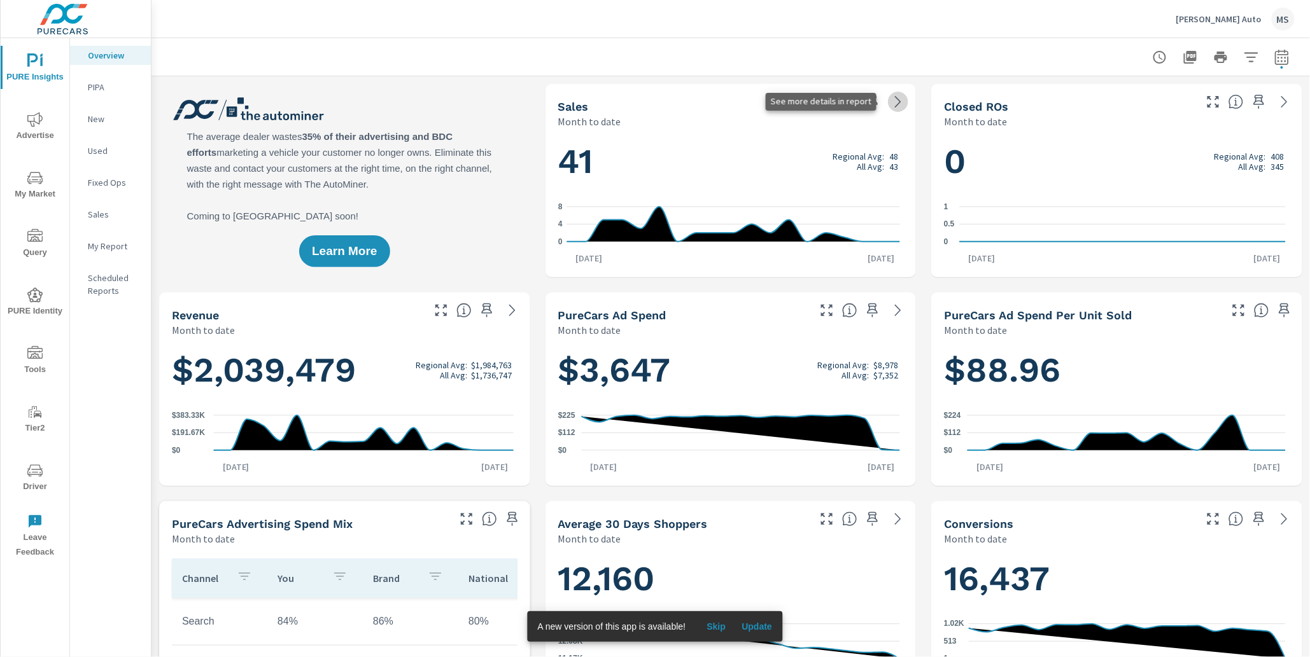
click at [890, 103] on icon at bounding box center [897, 101] width 15 height 15
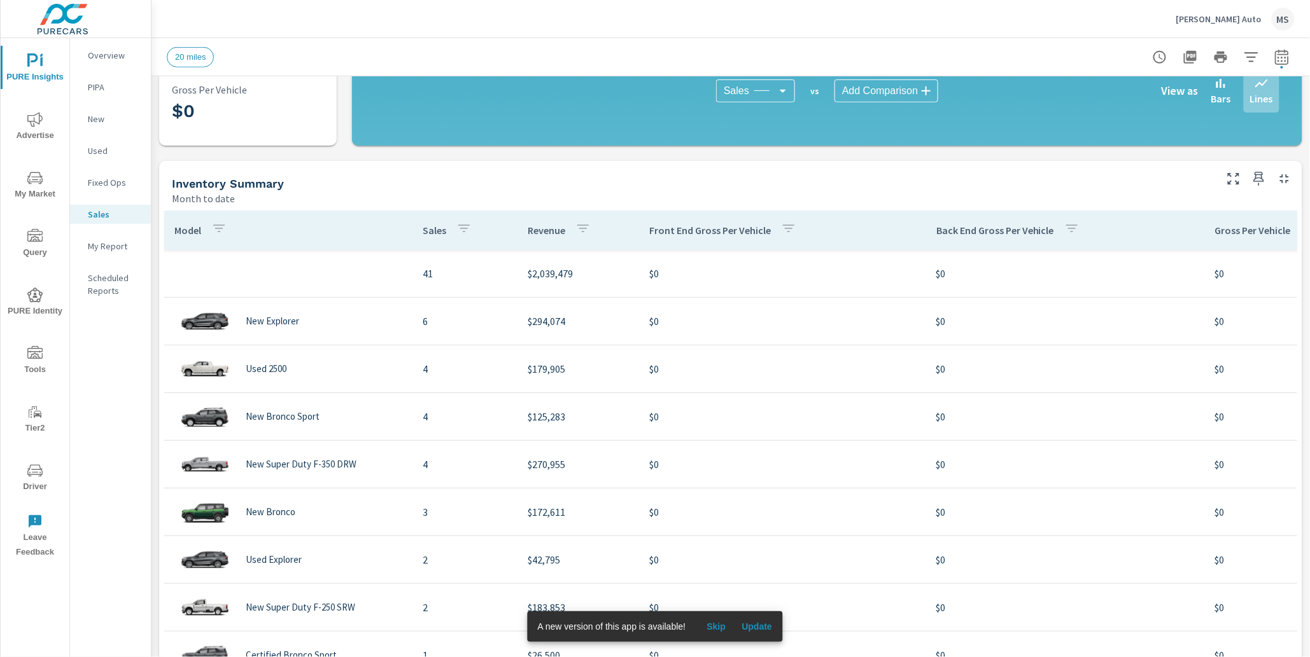
scroll to position [272, 0]
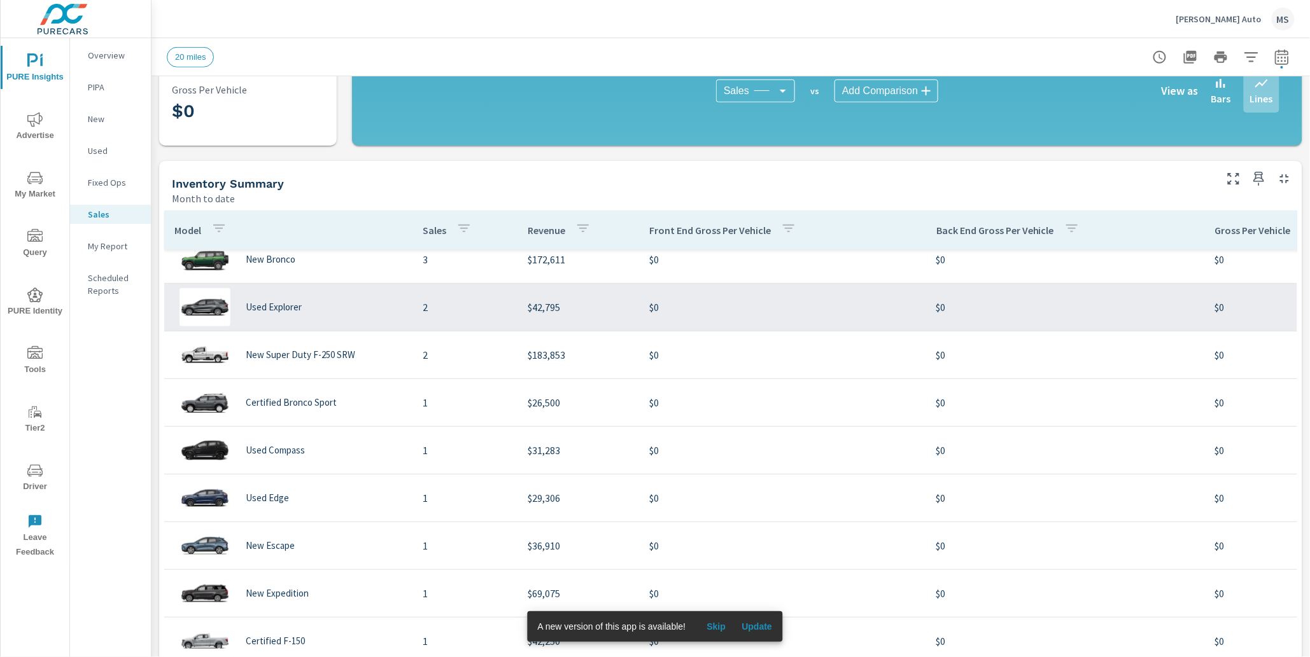
scroll to position [242, 0]
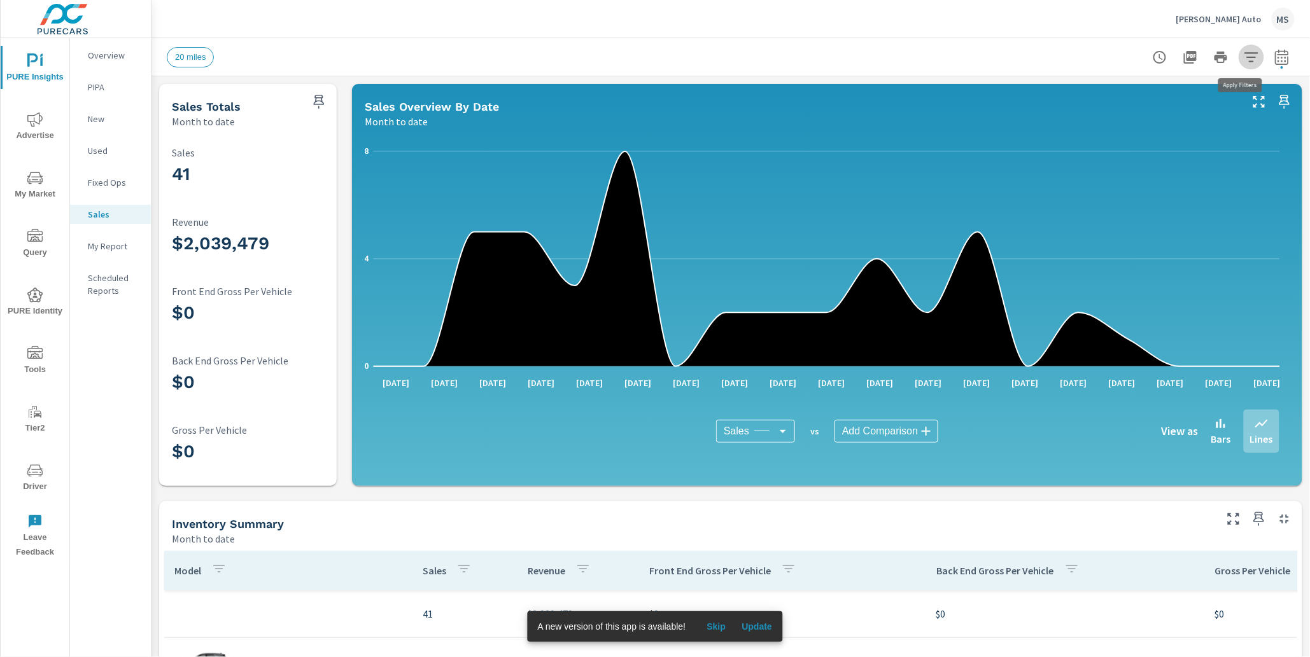
click at [1244, 59] on icon "button" at bounding box center [1251, 57] width 15 height 15
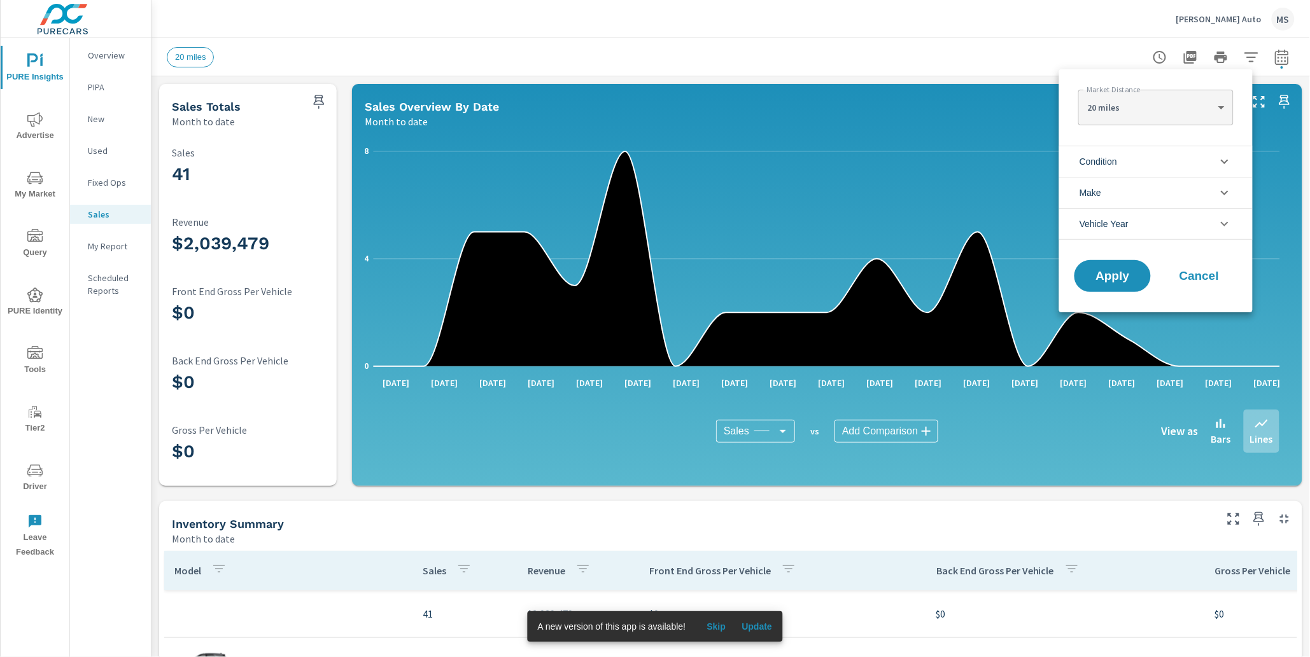
click at [1123, 153] on li "Condition" at bounding box center [1155, 161] width 193 height 31
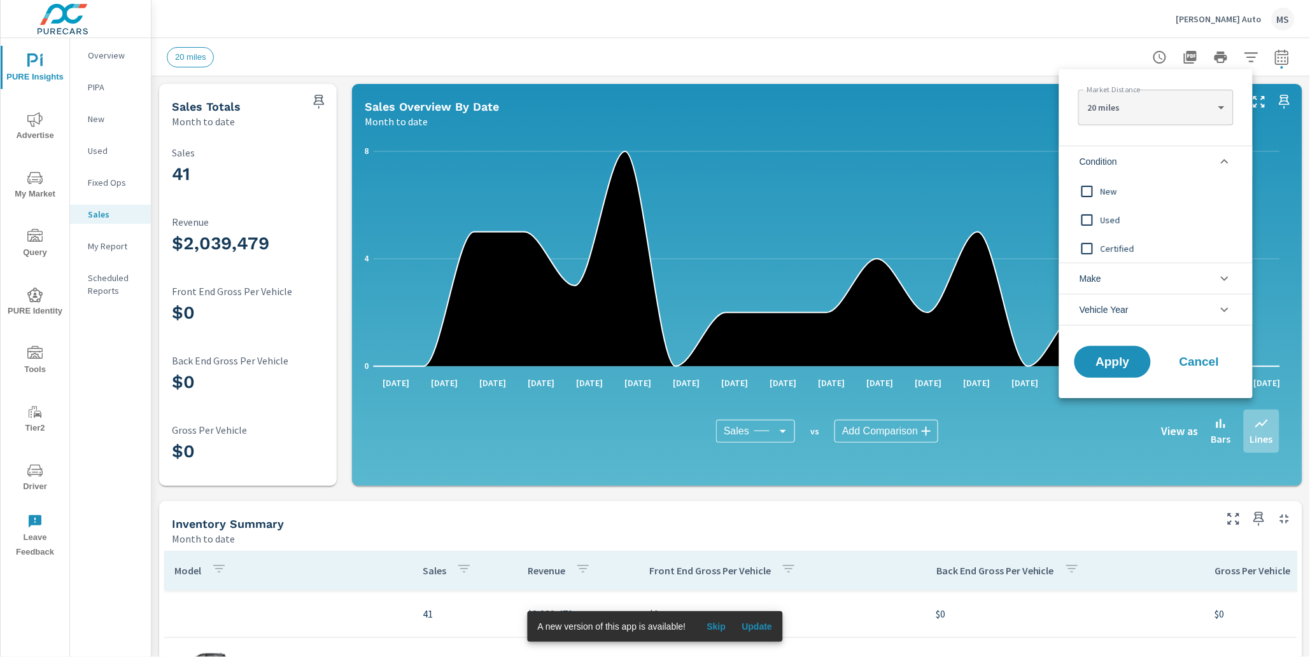
click at [1105, 221] on span "Used" at bounding box center [1169, 220] width 139 height 15
click at [1114, 356] on span "Apply" at bounding box center [1112, 362] width 52 height 12
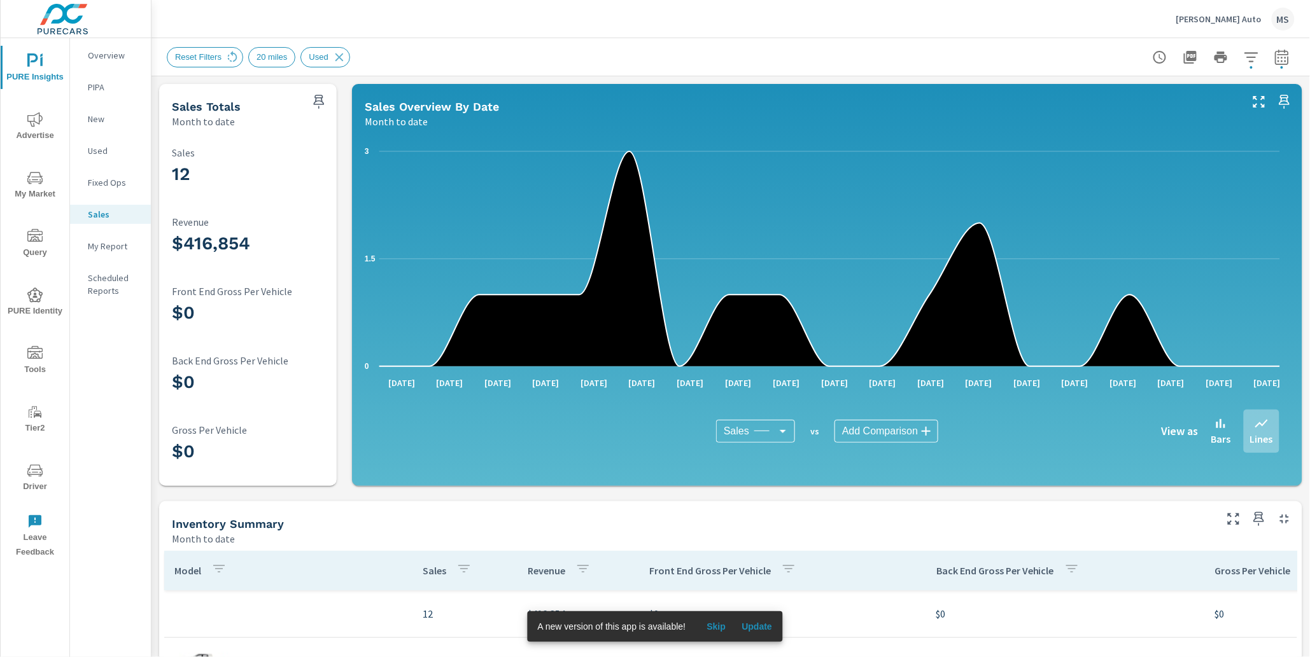
scroll to position [191, 0]
click at [1244, 63] on icon "button" at bounding box center [1251, 57] width 15 height 15
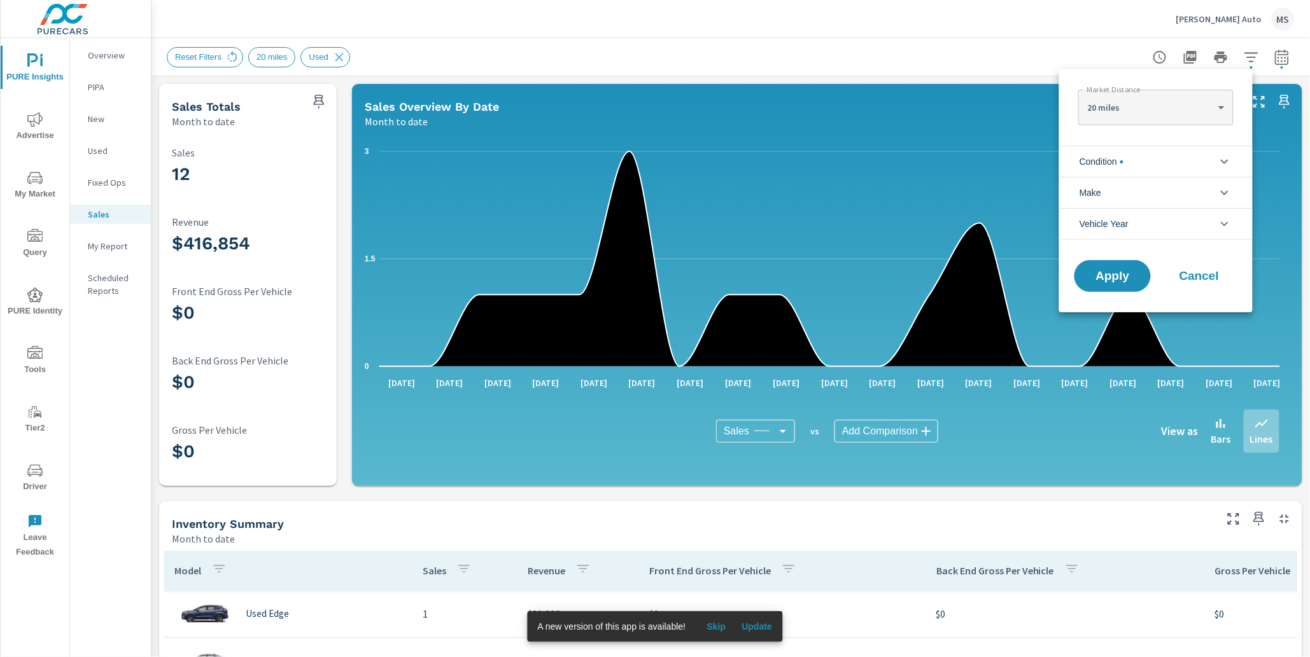
scroll to position [29, 0]
click at [1139, 164] on li "Condition" at bounding box center [1155, 161] width 193 height 31
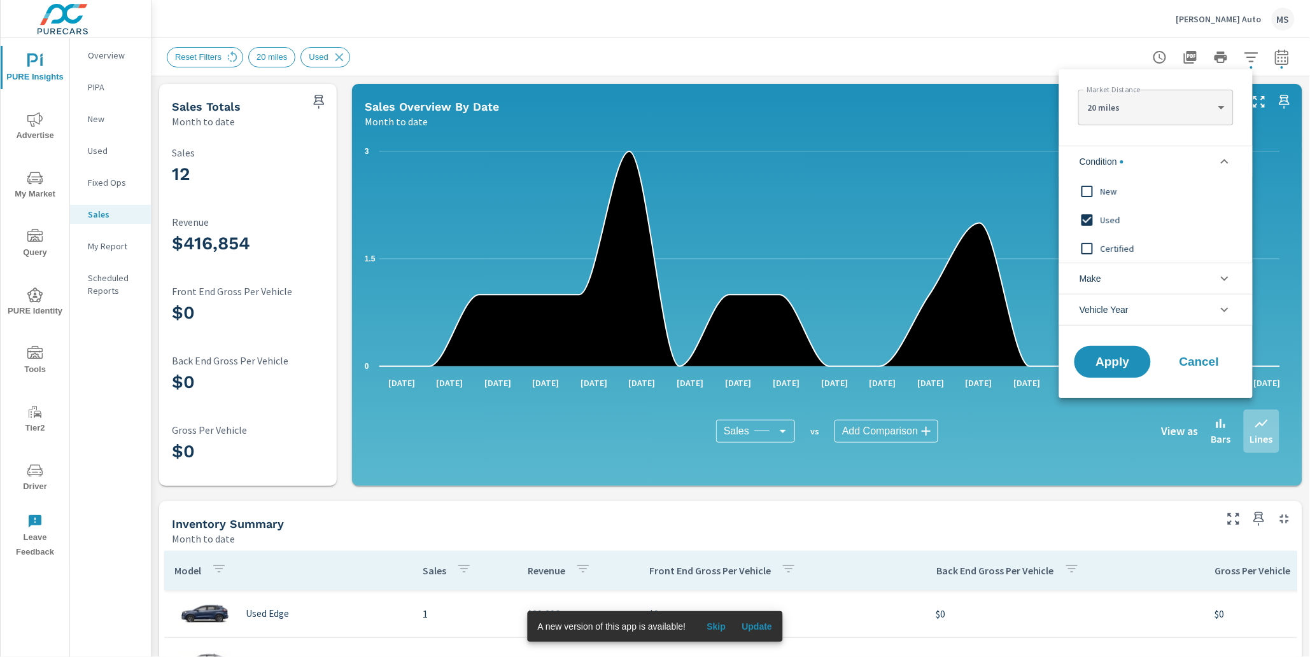
scroll to position [0, 0]
click at [1089, 220] on input "filter options" at bounding box center [1087, 220] width 27 height 27
click at [1085, 195] on input "filter options" at bounding box center [1087, 191] width 27 height 27
click at [1098, 354] on button "Apply" at bounding box center [1112, 362] width 79 height 33
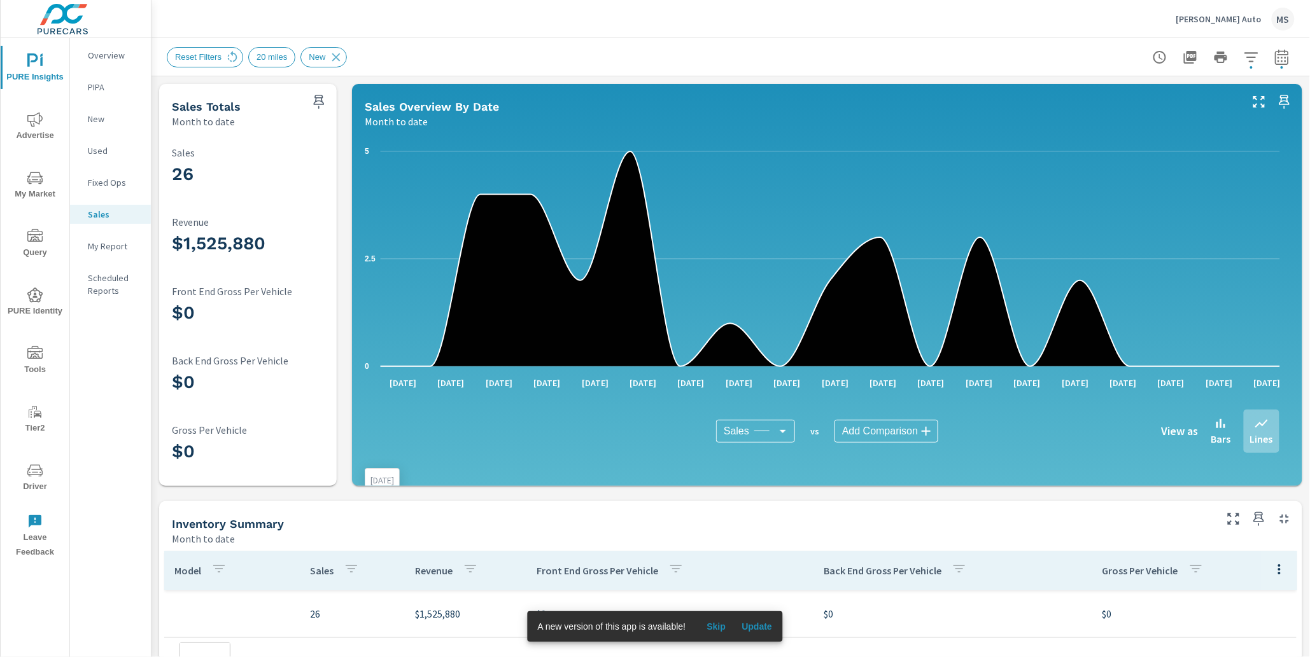
scroll to position [191, 0]
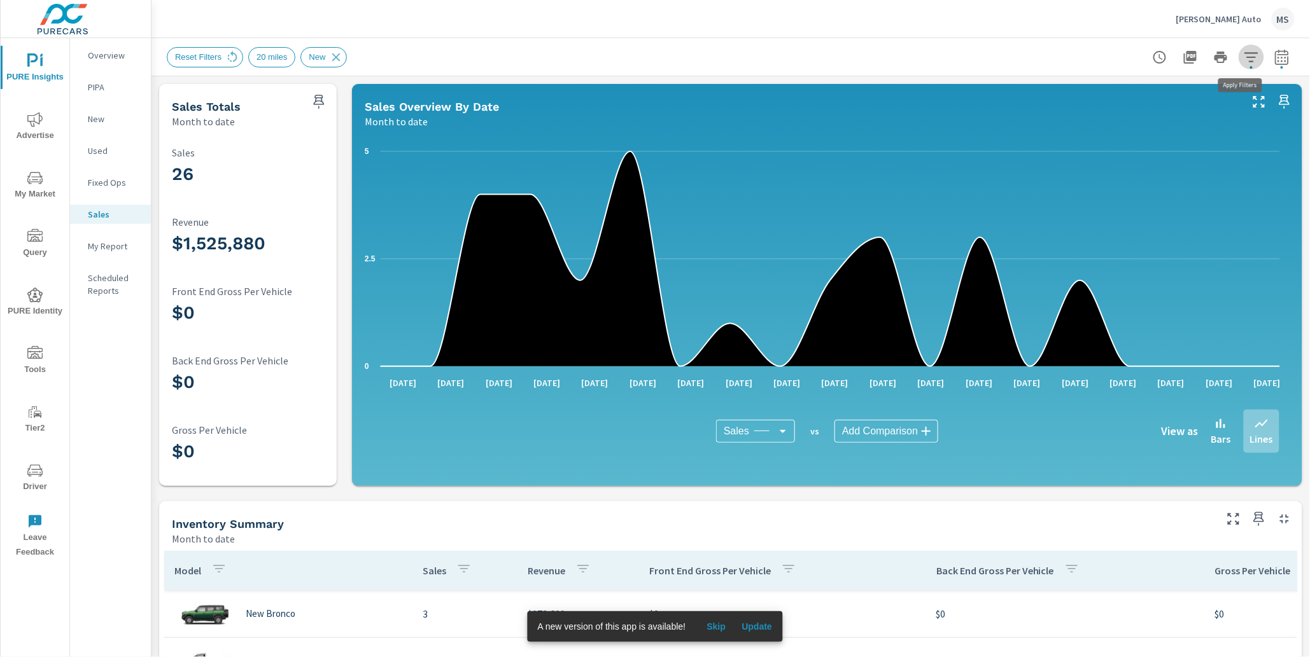
click at [1244, 60] on icon "button" at bounding box center [1251, 57] width 15 height 15
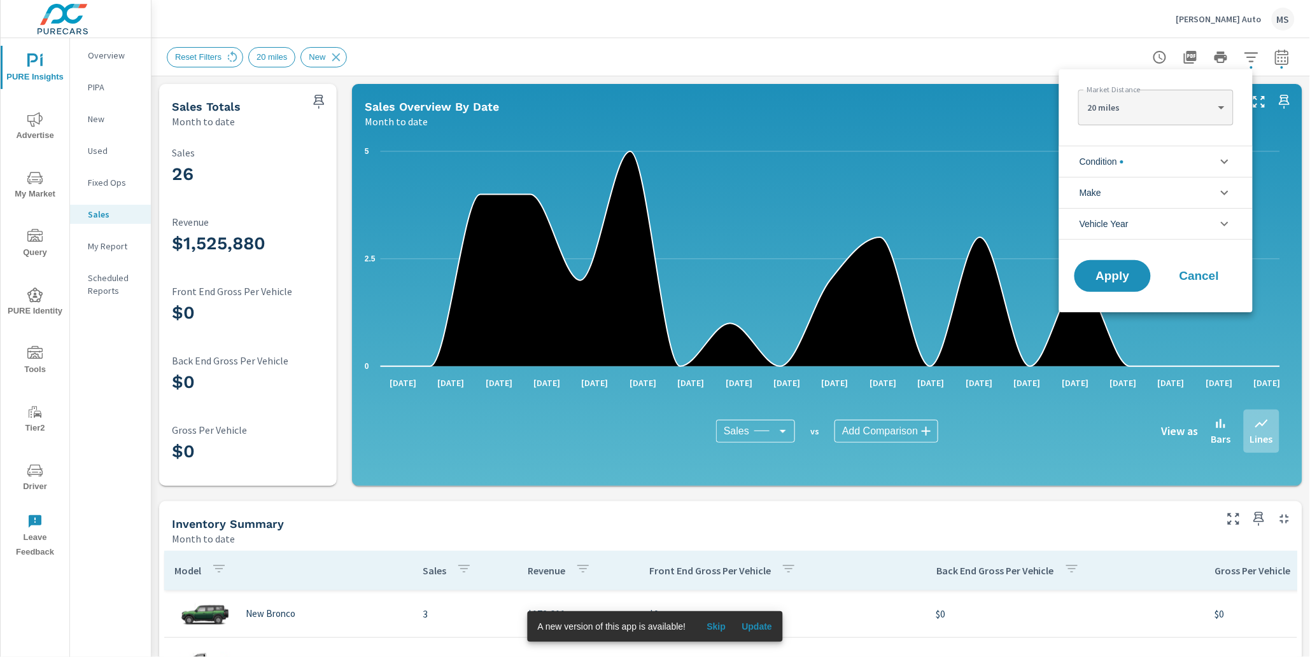
click at [1130, 155] on li "Condition" at bounding box center [1155, 161] width 193 height 31
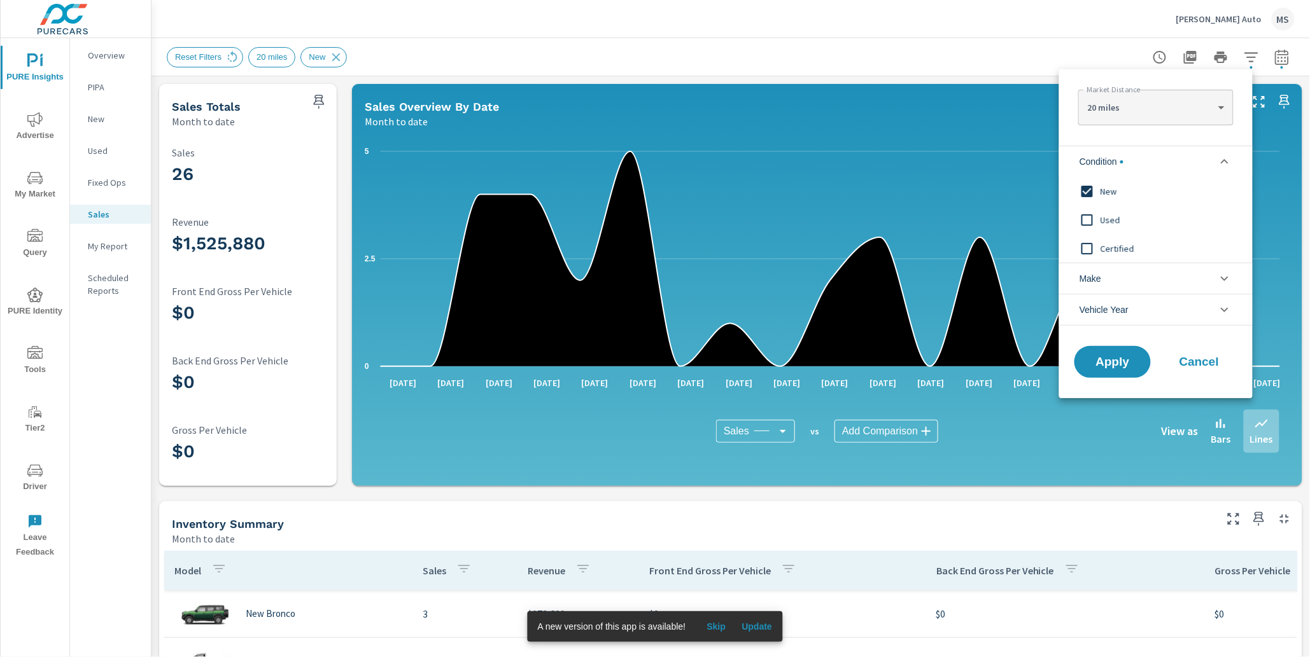
click at [1092, 194] on input "filter options" at bounding box center [1087, 191] width 27 height 27
click at [1086, 255] on input "filter options" at bounding box center [1087, 248] width 27 height 27
click at [1091, 357] on span "Apply" at bounding box center [1112, 362] width 52 height 12
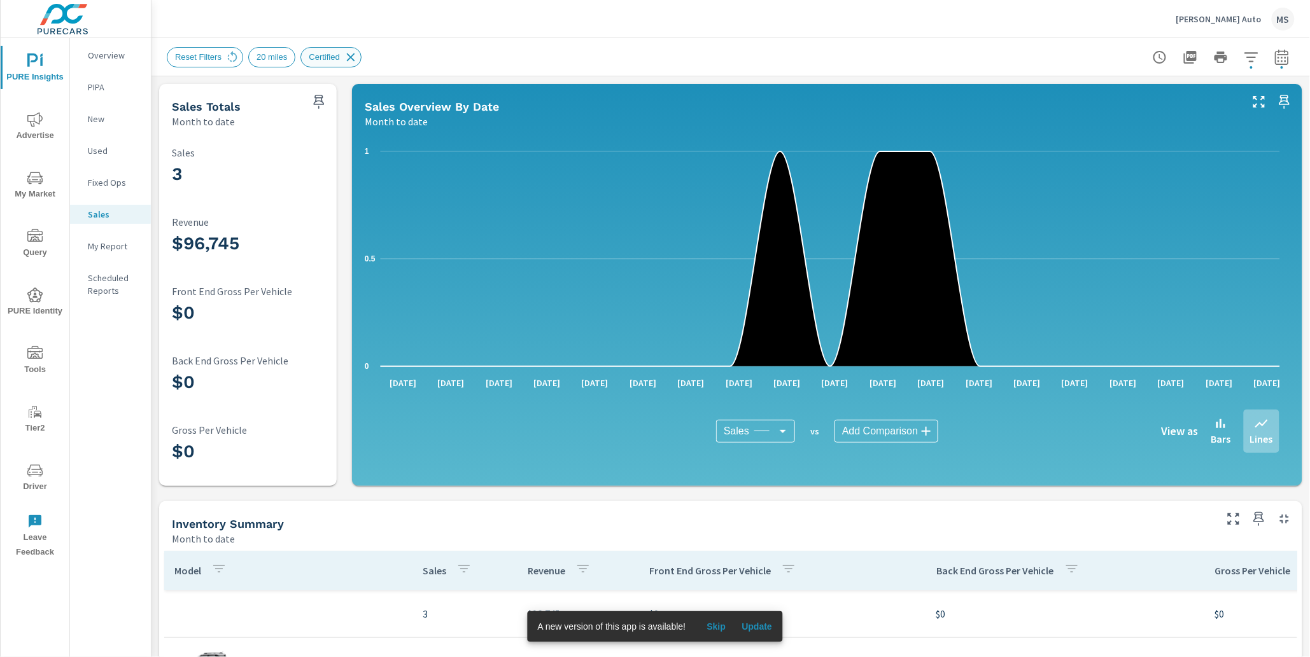
click at [358, 57] on icon at bounding box center [351, 57] width 14 height 14
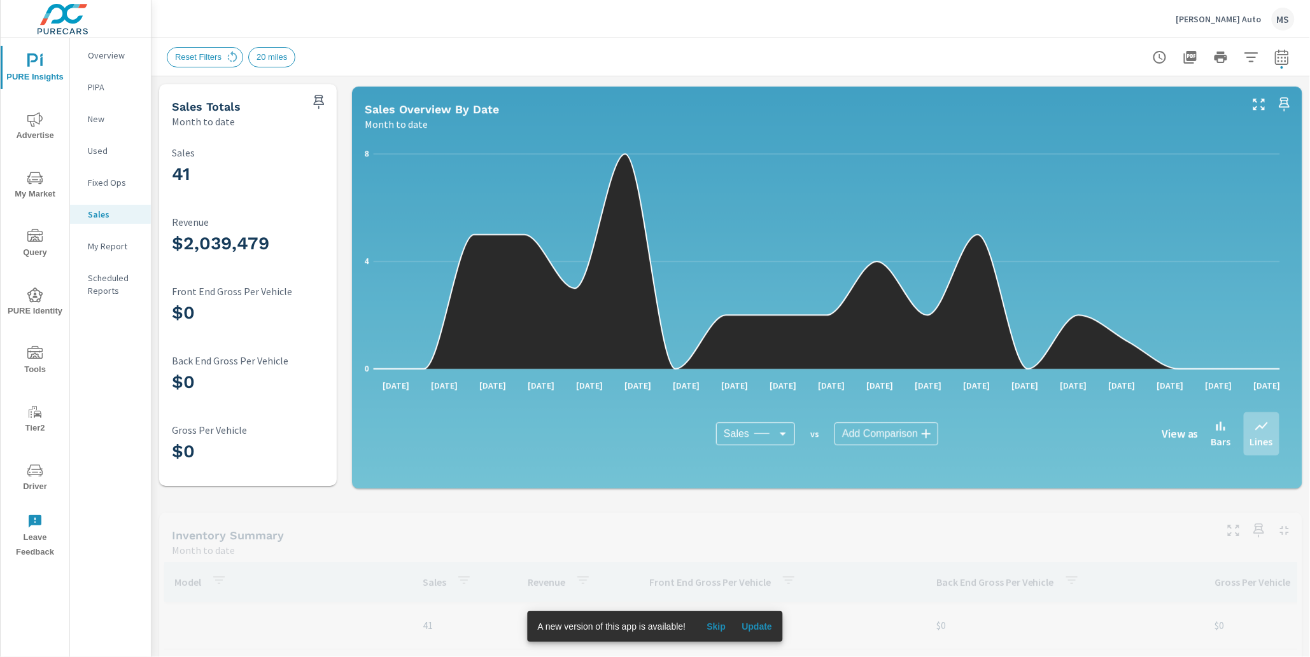
scroll to position [191, 0]
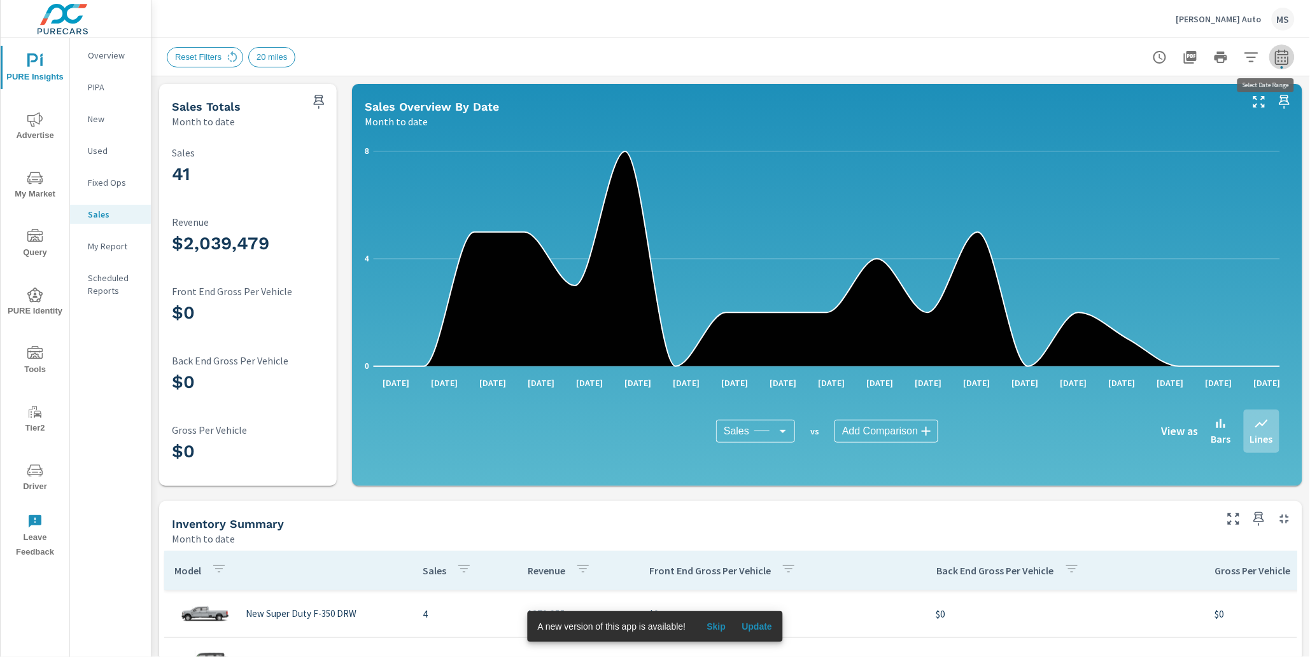
click at [1274, 59] on icon "button" at bounding box center [1281, 57] width 15 height 15
select select "Month to date"
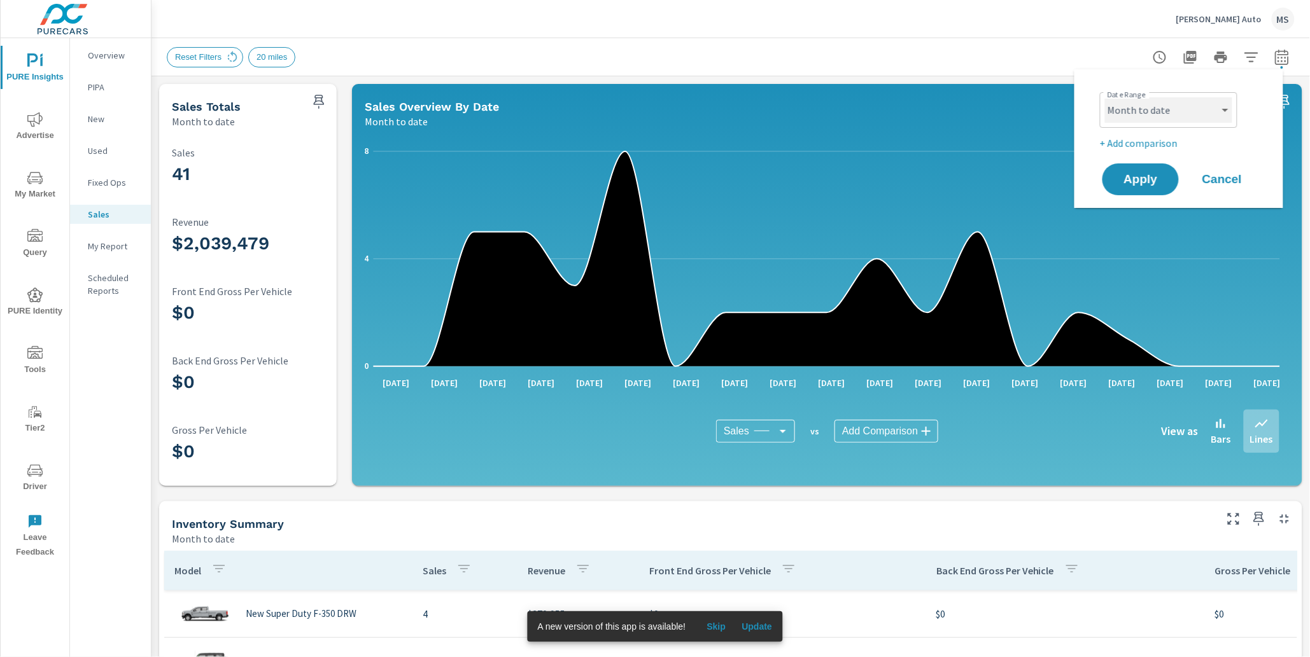
click at [1139, 118] on select "Custom Yesterday Last week Last 7 days Last 14 days Last 30 days Last 45 days L…" at bounding box center [1168, 109] width 127 height 25
click at [1244, 55] on icon "button" at bounding box center [1251, 57] width 15 height 15
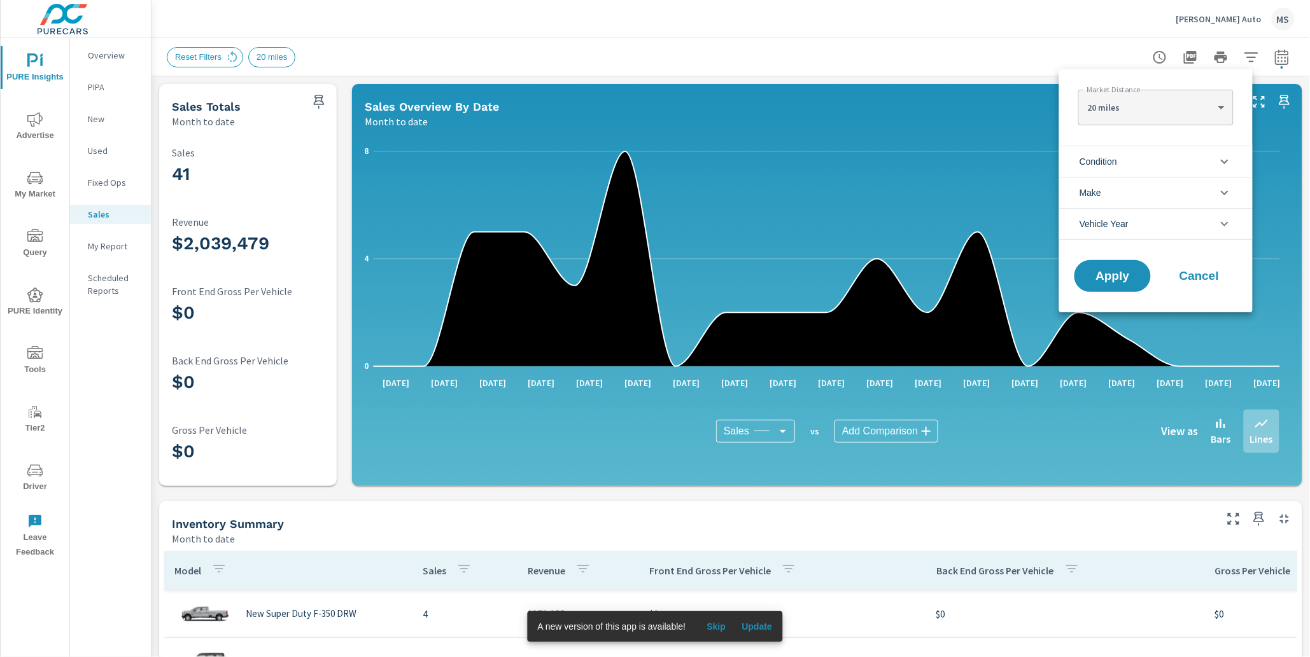
click at [1119, 108] on body "PURE Insights Advertise My Market Query PURE Identity Tools Tier2 Driver Leave …" at bounding box center [655, 328] width 1310 height 657
click at [953, 68] on div at bounding box center [655, 328] width 1310 height 657
click at [1113, 167] on span "Condition" at bounding box center [1098, 161] width 38 height 31
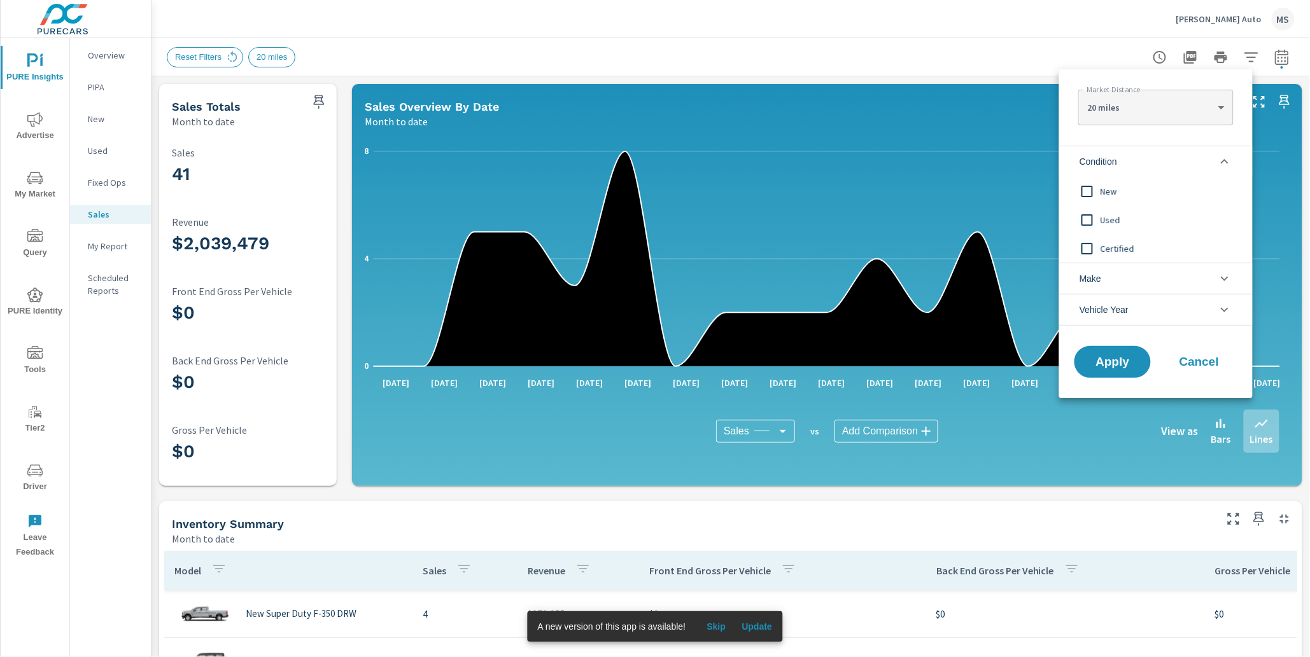
click at [1086, 192] on input "filter options" at bounding box center [1087, 191] width 27 height 27
click at [1113, 374] on button "Apply" at bounding box center [1112, 362] width 79 height 33
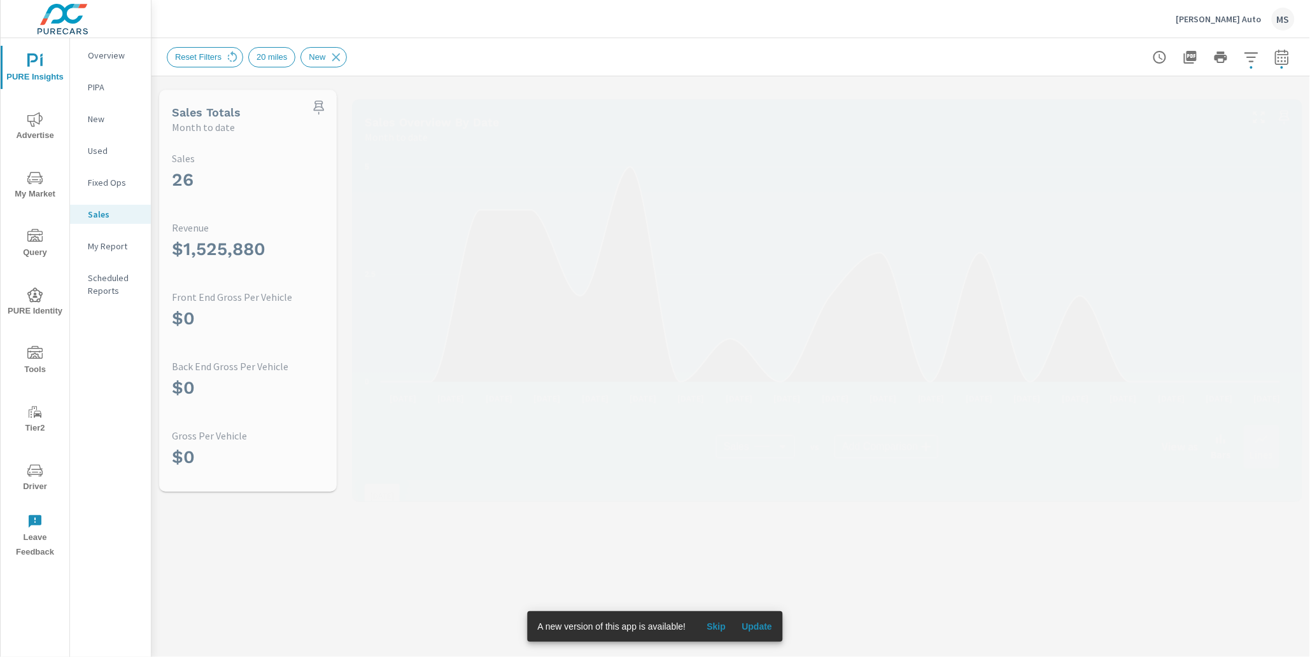
scroll to position [191, 0]
